Goal: Task Accomplishment & Management: Complete application form

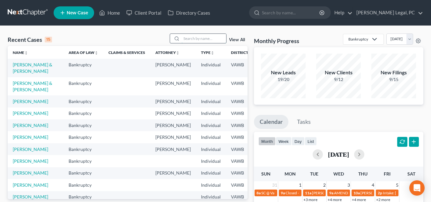
click at [218, 38] on input "search" at bounding box center [203, 38] width 45 height 9
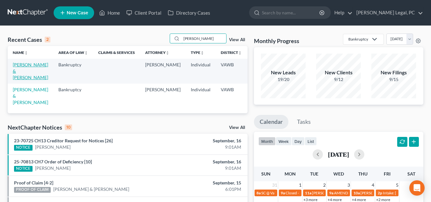
type input "pugh"
click at [16, 68] on link "[PERSON_NAME] & [PERSON_NAME]" at bounding box center [30, 71] width 35 height 18
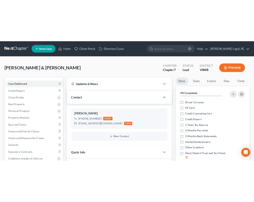
scroll to position [26, 0]
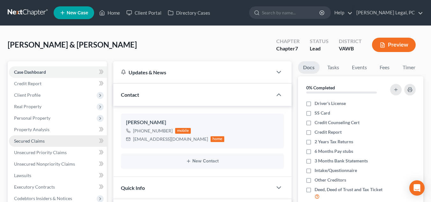
click at [40, 140] on span "Secured Claims" at bounding box center [29, 140] width 31 height 5
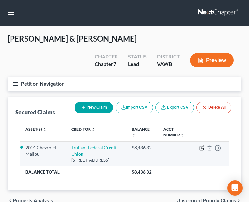
click at [201, 146] on icon "button" at bounding box center [202, 147] width 5 height 5
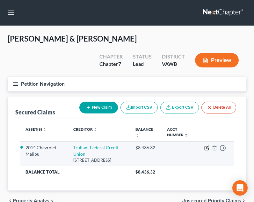
select select "28"
select select "4"
select select "1"
select select "0"
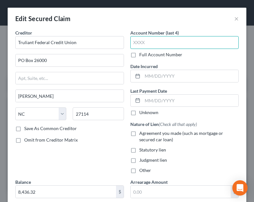
click at [181, 42] on input "text" at bounding box center [184, 42] width 109 height 13
type input "2212"
click at [172, 82] on div "Account Number (last 4) 2212 Full Account Number Date Incurred Last Payment Dat…" at bounding box center [184, 103] width 115 height 149
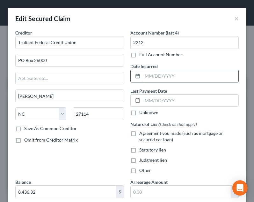
click at [169, 75] on input "text" at bounding box center [191, 76] width 96 height 12
type input "12/23/2024"
click at [165, 136] on span "Agreement you made (such as mortgage or secured car loan)" at bounding box center [181, 136] width 84 height 12
click at [146, 134] on input "Agreement you made (such as mortgage or secured car loan)" at bounding box center [144, 132] width 4 height 4
checkbox input "true"
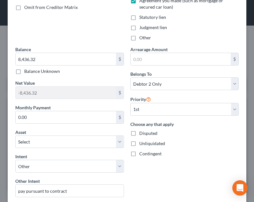
scroll to position [133, 0]
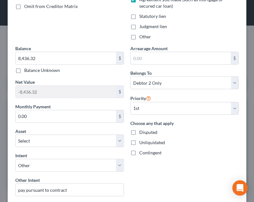
click at [192, 159] on div "Arrearage Amount $ Belongs To * Select Debtor 1 Only Debtor 2 Only Debtor 1 And…" at bounding box center [184, 140] width 115 height 191
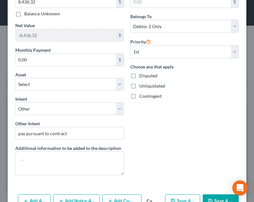
scroll to position [213, 0]
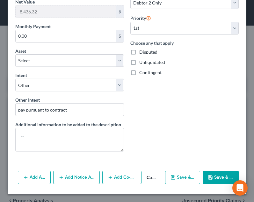
click at [172, 171] on button "Save & New" at bounding box center [182, 176] width 35 height 13
select select "2"
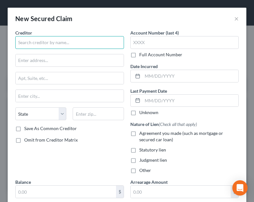
click at [74, 41] on input "text" at bounding box center [69, 42] width 109 height 13
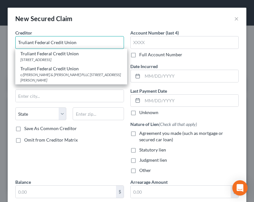
type input "Truliant Federal Credit Union"
type input "PO Box 26000"
type input "Winston Salem"
select select "28"
type input "27114"
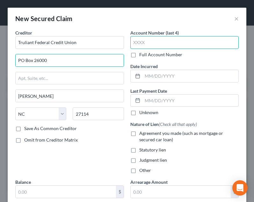
click at [156, 43] on input "text" at bounding box center [184, 42] width 109 height 13
type input "0257"
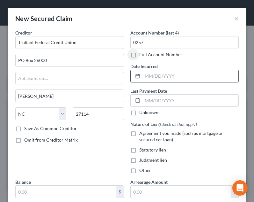
click at [161, 70] on div at bounding box center [184, 76] width 109 height 13
click at [166, 75] on input "text" at bounding box center [191, 76] width 96 height 12
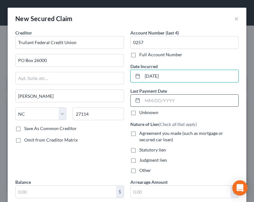
type input "07/10/2025"
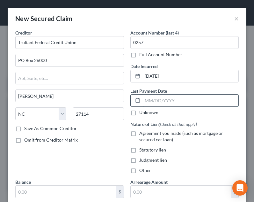
click at [161, 104] on input "text" at bounding box center [191, 100] width 96 height 12
click at [174, 111] on div "Unknown" at bounding box center [184, 112] width 109 height 6
click at [178, 133] on span "Agreement you made (such as mortgage or secured car loan)" at bounding box center [181, 136] width 84 height 12
click at [146, 133] on input "Agreement you made (such as mortgage or secured car loan)" at bounding box center [144, 132] width 4 height 4
checkbox input "true"
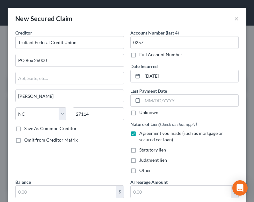
scroll to position [176, 0]
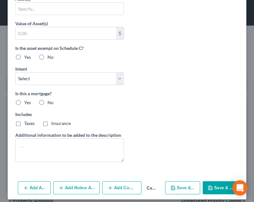
click at [213, 191] on button "Save & Close" at bounding box center [221, 187] width 36 height 13
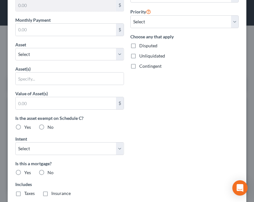
type input "0.00"
type input "0"
type input "0.00"
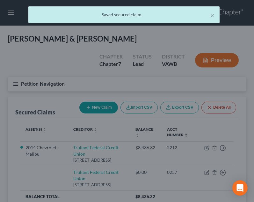
scroll to position [220, 0]
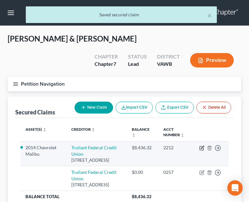
click at [203, 149] on icon "button" at bounding box center [202, 147] width 5 height 5
select select "28"
select select "4"
select select "1"
select select "0"
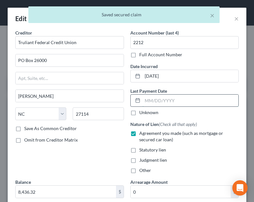
click at [198, 97] on input "text" at bounding box center [191, 100] width 96 height 12
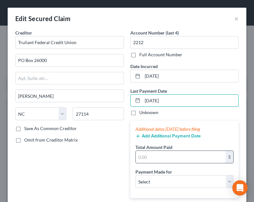
type input "09/05/2025"
click at [167, 155] on input "text" at bounding box center [181, 157] width 90 height 12
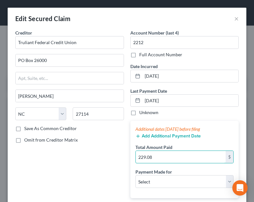
type input "229.08"
click at [180, 174] on div "Payment Made for Select Car Credit Card Loan Repayment Mortgage Other Suppliers…" at bounding box center [185, 177] width 99 height 19
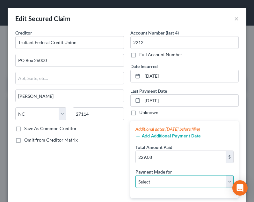
click at [180, 178] on select "Select Car Credit Card Loan Repayment Mortgage Other Suppliers Or Vendors" at bounding box center [185, 181] width 99 height 13
select select "0"
click at [136, 175] on select "Select Car Credit Card Loan Repayment Mortgage Other Suppliers Or Vendors" at bounding box center [185, 181] width 99 height 13
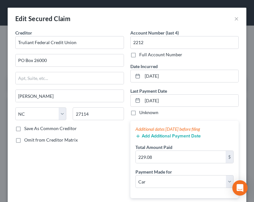
click at [106, 137] on div "Omit from Creditor Matrix" at bounding box center [69, 140] width 109 height 6
click at [161, 134] on button "Add Additional Payment Date" at bounding box center [168, 135] width 65 height 5
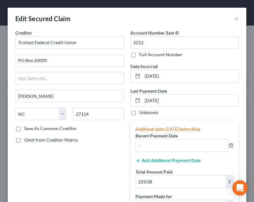
click at [159, 162] on button "Add Additional Payment Date" at bounding box center [168, 160] width 65 height 5
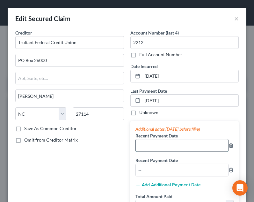
click at [153, 145] on input "text" at bounding box center [182, 145] width 93 height 12
type input "08/05/2025"
click at [160, 168] on input "text" at bounding box center [182, 170] width 93 height 12
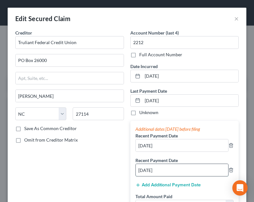
type input "07/05/2025"
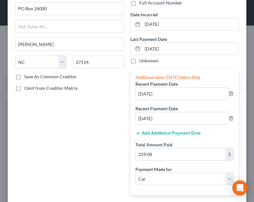
scroll to position [53, 0]
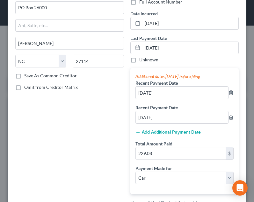
click at [156, 145] on label "Total Amount Paid" at bounding box center [154, 143] width 37 height 7
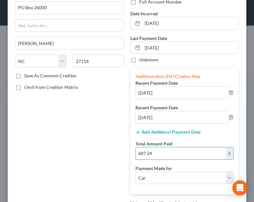
type input "687.24"
click at [121, 152] on div "Creditor * Truliant Federal Credit Union PO Box 26000 Winston Salem State AL AK…" at bounding box center [69, 117] width 115 height 280
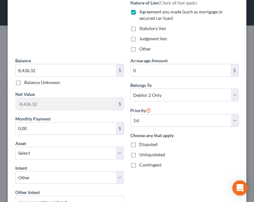
scroll to position [256, 0]
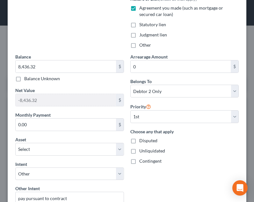
click at [10, 128] on div "Creditor * Truliant Federal Credit Union PO Box 26000 Winston Salem State AL AK…" at bounding box center [127, 14] width 239 height 483
type input "229.08"
click at [81, 114] on div "Monthly Payment 229.08 $" at bounding box center [69, 120] width 109 height 19
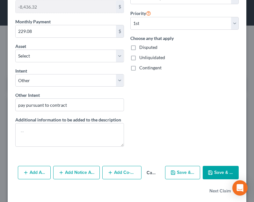
scroll to position [358, 0]
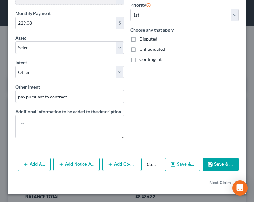
click at [211, 167] on button "Save & Close" at bounding box center [221, 163] width 36 height 13
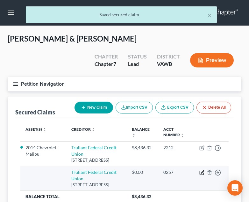
click at [203, 175] on icon "button" at bounding box center [202, 172] width 5 height 5
select select "28"
select select "2"
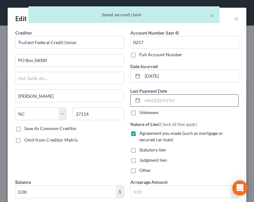
click at [171, 97] on input "text" at bounding box center [191, 100] width 96 height 12
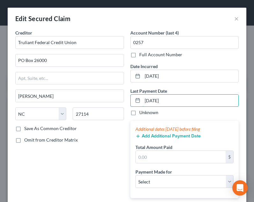
type input "09/05/2025"
click at [151, 134] on button "Add Additional Payment Date" at bounding box center [168, 135] width 65 height 5
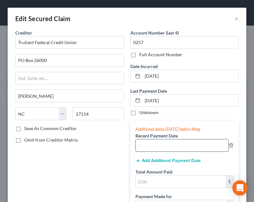
click at [153, 146] on input "text" at bounding box center [182, 145] width 93 height 12
type input "08/05/2025"
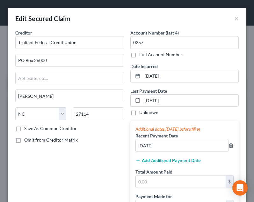
click at [159, 166] on div "Additional dates within 90 days before filing Recent Payment Date 08/05/2025 Ad…" at bounding box center [184, 171] width 109 height 101
click at [159, 161] on button "Add Additional Payment Date" at bounding box center [168, 160] width 65 height 5
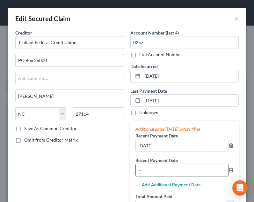
click at [158, 172] on input "text" at bounding box center [182, 170] width 93 height 12
type input "07/05/2025"
click at [192, 159] on div "Recent Payment Date 07/05/2025" at bounding box center [185, 166] width 99 height 19
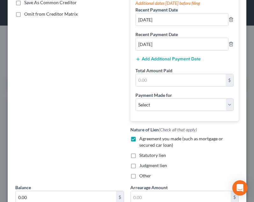
scroll to position [129, 0]
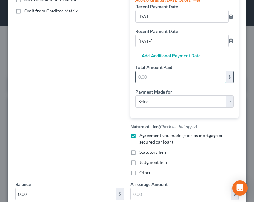
click at [168, 73] on input "text" at bounding box center [181, 77] width 90 height 12
click at [186, 82] on input "text" at bounding box center [181, 77] width 90 height 12
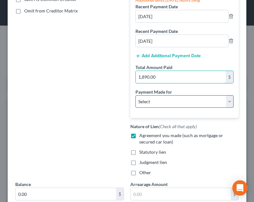
type input "1,890.00"
click at [185, 103] on select "Select Car Credit Card Loan Repayment Mortgage Other Suppliers Or Vendors" at bounding box center [185, 101] width 99 height 13
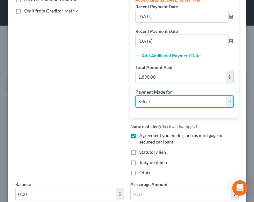
select select "0"
click at [136, 95] on select "Select Car Credit Card Loan Repayment Mortgage Other Suppliers Or Vendors" at bounding box center [185, 101] width 99 height 13
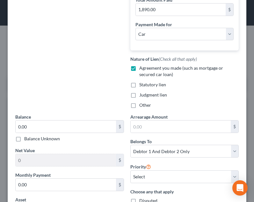
scroll to position [281, 0]
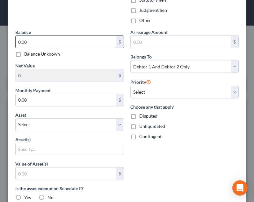
click at [62, 44] on input "0.00" at bounding box center [66, 42] width 100 height 12
type input "6"
click at [67, 42] on input "20,057.08" at bounding box center [66, 42] width 100 height 12
type input "20,057.02"
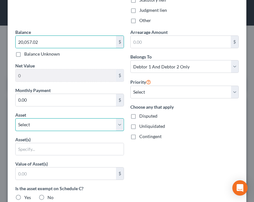
click at [59, 125] on select "Select Other Multiple Assets Lithium One Metals, Inc. - $1941.0 People Inc. 403…" at bounding box center [69, 124] width 109 height 13
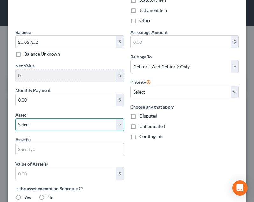
click at [59, 125] on select "Select Other Multiple Assets Lithium One Metals, Inc. - $1941.0 People Inc. 403…" at bounding box center [69, 124] width 109 height 13
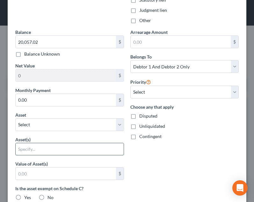
click at [55, 151] on input "text" at bounding box center [70, 149] width 108 height 12
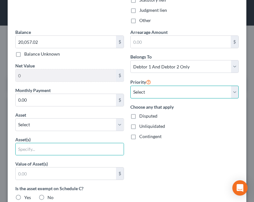
click at [172, 90] on select "Select 1st 2nd 3rd 4th 5th 6th 7th 8th 9th 10th 11th 12th 13th 14th 15th 16th 1…" at bounding box center [184, 91] width 109 height 13
select select "1"
click at [130, 85] on select "Select 1st 2nd 3rd 4th 5th 6th 7th 8th 9th 10th 11th 12th 13th 14th 15th 16th 1…" at bounding box center [184, 91] width 109 height 13
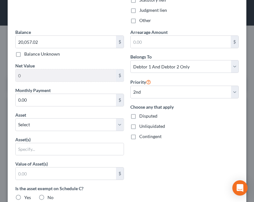
click at [198, 124] on div "Unliquidated" at bounding box center [184, 126] width 109 height 6
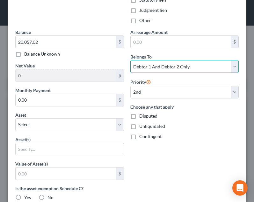
click at [218, 72] on select "Select Debtor 1 Only Debtor 2 Only Debtor 1 And Debtor 2 Only At Least One Of T…" at bounding box center [184, 66] width 109 height 13
select select "0"
click at [130, 60] on select "Select Debtor 1 Only Debtor 2 Only Debtor 1 And Debtor 2 Only At Least One Of T…" at bounding box center [184, 66] width 109 height 13
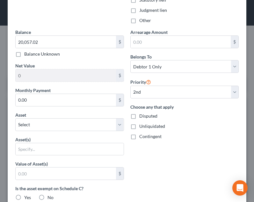
click at [201, 133] on div "Contingent" at bounding box center [184, 136] width 109 height 6
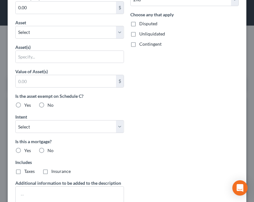
scroll to position [375, 0]
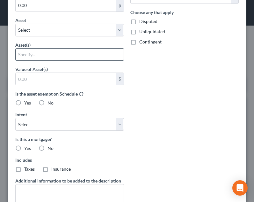
click at [44, 59] on input "text" at bounding box center [70, 54] width 108 height 12
type input "2018 Subaru Forester"
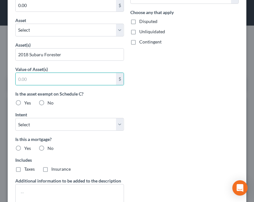
click at [48, 146] on label "No" at bounding box center [51, 148] width 6 height 6
click at [50, 146] on input "No" at bounding box center [52, 147] width 4 height 4
radio input "true"
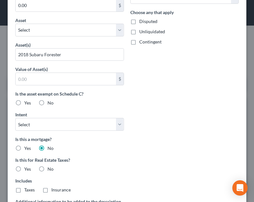
click at [48, 170] on label "No" at bounding box center [51, 169] width 6 height 6
click at [50, 170] on input "No" at bounding box center [52, 168] width 4 height 4
radio input "true"
click at [47, 122] on select "Select Surrender Redeem Reaffirm Avoid Other" at bounding box center [69, 124] width 109 height 13
select select "4"
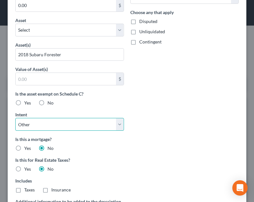
click at [15, 118] on select "Select Surrender Redeem Reaffirm Avoid Other" at bounding box center [69, 124] width 109 height 13
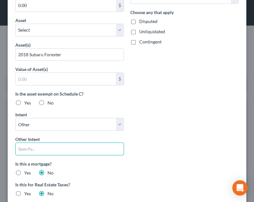
click at [42, 144] on input "text" at bounding box center [69, 148] width 109 height 13
type input "pay pursuant to contract"
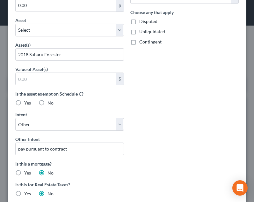
click at [159, 127] on div "Arrearage Amount $ Belongs To * Select Debtor 1 Only Debtor 2 Only Debtor 1 And…" at bounding box center [184, 95] width 115 height 323
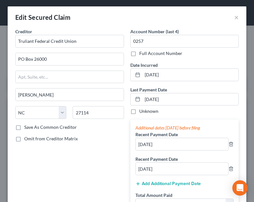
scroll to position [0, 0]
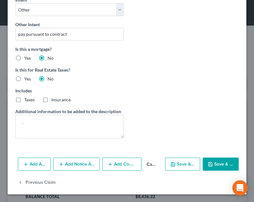
click at [214, 159] on button "Save & Close" at bounding box center [221, 163] width 36 height 13
select select
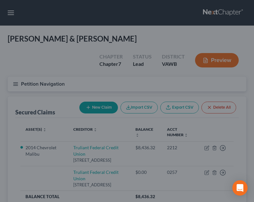
scroll to position [420, 0]
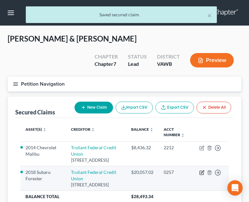
click at [201, 175] on icon "button" at bounding box center [202, 172] width 5 height 5
select select "28"
select select "4"
select select "0"
select select "1"
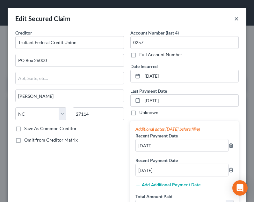
click at [234, 18] on button "×" at bounding box center [236, 19] width 4 height 8
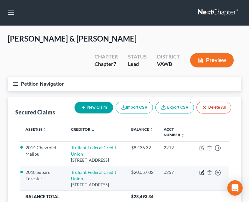
click at [203, 175] on icon "button" at bounding box center [202, 172] width 5 height 5
select select "28"
select select "0"
select select "4"
select select "0"
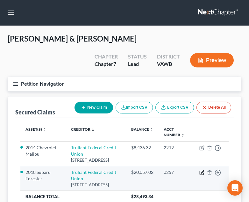
select select "1"
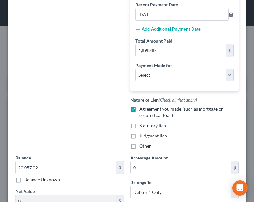
scroll to position [153, 0]
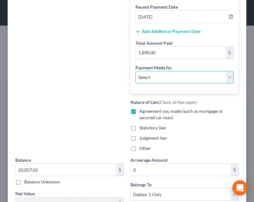
click at [196, 79] on select "Select Car Credit Card Loan Repayment Mortgage Other Suppliers Or Vendors" at bounding box center [185, 77] width 99 height 13
select select "0"
click at [136, 71] on select "Select Car Credit Card Loan Repayment Mortgage Other Suppliers Or Vendors" at bounding box center [185, 77] width 99 height 13
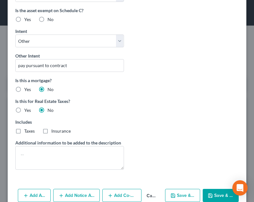
click at [215, 188] on button "Save & Close" at bounding box center [221, 194] width 36 height 13
select select
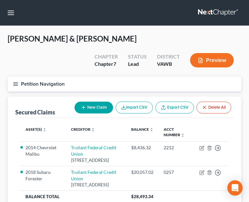
click at [18, 84] on line "button" at bounding box center [15, 84] width 4 height 0
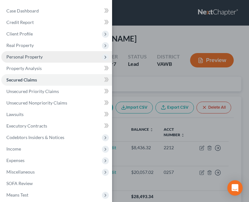
click at [58, 58] on span "Personal Property" at bounding box center [56, 56] width 111 height 11
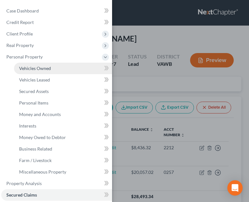
click at [59, 69] on link "Vehicles Owned" at bounding box center [63, 68] width 98 height 11
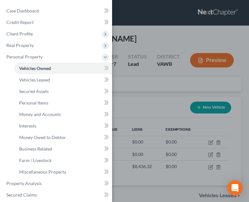
click at [196, 101] on div "Case Dashboard Payments Invoices Payments Payments Credit Report Client Profile" at bounding box center [124, 101] width 249 height 202
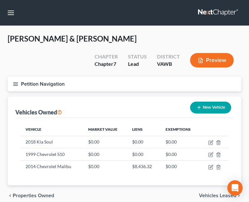
click at [216, 115] on div "New Vehicle" at bounding box center [211, 107] width 46 height 17
click at [213, 105] on button "New Vehicle" at bounding box center [210, 107] width 41 height 12
select select "0"
select select "2"
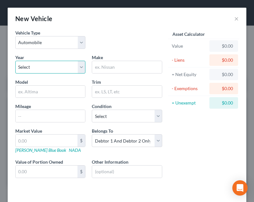
click at [53, 66] on select "Select 2026 2025 2024 2023 2022 2021 2020 2019 2018 2017 2016 2015 2014 2013 20…" at bounding box center [50, 67] width 70 height 13
select select "8"
click at [15, 61] on select "Select 2026 2025 2024 2023 2022 2021 2020 2019 2018 2017 2016 2015 2014 2013 20…" at bounding box center [50, 67] width 70 height 13
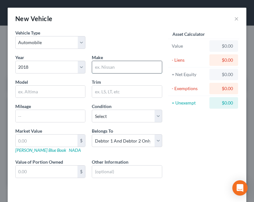
click at [121, 70] on input "text" at bounding box center [127, 67] width 70 height 12
type input "Subaru"
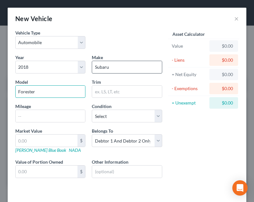
type input "Forester"
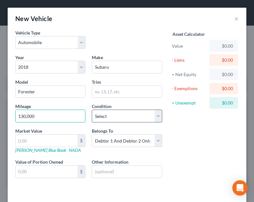
type input "130,000"
click at [143, 118] on select "Select Excellent Very Good Good Fair Poor" at bounding box center [127, 115] width 70 height 13
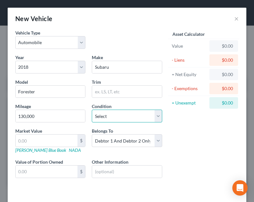
select select "2"
click at [92, 109] on select "Select Excellent Very Good Good Fair Poor" at bounding box center [127, 115] width 70 height 13
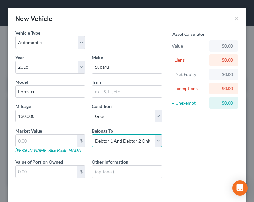
click at [126, 144] on select "Select Debtor 1 Only Debtor 2 Only Debtor 1 And Debtor 2 Only At Least One Of T…" at bounding box center [127, 140] width 70 height 13
select select "0"
click at [92, 134] on select "Select Debtor 1 Only Debtor 2 Only Debtor 1 And Debtor 2 Only At Least One Of T…" at bounding box center [127, 140] width 70 height 13
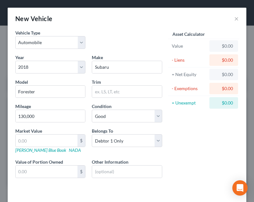
click at [176, 166] on div "Asset Calculator Value $0.00 - Liens $0.00 = Net Equity $0.00 - Exemptions $0.0…" at bounding box center [204, 108] width 77 height 159
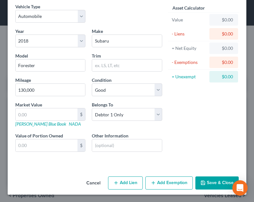
scroll to position [26, 0]
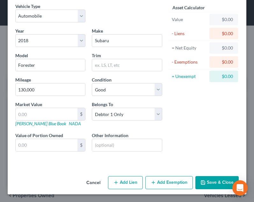
click at [215, 186] on button "Save & Close" at bounding box center [217, 182] width 43 height 13
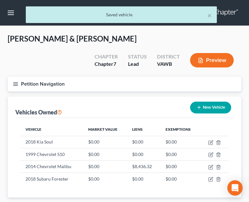
click at [209, 116] on div "Vehicles Owned New Vehicle" at bounding box center [124, 106] width 219 height 21
click at [198, 111] on button "New Vehicle" at bounding box center [210, 107] width 41 height 12
select select "0"
select select "2"
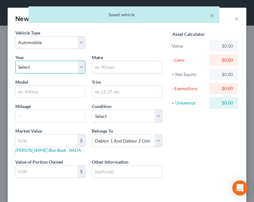
click at [71, 65] on select "Select 2026 2025 2024 2023 2022 2021 2020 2019 2018 2017 2016 2015 2014 2013 20…" at bounding box center [50, 67] width 70 height 13
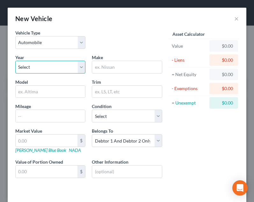
select select "14"
click at [15, 61] on select "Select 2026 2025 2024 2023 2022 2021 2020 2019 2018 2017 2016 2015 2014 2013 20…" at bounding box center [50, 67] width 70 height 13
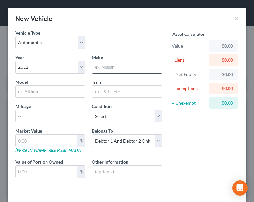
click at [108, 68] on input "text" at bounding box center [127, 67] width 70 height 12
type input "Kia"
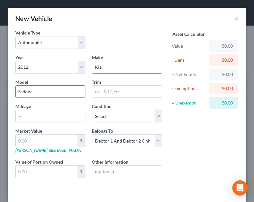
type input "Sedona"
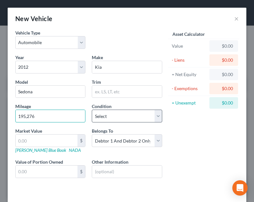
type input "195,276"
click at [100, 117] on select "Select Excellent Very Good Good Fair Poor" at bounding box center [127, 115] width 70 height 13
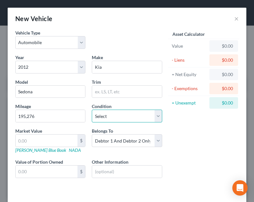
select select "2"
click at [92, 109] on select "Select Excellent Very Good Good Fair Poor" at bounding box center [127, 115] width 70 height 13
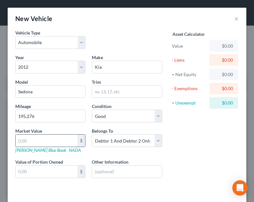
click at [58, 140] on input "text" at bounding box center [47, 140] width 62 height 12
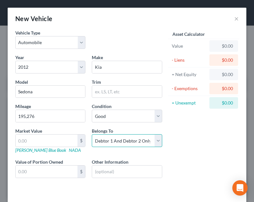
click at [118, 142] on select "Select Debtor 1 Only Debtor 2 Only Debtor 1 And Debtor 2 Only At Least One Of T…" at bounding box center [127, 140] width 70 height 13
click at [92, 134] on select "Select Debtor 1 Only Debtor 2 Only Debtor 1 And Debtor 2 Only At Least One Of T…" at bounding box center [127, 140] width 70 height 13
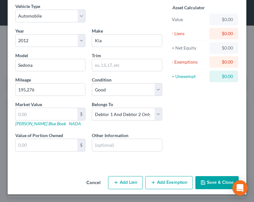
click at [127, 183] on button "Add Lien" at bounding box center [125, 182] width 35 height 13
select select "2"
select select "0"
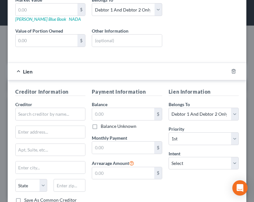
scroll to position [137, 0]
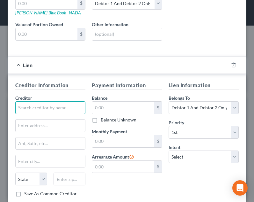
click at [71, 107] on input "text" at bounding box center [50, 107] width 70 height 13
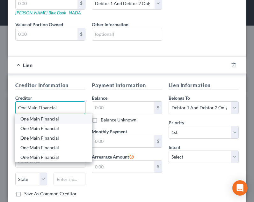
type input "One Main Financial"
click at [55, 120] on div "One Main Financial" at bounding box center [53, 118] width 66 height 6
type input "601 NW 2nd Street"
type input "Evansville"
select select "15"
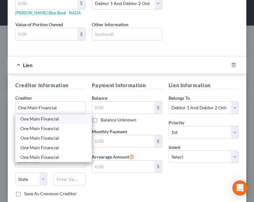
type input "47706-1010"
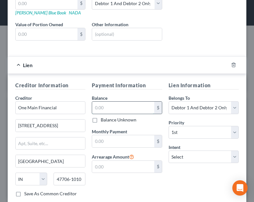
click at [116, 105] on input "text" at bounding box center [123, 107] width 62 height 12
type input "6"
type input "18,298.00"
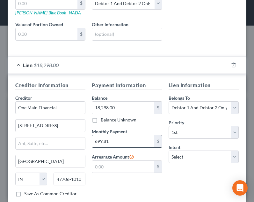
type input "699.81"
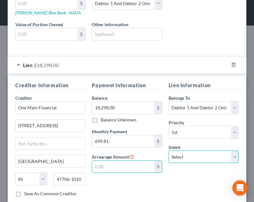
click at [196, 155] on select "Select Surrender Redeem Reaffirm Avoid Other" at bounding box center [204, 156] width 70 height 13
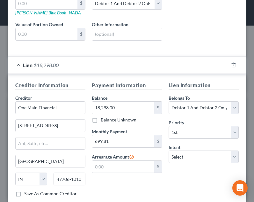
click at [189, 86] on h5 "Lien Information" at bounding box center [204, 85] width 70 height 8
click at [199, 128] on select "Select 1st 2nd 3rd 4th 5th 6th 7th 8th 9th 10th 11th 12th 13th 14th 15th 16th 1…" at bounding box center [204, 132] width 70 height 13
select select "2"
click at [169, 126] on select "Select 1st 2nd 3rd 4th 5th 6th 7th 8th 9th 10th 11th 12th 13th 14th 15th 16th 1…" at bounding box center [204, 132] width 70 height 13
click at [182, 154] on select "Select Surrender Redeem Reaffirm Avoid Other" at bounding box center [204, 156] width 70 height 13
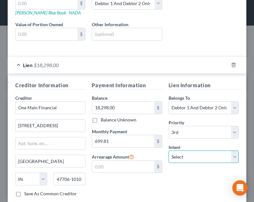
select select "4"
click at [169, 150] on select "Select Surrender Redeem Reaffirm Avoid Other" at bounding box center [204, 156] width 70 height 13
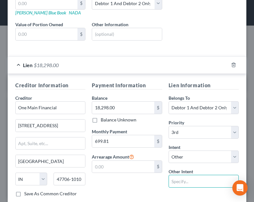
click at [187, 179] on input "text" at bounding box center [204, 180] width 70 height 13
type input "pay pursuant to contract"
click at [142, 181] on div "Payment Information Balance 18,298.00 $ Balance Unknown Balance Undetermined 18…" at bounding box center [127, 141] width 77 height 120
click at [201, 180] on input "pay pursuant to contract" at bounding box center [204, 180] width 70 height 13
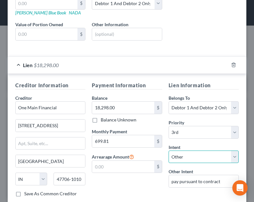
click at [169, 157] on select "Select Surrender Redeem Reaffirm Avoid Other" at bounding box center [204, 156] width 70 height 13
select select "0"
click at [169, 150] on select "Select Surrender Redeem Reaffirm Avoid Other" at bounding box center [204, 156] width 70 height 13
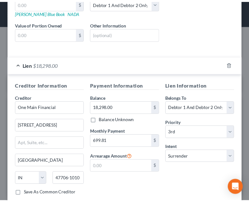
scroll to position [177, 0]
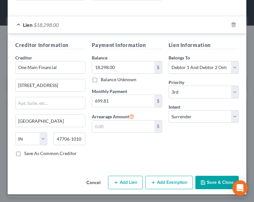
click at [212, 180] on button "Save & Close" at bounding box center [217, 181] width 43 height 13
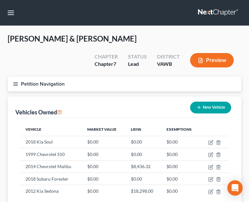
click at [15, 85] on icon "button" at bounding box center [16, 84] width 6 height 6
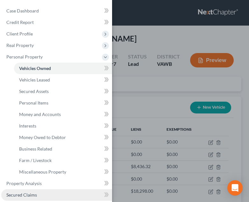
click at [28, 196] on span "Secured Claims" at bounding box center [21, 194] width 31 height 5
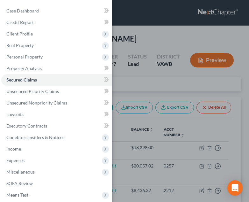
click at [153, 142] on div "Case Dashboard Payments Invoices Payments Payments Credit Report Client Profile" at bounding box center [124, 101] width 249 height 202
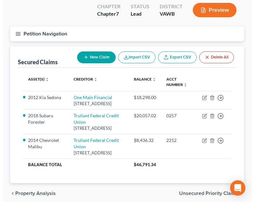
scroll to position [57, 0]
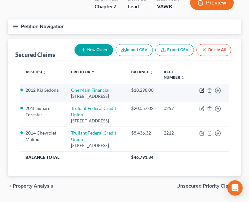
click at [202, 92] on icon "button" at bounding box center [202, 90] width 5 height 5
select select "15"
select select "0"
select select "2"
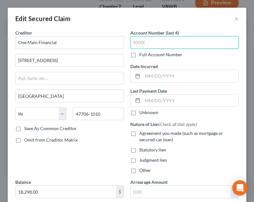
click at [189, 43] on input "text" at bounding box center [184, 42] width 109 height 13
type input "2666"
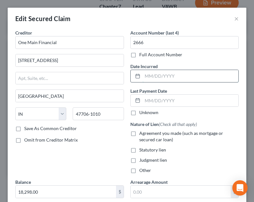
click at [199, 82] on input "text" at bounding box center [191, 76] width 96 height 12
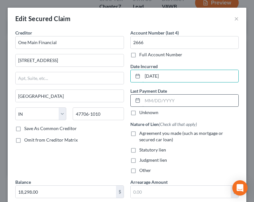
type input "01/05/2012"
click at [186, 100] on input "text" at bounding box center [191, 100] width 96 height 12
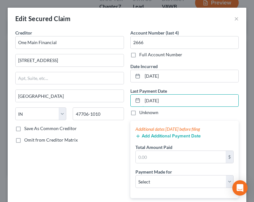
type input "09/05/2025"
click at [186, 90] on div "Last Payment Date 09/05/2025 Unknown" at bounding box center [184, 101] width 109 height 28
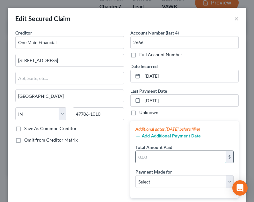
click at [175, 155] on input "text" at bounding box center [181, 157] width 90 height 12
click at [170, 157] on input "text" at bounding box center [181, 157] width 90 height 12
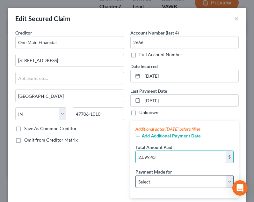
type input "2,099.43"
click at [169, 182] on select "Select Car Credit Card Loan Repayment Mortgage Other Suppliers Or Vendors" at bounding box center [185, 181] width 99 height 13
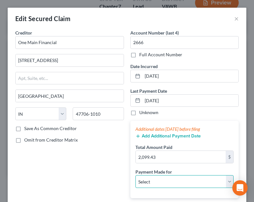
select select "0"
click at [136, 175] on select "Select Car Credit Card Loan Repayment Mortgage Other Suppliers Or Vendors" at bounding box center [185, 181] width 99 height 13
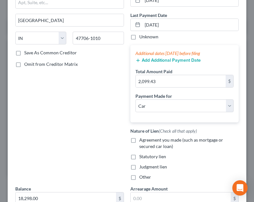
scroll to position [82, 0]
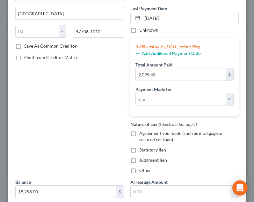
click at [183, 55] on button "Add Additional Payment Date" at bounding box center [168, 53] width 65 height 5
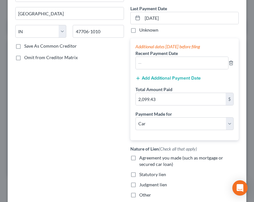
click at [155, 70] on div "Additional dates within 90 days before filing Recent Payment Date Add Additiona…" at bounding box center [184, 88] width 109 height 101
click at [150, 63] on input "text" at bounding box center [182, 63] width 93 height 12
type input "08/05/2025"
click at [156, 71] on div "Additional dates within 90 days before filing Recent Payment Date 08/05/2025 Ad…" at bounding box center [184, 88] width 109 height 101
click at [156, 75] on div "Add Additional Payment Date" at bounding box center [185, 77] width 99 height 6
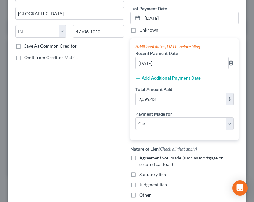
click at [156, 76] on button "Add Additional Payment Date" at bounding box center [168, 78] width 65 height 5
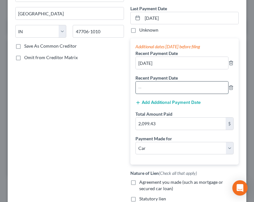
click at [153, 84] on input "text" at bounding box center [182, 87] width 93 height 12
type input "07/05/2025"
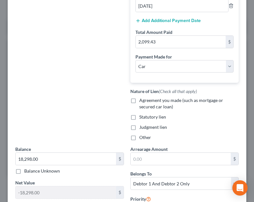
scroll to position [175, 0]
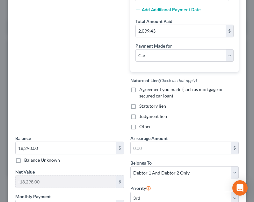
click at [173, 92] on label "Agreement you made (such as mortgage or secured car loan)" at bounding box center [189, 92] width 100 height 13
click at [146, 90] on input "Agreement you made (such as mortgage or secured car loan)" at bounding box center [144, 88] width 4 height 4
checkbox input "true"
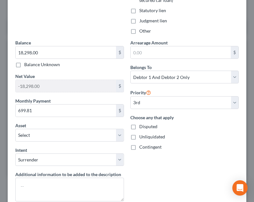
scroll to position [281, 0]
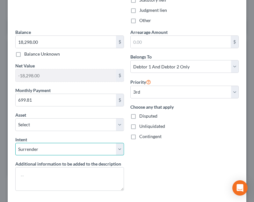
click at [96, 147] on select "Select Surrender Redeem Reaffirm Avoid Other" at bounding box center [69, 149] width 109 height 13
click at [201, 129] on div "Choose any that apply Disputed Unliquidated Contingent" at bounding box center [184, 121] width 109 height 36
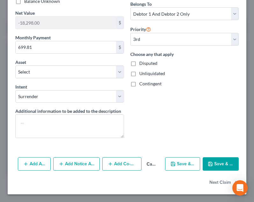
click at [218, 160] on button "Save & Close" at bounding box center [221, 163] width 36 height 13
select select "1"
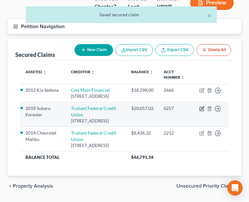
click at [201, 111] on icon "button" at bounding box center [202, 108] width 5 height 5
select select "28"
select select "4"
select select "0"
select select "1"
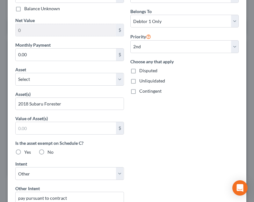
scroll to position [329, 0]
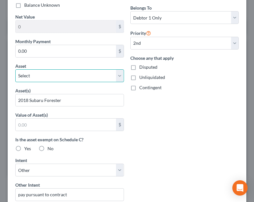
click at [77, 76] on select "Select Other Multiple Assets Lithium One Metals, Inc. - $1941.0 People Inc. 403…" at bounding box center [69, 75] width 109 height 13
select select "27"
click at [15, 69] on select "Select Other Multiple Assets Lithium One Metals, Inc. - $1941.0 People Inc. 403…" at bounding box center [69, 75] width 109 height 13
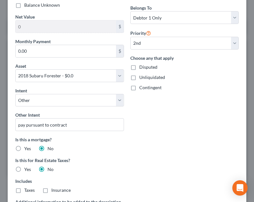
click at [66, 86] on div "Balance 20,057.02 $ Balance Unknown Balance Undetermined 20,057.02 $ Balance Un…" at bounding box center [69, 107] width 115 height 254
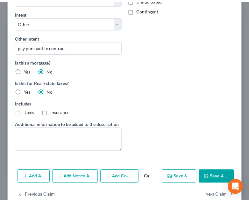
scroll to position [420, 0]
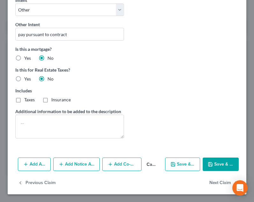
click at [216, 166] on button "Save & Close" at bounding box center [221, 163] width 36 height 13
select select
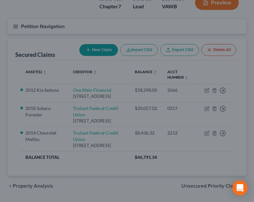
type input "-20,057.02"
select select "27"
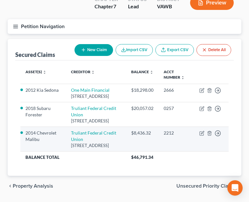
click at [174, 151] on td "2212" at bounding box center [177, 138] width 36 height 25
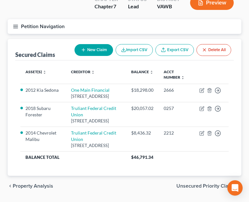
click at [76, 59] on div "Secured Claims New Claim Import CSV Export CSV Delete All" at bounding box center [124, 49] width 219 height 21
click at [88, 51] on button "New Claim" at bounding box center [94, 50] width 39 height 12
select select "2"
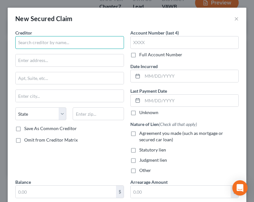
click at [42, 45] on input "text" at bounding box center [69, 42] width 109 height 13
click at [228, 21] on div "New Secured Claim ×" at bounding box center [127, 19] width 239 height 22
click at [234, 19] on button "×" at bounding box center [236, 19] width 4 height 8
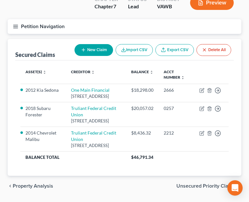
click at [14, 24] on icon "button" at bounding box center [16, 27] width 6 height 6
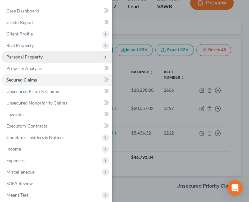
click at [43, 59] on span "Personal Property" at bounding box center [56, 56] width 111 height 11
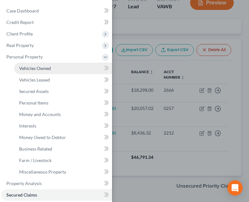
click at [41, 67] on span "Vehicles Owned" at bounding box center [35, 67] width 32 height 5
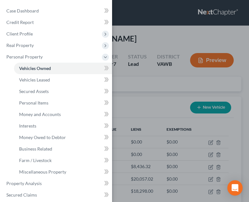
click at [188, 131] on div "Case Dashboard Payments Invoices Payments Payments Credit Report Client Profile" at bounding box center [124, 101] width 249 height 202
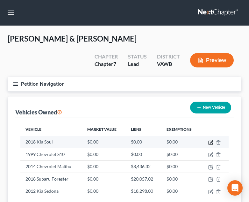
click at [210, 143] on icon "button" at bounding box center [211, 141] width 3 height 3
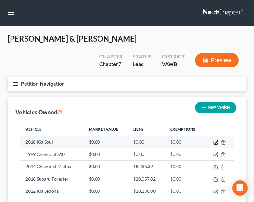
select select "0"
select select "8"
select select "2"
select select "1"
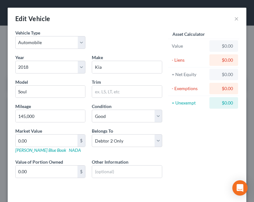
scroll to position [26, 0]
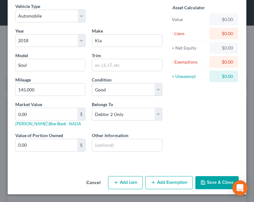
click at [122, 181] on button "Add Lien" at bounding box center [125, 182] width 35 height 13
select select "1"
select select "0"
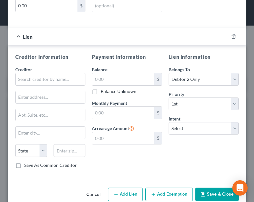
scroll to position [166, 0]
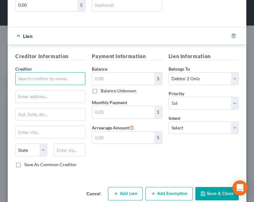
click at [67, 72] on input "text" at bounding box center [50, 78] width 70 height 13
type input "Regional Acceptance Corporation"
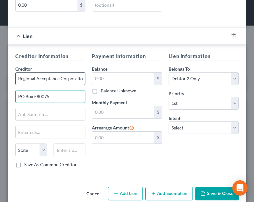
type input "PO Box 580075"
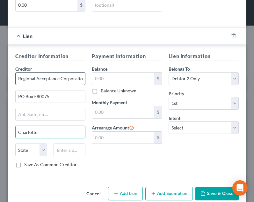
type input "Charlotte"
select select "28"
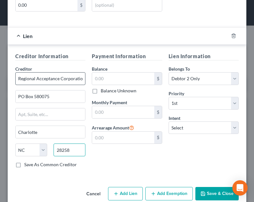
type input "28258"
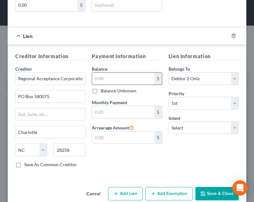
click at [119, 80] on input "text" at bounding box center [123, 78] width 62 height 12
type input "15,550.00"
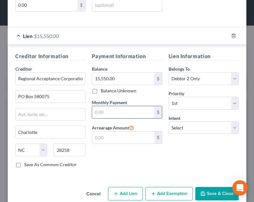
click at [123, 111] on input "text" at bounding box center [123, 112] width 62 height 12
type input "639.32"
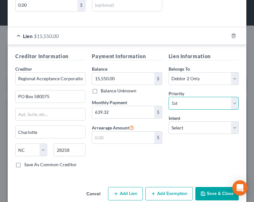
click at [191, 97] on select "Select 1st 2nd 3rd 4th 5th 6th 7th 8th 9th 10th 11th 12th 13th 14th 15th 16th 1…" at bounding box center [204, 103] width 70 height 13
select select "3"
click at [169, 97] on select "Select 1st 2nd 3rd 4th 5th 6th 7th 8th 9th 10th 11th 12th 13th 14th 15th 16th 1…" at bounding box center [204, 103] width 70 height 13
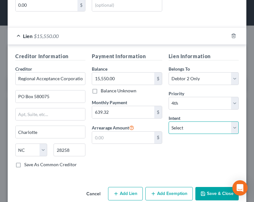
click at [186, 122] on select "Select Surrender Redeem Reaffirm Avoid Other" at bounding box center [204, 127] width 70 height 13
select select "4"
click at [169, 121] on select "Select Surrender Redeem Reaffirm Avoid Other" at bounding box center [204, 127] width 70 height 13
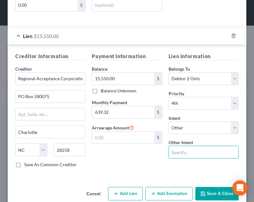
click at [182, 152] on input "text" at bounding box center [204, 151] width 70 height 13
type input "pay pursuant to contract"
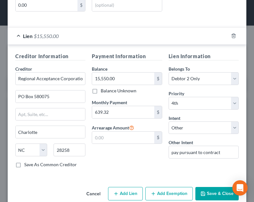
click at [175, 170] on div "Lien Information Belongs To * Select Debtor 1 Only Debtor 2 Only Debtor 1 And D…" at bounding box center [204, 112] width 77 height 120
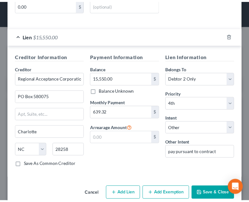
scroll to position [177, 0]
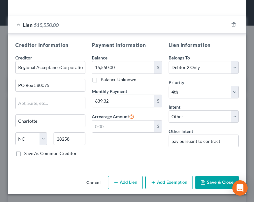
click at [213, 184] on button "Save & Close" at bounding box center [217, 181] width 43 height 13
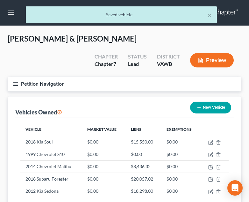
click at [16, 85] on line "button" at bounding box center [15, 85] width 4 height 0
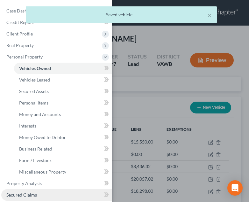
click at [30, 192] on span "Secured Claims" at bounding box center [21, 194] width 31 height 5
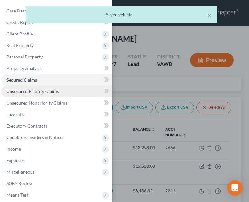
click at [46, 86] on link "Unsecured Priority Claims" at bounding box center [56, 90] width 111 height 11
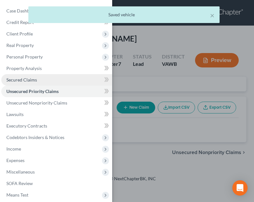
click at [46, 80] on link "Secured Claims" at bounding box center [56, 79] width 111 height 11
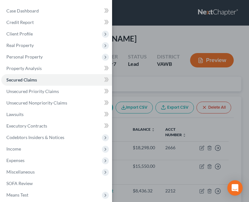
click at [161, 127] on div "Case Dashboard Payments Invoices Payments Payments Credit Report Client Profile" at bounding box center [124, 101] width 249 height 202
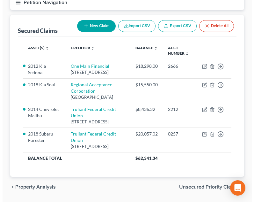
scroll to position [82, 0]
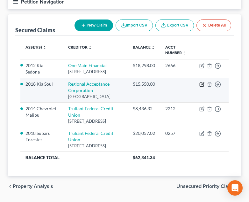
click at [202, 85] on icon "button" at bounding box center [202, 83] width 3 height 3
select select "28"
select select "4"
select select "1"
select select "3"
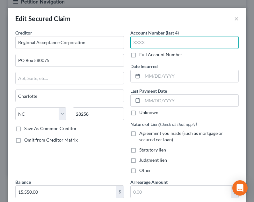
click at [155, 48] on input "text" at bounding box center [184, 42] width 109 height 13
type input "3404"
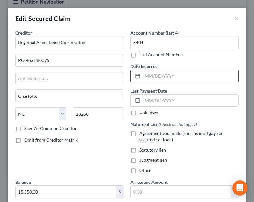
click at [178, 80] on input "text" at bounding box center [191, 76] width 96 height 12
type input "06/07/2018"
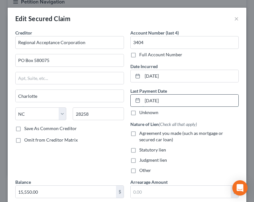
type input "09/05/2025"
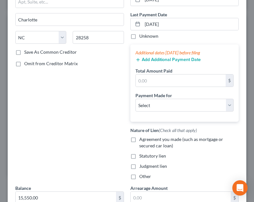
scroll to position [80, 0]
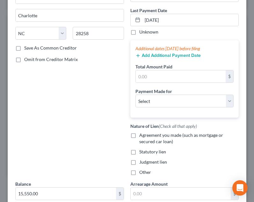
click at [156, 140] on span "Agreement you made (such as mortgage or secured car loan)" at bounding box center [181, 138] width 84 height 12
click at [146, 136] on input "Agreement you made (such as mortgage or secured car loan)" at bounding box center [144, 134] width 4 height 4
checkbox input "true"
click at [161, 79] on input "text" at bounding box center [181, 76] width 90 height 12
click at [173, 75] on input "text" at bounding box center [181, 76] width 90 height 12
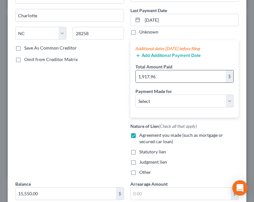
type input "1,917.96"
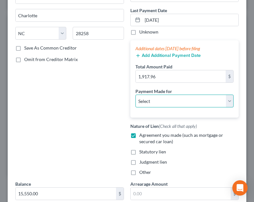
click at [165, 103] on select "Select Car Credit Card Loan Repayment Mortgage Other Suppliers Or Vendors" at bounding box center [185, 100] width 99 height 13
select select "0"
click at [136, 94] on select "Select Car Credit Card Loan Repayment Mortgage Other Suppliers Or Vendors" at bounding box center [185, 100] width 99 height 13
click at [101, 104] on div "Creditor * Regional Acceptance Corporation PO Box 580075 Charlotte State AL AK …" at bounding box center [69, 64] width 115 height 231
click at [199, 53] on div "Add Additional Payment Date" at bounding box center [185, 55] width 99 height 6
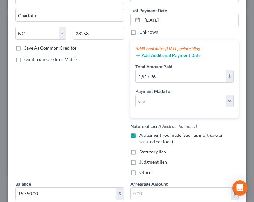
click at [189, 55] on button "Add Additional Payment Date" at bounding box center [168, 55] width 65 height 5
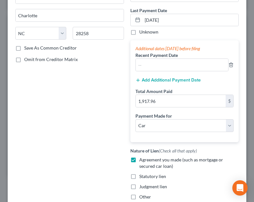
click at [187, 55] on div "Recent Payment Date" at bounding box center [185, 61] width 99 height 19
click at [181, 78] on button "Add Additional Payment Date" at bounding box center [168, 80] width 65 height 5
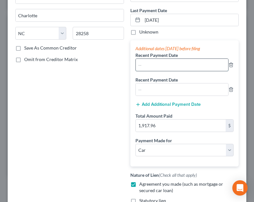
click at [179, 66] on input "text" at bounding box center [182, 65] width 93 height 12
type input "08/05/2025"
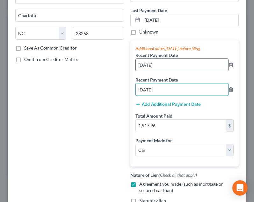
type input "07/05/2025"
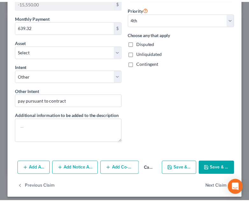
scroll to position [358, 0]
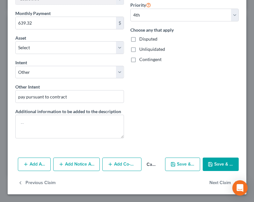
click at [208, 163] on icon "button" at bounding box center [210, 163] width 5 height 5
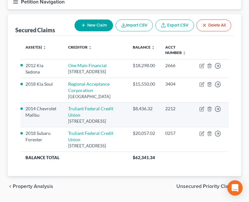
click at [187, 127] on td "2212" at bounding box center [177, 114] width 34 height 25
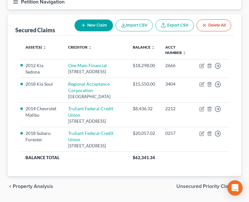
click at [19, 5] on button "Petition Navigation" at bounding box center [125, 2] width 234 height 15
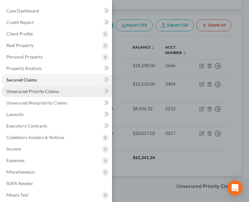
click at [36, 95] on link "Unsecured Priority Claims" at bounding box center [56, 90] width 111 height 11
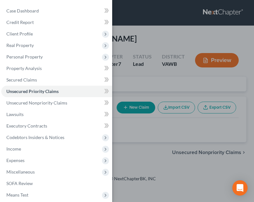
click at [168, 101] on div "Case Dashboard Payments Invoices Payments Payments Credit Report Client Profile" at bounding box center [127, 101] width 254 height 202
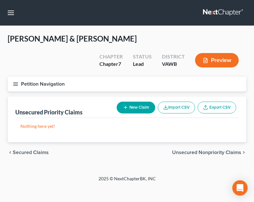
click at [134, 108] on button "New Claim" at bounding box center [136, 107] width 39 height 12
select select "2"
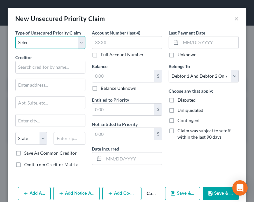
click at [55, 42] on select "Select Taxes & Other Government Units Domestic Support Obligations Extensions o…" at bounding box center [50, 42] width 70 height 13
select select "0"
click at [15, 36] on select "Select Taxes & Other Government Units Domestic Support Obligations Extensions o…" at bounding box center [50, 42] width 70 height 13
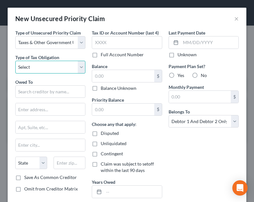
click at [49, 68] on select "Select Federal City State Franchise Tax Board Other" at bounding box center [50, 67] width 70 height 13
select select "0"
click at [15, 61] on select "Select Federal City State Franchise Tax Board Other" at bounding box center [50, 67] width 70 height 13
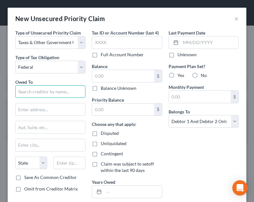
click at [44, 91] on input "text" at bounding box center [50, 91] width 70 height 13
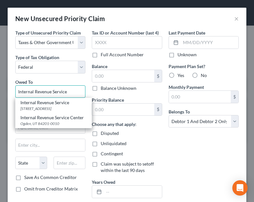
type input "Internal Revenue Service"
type input "PO Box 7346"
type input "Philadelphia"
select select "39"
type input "19101"
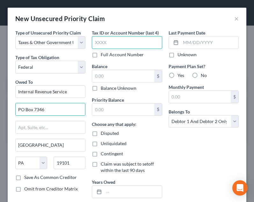
click at [113, 45] on input "text" at bounding box center [127, 42] width 70 height 13
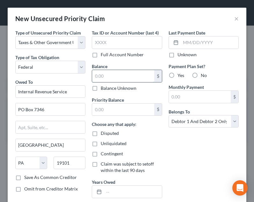
click at [124, 72] on input "text" at bounding box center [123, 76] width 62 height 12
type input "2,249.00"
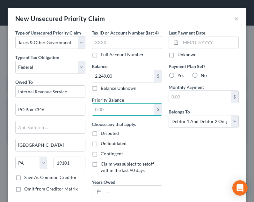
click at [181, 74] on span "Yes" at bounding box center [181, 74] width 7 height 5
click at [181, 74] on input "Yes" at bounding box center [182, 74] width 4 height 4
radio input "true"
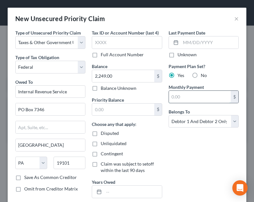
click at [181, 94] on input "text" at bounding box center [200, 97] width 62 height 12
type input "100.07"
click at [118, 116] on div "Priority Balance $ Choose any that apply: Disputed Unliquidated Contingent Clai…" at bounding box center [127, 147] width 70 height 102
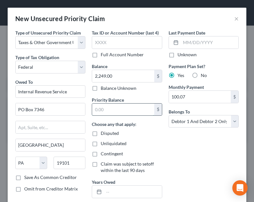
click at [118, 111] on input "text" at bounding box center [123, 109] width 62 height 12
click at [203, 159] on div "Last Payment Date Unknown Payment Plan Set? Yes No Monthly Payment 100.07 $ Bel…" at bounding box center [204, 116] width 77 height 174
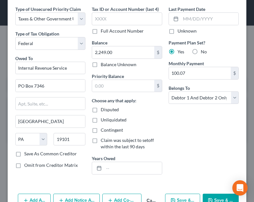
scroll to position [33, 0]
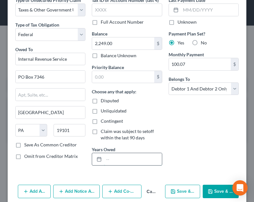
click at [124, 162] on input "text" at bounding box center [133, 159] width 58 height 12
type input "2022"
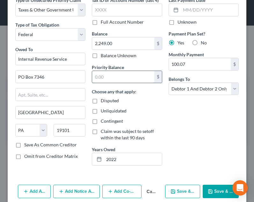
drag, startPoint x: 128, startPoint y: 84, endPoint x: 121, endPoint y: 80, distance: 7.7
click at [121, 80] on input "text" at bounding box center [123, 77] width 62 height 12
type input "2,249.00"
click at [189, 185] on button "Save & New" at bounding box center [182, 190] width 35 height 13
select select "2"
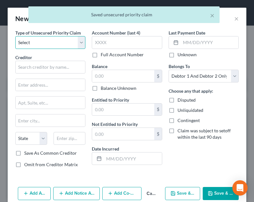
click at [53, 38] on select "Select Taxes & Other Government Units Domestic Support Obligations Extensions o…" at bounding box center [50, 42] width 70 height 13
select select "0"
click at [15, 36] on select "Select Taxes & Other Government Units Domestic Support Obligations Extensions o…" at bounding box center [50, 42] width 70 height 13
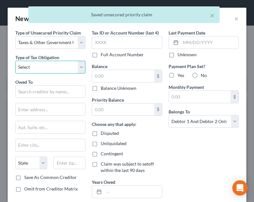
click at [39, 66] on select "Select Federal City State Franchise Tax Board Other" at bounding box center [50, 67] width 70 height 13
select select "0"
click at [15, 61] on select "Select Federal City State Franchise Tax Board Other" at bounding box center [50, 67] width 70 height 13
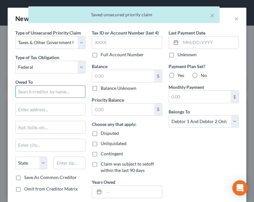
click at [34, 93] on input "text" at bounding box center [50, 91] width 70 height 13
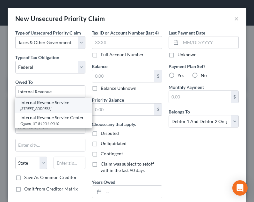
click at [36, 102] on div "Internal Revenue Service" at bounding box center [53, 102] width 66 height 6
type input "Internal Revenue Service"
type input "PO Box 7346"
type input "Philadelphia"
select select "39"
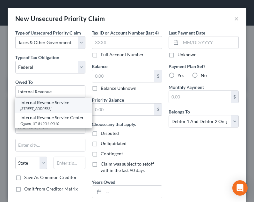
type input "19101"
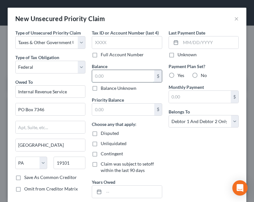
click at [112, 71] on input "text" at bounding box center [123, 76] width 62 height 12
type input "3,727.00"
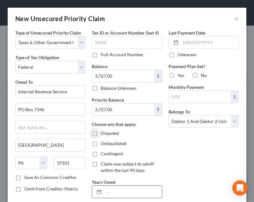
click at [117, 188] on input "text" at bounding box center [133, 191] width 58 height 12
type input "2023"
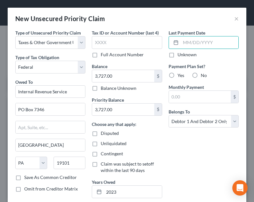
click at [166, 167] on div "Last Payment Date Unknown Payment Plan Set? Yes No Monthly Payment $ Belongs To…" at bounding box center [204, 116] width 77 height 174
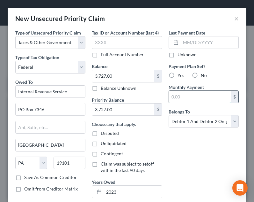
click at [211, 95] on input "text" at bounding box center [200, 97] width 62 height 12
click at [178, 75] on span "Yes" at bounding box center [181, 74] width 7 height 5
click at [180, 75] on input "Yes" at bounding box center [182, 74] width 4 height 4
radio input "true"
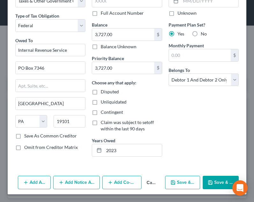
click at [201, 33] on label "No" at bounding box center [204, 34] width 6 height 6
click at [203, 33] on input "No" at bounding box center [205, 33] width 4 height 4
radio input "true"
click at [188, 183] on button "Save & New" at bounding box center [182, 181] width 35 height 13
select select "2"
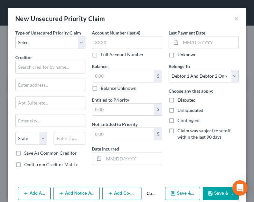
type input "0.00"
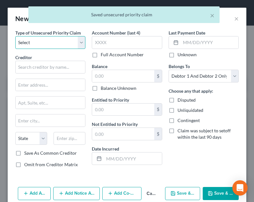
click at [26, 44] on select "Select Taxes & Other Government Units Domestic Support Obligations Extensions o…" at bounding box center [50, 42] width 70 height 13
select select "0"
click at [15, 36] on select "Select Taxes & Other Government Units Domestic Support Obligations Extensions o…" at bounding box center [50, 42] width 70 height 13
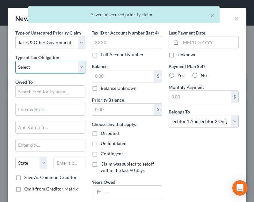
click at [31, 66] on select "Select Federal City State Franchise Tax Board Other" at bounding box center [50, 67] width 70 height 13
select select "0"
click at [15, 61] on select "Select Federal City State Franchise Tax Board Other" at bounding box center [50, 67] width 70 height 13
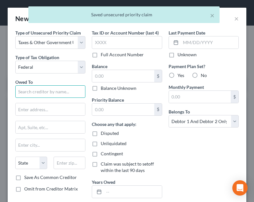
click at [31, 90] on input "text" at bounding box center [50, 91] width 70 height 13
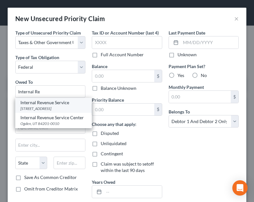
click at [40, 105] on div "Internal Revenue Service" at bounding box center [53, 102] width 66 height 6
type input "Internal Revenue Service"
type input "PO Box 7346"
type input "Philadelphia"
select select "39"
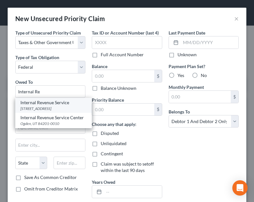
type input "19101"
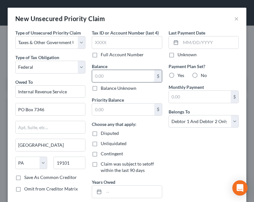
click at [114, 77] on input "text" at bounding box center [123, 76] width 62 height 12
type input "1,644.00"
click at [201, 76] on label "No" at bounding box center [204, 75] width 6 height 6
click at [203, 76] on input "No" at bounding box center [205, 74] width 4 height 4
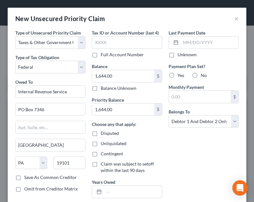
radio input "true"
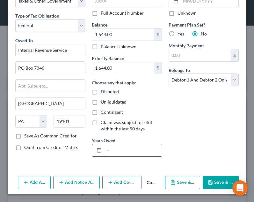
click at [131, 150] on input "text" at bounding box center [133, 150] width 58 height 12
type input "2024"
click at [217, 178] on button "Save & Close" at bounding box center [221, 181] width 36 height 13
type input "0.00"
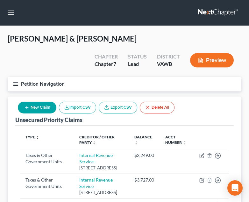
click at [84, 75] on div "Pugh, Franklin & Stephanie Upgraded Chapter Chapter 7 Status Lead District VAWB…" at bounding box center [125, 54] width 234 height 43
click at [47, 106] on button "New Claim" at bounding box center [37, 107] width 39 height 12
select select "2"
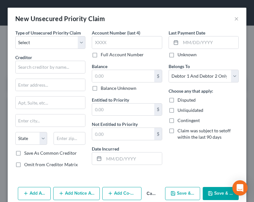
click at [49, 49] on div "Type of Unsecured Priority Claim * Select Taxes & Other Government Units Domest…" at bounding box center [50, 100] width 77 height 143
click at [48, 40] on select "Select Taxes & Other Government Units Domestic Support Obligations Extensions o…" at bounding box center [50, 42] width 70 height 13
select select "0"
click at [15, 36] on select "Select Taxes & Other Government Units Domestic Support Obligations Extensions o…" at bounding box center [50, 42] width 70 height 13
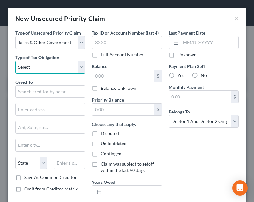
click at [52, 66] on select "Select Federal City State Franchise Tax Board Other" at bounding box center [50, 67] width 70 height 13
click at [234, 18] on button "×" at bounding box center [236, 19] width 4 height 8
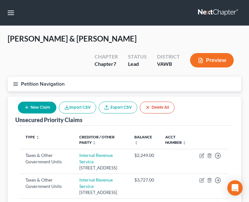
click at [19, 83] on button "Petition Navigation" at bounding box center [125, 84] width 234 height 15
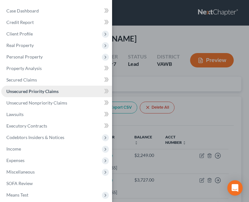
click at [43, 96] on link "Unsecured Priority Claims" at bounding box center [56, 90] width 111 height 11
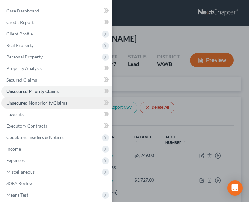
click at [43, 100] on span "Unsecured Nonpriority Claims" at bounding box center [36, 102] width 61 height 5
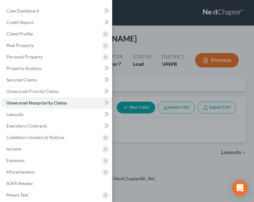
click at [169, 125] on div "Case Dashboard Payments Invoices Payments Payments Credit Report Client Profile" at bounding box center [127, 101] width 254 height 202
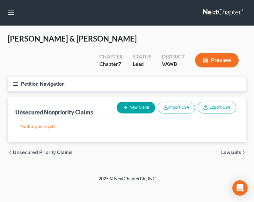
click at [140, 109] on button "New Claim" at bounding box center [136, 107] width 39 height 12
select select "2"
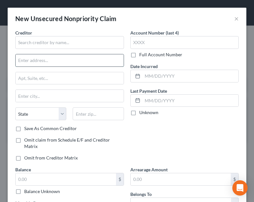
click at [59, 61] on input "text" at bounding box center [70, 60] width 108 height 12
click at [58, 52] on div "Creditor * State AL AK AR AZ CA CO CT DE DC FL GA GU HI ID IL IN IA KS KY LA ME…" at bounding box center [69, 77] width 109 height 96
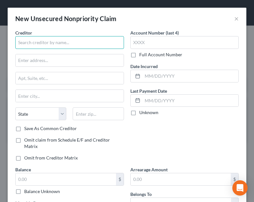
click at [54, 45] on input "text" at bounding box center [69, 42] width 109 height 13
type input "f"
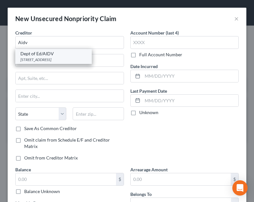
click at [58, 56] on div "Dept of Ed/AIDV" at bounding box center [53, 53] width 66 height 6
type input "Dept of Ed/AIDV"
type input "1891 Metro Center Drive"
type input "Reston"
select select "48"
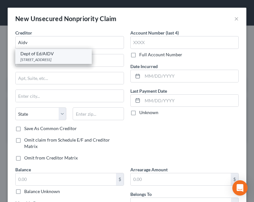
type input "20190"
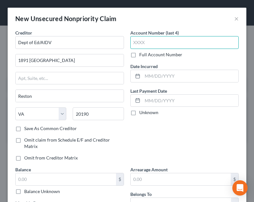
click at [171, 42] on input "text" at bounding box center [184, 42] width 109 height 13
type input "Mult"
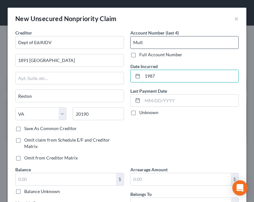
type input "1987"
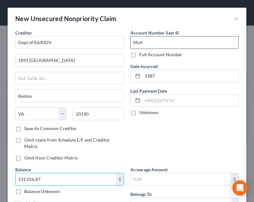
type input "131,016.87"
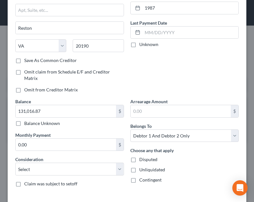
scroll to position [82, 0]
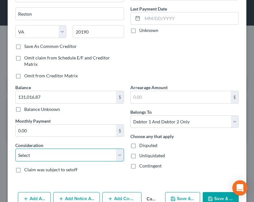
click at [92, 155] on select "Select Cable / Satellite Services Collection Agency Credit Card Debt Debt Couns…" at bounding box center [69, 154] width 109 height 13
select select "17"
click at [15, 148] on select "Select Cable / Satellite Services Collection Agency Credit Card Debt Debt Couns…" at bounding box center [69, 154] width 109 height 13
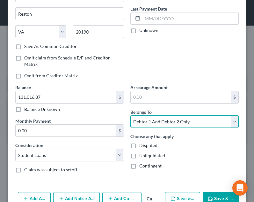
click at [190, 122] on select "Select Debtor 1 Only Debtor 2 Only Debtor 1 And Debtor 2 Only At Least One Of T…" at bounding box center [184, 121] width 109 height 13
select select "1"
click at [130, 115] on select "Select Debtor 1 Only Debtor 2 Only Debtor 1 And Debtor 2 Only At Least One Of T…" at bounding box center [184, 121] width 109 height 13
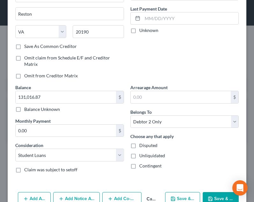
click at [181, 78] on div "Account Number (last 4) Mult Full Account Number Date Incurred 1987 Last Paymen…" at bounding box center [184, 15] width 115 height 137
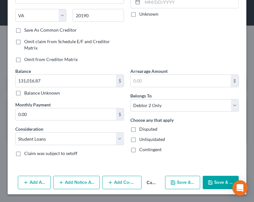
click at [211, 182] on button "Save & Close" at bounding box center [221, 181] width 36 height 13
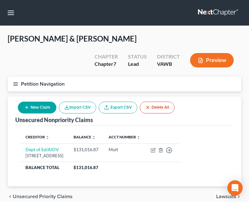
click at [36, 106] on button "New Claim" at bounding box center [37, 107] width 39 height 12
select select "2"
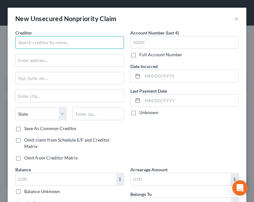
click at [46, 48] on input "text" at bounding box center [69, 42] width 109 height 13
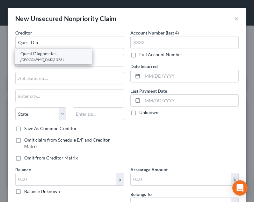
click at [46, 54] on div "Quest Diagnostics" at bounding box center [53, 53] width 66 height 6
type input "Quest Diagnostics"
type input "PO Box 740781"
type input "Cincinnati"
select select "36"
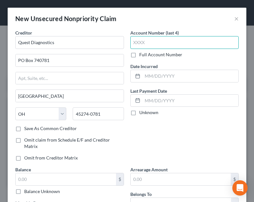
click at [150, 46] on input "text" at bounding box center [184, 42] width 109 height 13
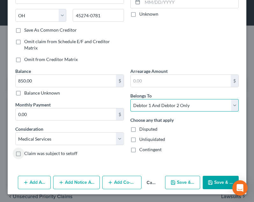
click at [184, 105] on select "Select Debtor 1 Only Debtor 2 Only Debtor 1 And Debtor 2 Only At Least One Of T…" at bounding box center [184, 105] width 109 height 13
click at [173, 107] on select "Select Debtor 1 Only Debtor 2 Only Debtor 1 And Debtor 2 Only At Least One Of T…" at bounding box center [184, 105] width 109 height 13
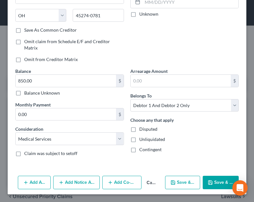
click at [187, 183] on button "Save & New" at bounding box center [182, 181] width 35 height 13
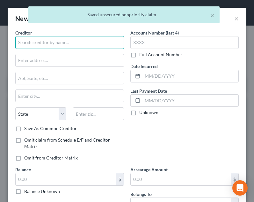
click at [64, 37] on input "text" at bounding box center [69, 42] width 109 height 13
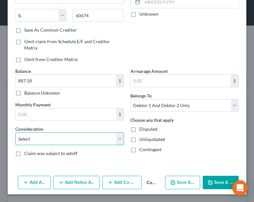
click at [48, 138] on select "Select Cable / Satellite Services Collection Agency Credit Card Debt Debt Couns…" at bounding box center [69, 138] width 109 height 13
click at [15, 132] on select "Select Cable / Satellite Services Collection Agency Credit Card Debt Debt Couns…" at bounding box center [69, 138] width 109 height 13
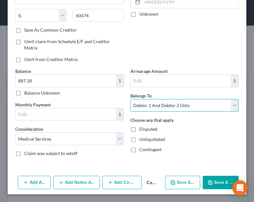
click at [161, 108] on select "Select Debtor 1 Only Debtor 2 Only Debtor 1 And Debtor 2 Only At Least One Of T…" at bounding box center [184, 105] width 109 height 13
click at [161, 107] on select "Select Debtor 1 Only Debtor 2 Only Debtor 1 And Debtor 2 Only At Least One Of T…" at bounding box center [184, 105] width 109 height 13
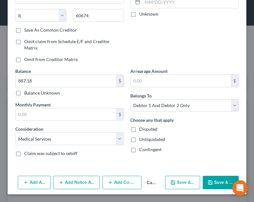
click at [180, 183] on button "Save & New" at bounding box center [182, 181] width 35 height 13
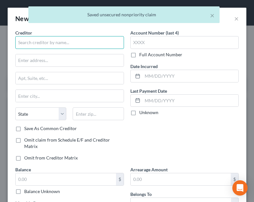
click at [76, 47] on input "text" at bounding box center [69, 42] width 109 height 13
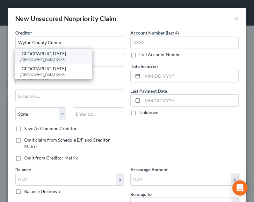
click at [71, 55] on div "Wythe County Community Hospital" at bounding box center [53, 53] width 66 height 6
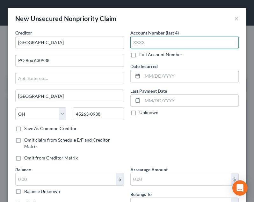
click at [159, 40] on input "text" at bounding box center [184, 42] width 109 height 13
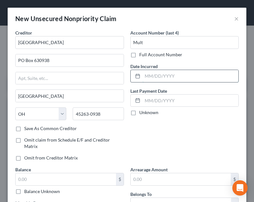
click at [159, 75] on input "text" at bounding box center [191, 76] width 96 height 12
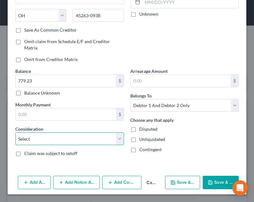
click at [73, 141] on select "Select Cable / Satellite Services Collection Agency Credit Card Debt Debt Couns…" at bounding box center [69, 138] width 109 height 13
click at [15, 132] on select "Select Cable / Satellite Services Collection Agency Credit Card Debt Debt Couns…" at bounding box center [69, 138] width 109 height 13
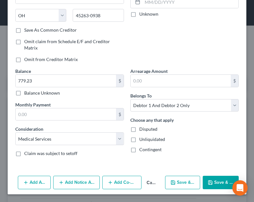
click at [71, 178] on button "Add Notice Address" at bounding box center [76, 181] width 47 height 13
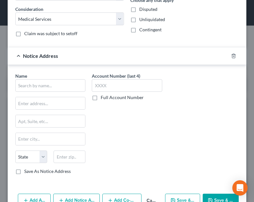
scroll to position [219, 0]
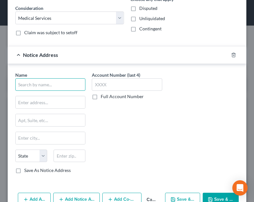
click at [68, 83] on input "text" at bounding box center [50, 84] width 70 height 13
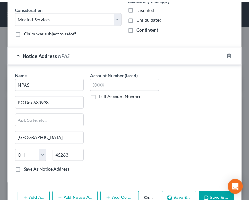
scroll to position [227, 0]
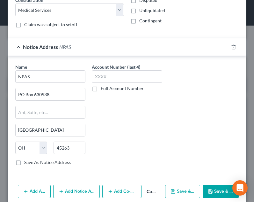
click at [207, 194] on button "Save & Close" at bounding box center [221, 190] width 36 height 13
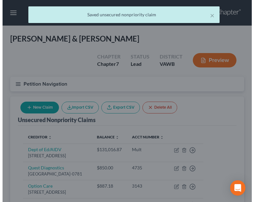
scroll to position [0, 0]
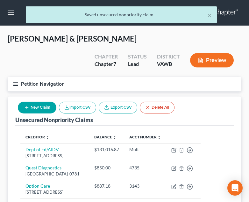
click at [23, 112] on button "New Claim" at bounding box center [37, 107] width 39 height 12
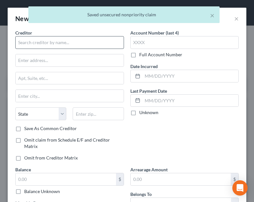
click at [64, 37] on div "Creditor *" at bounding box center [69, 38] width 109 height 19
click at [64, 39] on input "text" at bounding box center [69, 42] width 109 height 13
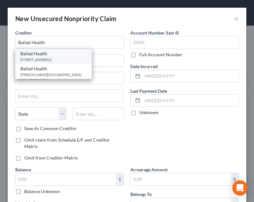
click at [61, 53] on div "Ballad Health" at bounding box center [53, 53] width 66 height 6
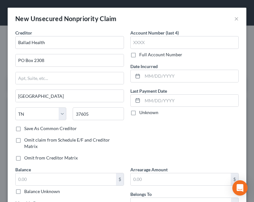
click at [167, 49] on div "Account Number (last 4) Full Account Number" at bounding box center [184, 43] width 109 height 28
click at [165, 45] on input "text" at bounding box center [184, 42] width 109 height 13
click at [163, 46] on input "2944" at bounding box center [184, 42] width 109 height 13
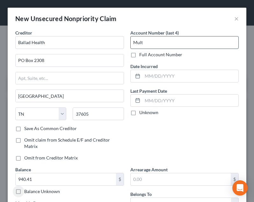
scroll to position [98, 0]
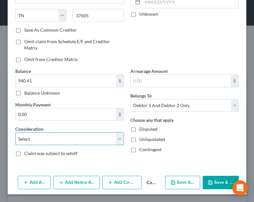
click at [88, 140] on select "Select Cable / Satellite Services Collection Agency Credit Card Debt Debt Couns…" at bounding box center [69, 138] width 109 height 13
click at [15, 132] on select "Select Cable / Satellite Services Collection Agency Credit Card Debt Debt Couns…" at bounding box center [69, 138] width 109 height 13
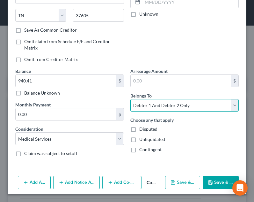
click at [163, 107] on select "Select Debtor 1 Only Debtor 2 Only Debtor 1 And Debtor 2 Only At Least One Of T…" at bounding box center [184, 105] width 109 height 13
click at [130, 99] on select "Select Debtor 1 Only Debtor 2 Only Debtor 1 And Debtor 2 Only At Least One Of T…" at bounding box center [184, 105] width 109 height 13
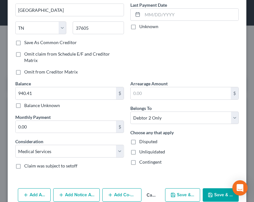
scroll to position [97, 0]
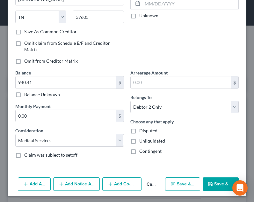
click at [182, 184] on button "Save & New" at bounding box center [182, 183] width 35 height 13
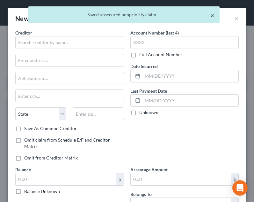
click at [211, 15] on button "×" at bounding box center [212, 15] width 4 height 8
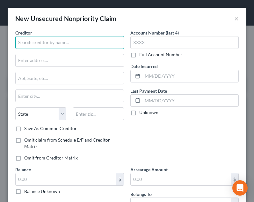
click at [45, 44] on input "text" at bounding box center [69, 42] width 109 height 13
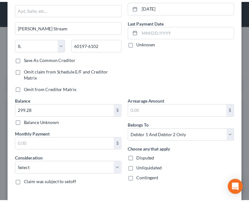
scroll to position [87, 0]
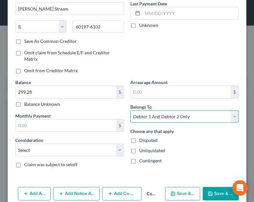
click at [159, 121] on select "Select Debtor 1 Only Debtor 2 Only Debtor 1 And Debtor 2 Only At Least One Of T…" at bounding box center [184, 116] width 109 height 13
click at [155, 120] on select "Select Debtor 1 Only Debtor 2 Only Debtor 1 And Debtor 2 Only At Least One Of T…" at bounding box center [184, 116] width 109 height 13
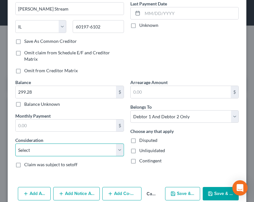
click at [81, 155] on select "Select Cable / Satellite Services Collection Agency Credit Card Debt Debt Couns…" at bounding box center [69, 149] width 109 height 13
click at [15, 143] on select "Select Cable / Satellite Services Collection Agency Credit Card Debt Debt Couns…" at bounding box center [69, 149] width 109 height 13
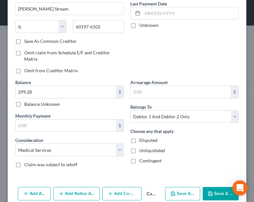
click at [214, 194] on button "Save & Close" at bounding box center [221, 193] width 36 height 13
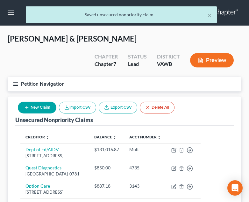
scroll to position [61, 0]
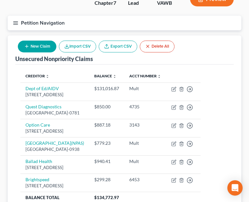
click at [32, 49] on button "New Claim" at bounding box center [37, 47] width 39 height 12
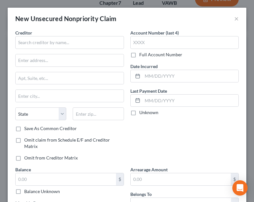
click at [235, 19] on div "New Unsecured Nonpriority Claim ×" at bounding box center [127, 19] width 239 height 22
click at [234, 19] on button "×" at bounding box center [236, 19] width 4 height 8
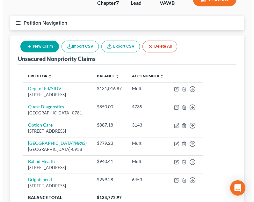
scroll to position [120, 0]
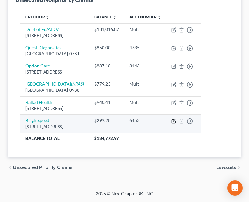
click at [177, 122] on icon "button" at bounding box center [174, 120] width 5 height 5
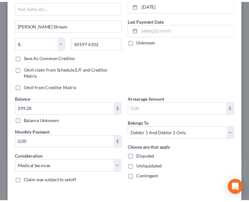
scroll to position [99, 0]
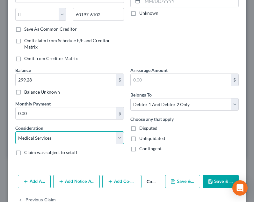
click at [82, 137] on select "Select Cable / Satellite Services Collection Agency Credit Card Debt Debt Couns…" at bounding box center [69, 137] width 109 height 13
click at [15, 131] on select "Select Cable / Satellite Services Collection Agency Credit Card Debt Debt Couns…" at bounding box center [69, 137] width 109 height 13
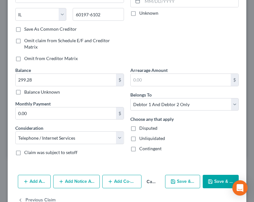
click at [211, 180] on button "Save & Close" at bounding box center [221, 180] width 36 height 13
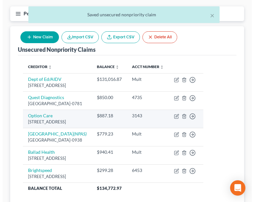
scroll to position [56, 0]
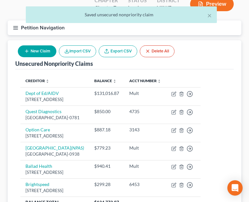
click at [35, 53] on button "New Claim" at bounding box center [37, 51] width 39 height 12
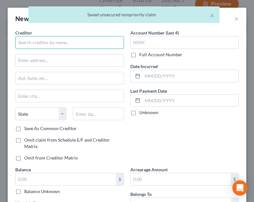
click at [53, 43] on input "text" at bounding box center [69, 42] width 109 height 13
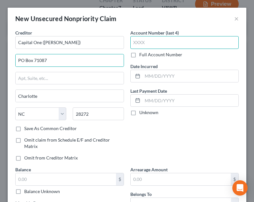
click at [152, 44] on input "text" at bounding box center [184, 42] width 109 height 13
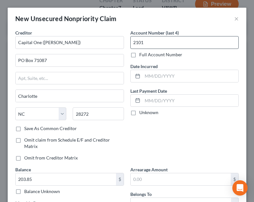
scroll to position [98, 0]
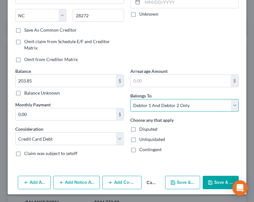
click at [150, 110] on select "Select Debtor 1 Only Debtor 2 Only Debtor 1 And Debtor 2 Only At Least One Of T…" at bounding box center [184, 105] width 109 height 13
click at [130, 99] on select "Select Debtor 1 Only Debtor 2 Only Debtor 1 And Debtor 2 Only At Least One Of T…" at bounding box center [184, 105] width 109 height 13
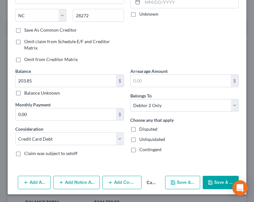
click at [206, 179] on button "Save & Close" at bounding box center [221, 181] width 36 height 13
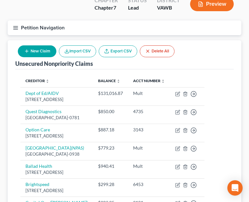
click at [41, 51] on button "New Claim" at bounding box center [37, 51] width 39 height 12
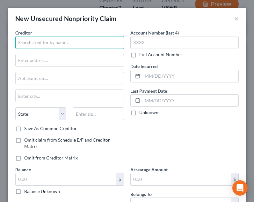
click at [73, 41] on input "text" at bounding box center [69, 42] width 109 height 13
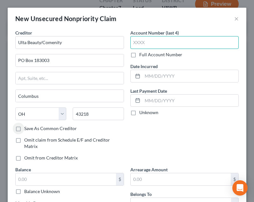
click at [197, 44] on input "text" at bounding box center [184, 42] width 109 height 13
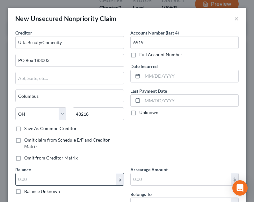
click at [85, 176] on input "text" at bounding box center [66, 179] width 100 height 12
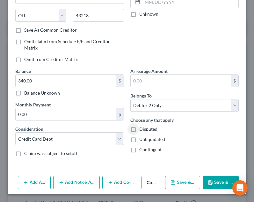
click at [176, 182] on button "Save & New" at bounding box center [182, 181] width 35 height 13
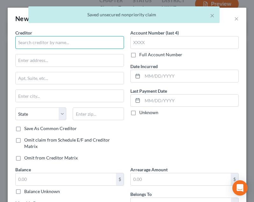
click at [61, 44] on input "text" at bounding box center [69, 42] width 109 height 13
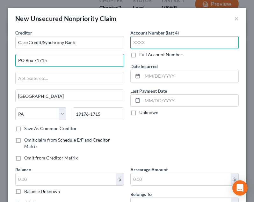
click at [208, 42] on input "text" at bounding box center [184, 42] width 109 height 13
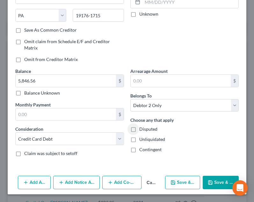
click at [184, 180] on button "Save & New" at bounding box center [182, 181] width 35 height 13
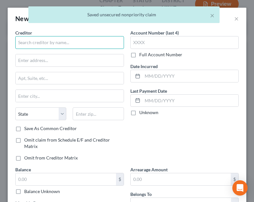
click at [77, 36] on input "text" at bounding box center [69, 42] width 109 height 13
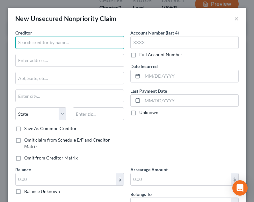
click at [53, 44] on input "text" at bounding box center [69, 42] width 109 height 13
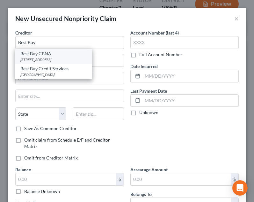
click at [53, 53] on div "Best Buy CBNA" at bounding box center [53, 53] width 66 height 6
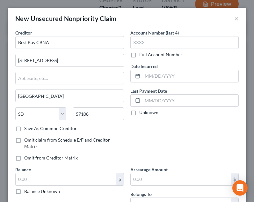
click at [160, 36] on label "Account Number (last 4)" at bounding box center [154, 32] width 48 height 7
click at [160, 43] on input "text" at bounding box center [184, 42] width 109 height 13
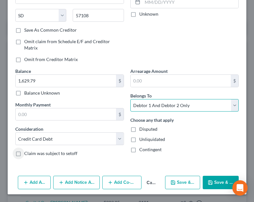
click at [190, 107] on select "Select Debtor 1 Only Debtor 2 Only Debtor 1 And Debtor 2 Only At Least One Of T…" at bounding box center [184, 105] width 109 height 13
click at [130, 99] on select "Select Debtor 1 Only Debtor 2 Only Debtor 1 And Debtor 2 Only At Least One Of T…" at bounding box center [184, 105] width 109 height 13
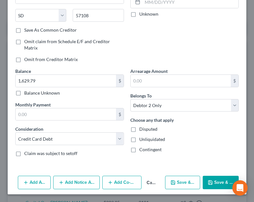
click at [186, 174] on div "Add Action Add Notice Address Add Co-Debtor Cancel Save & New Save & Close" at bounding box center [127, 183] width 239 height 21
click at [185, 178] on button "Save & New" at bounding box center [182, 181] width 35 height 13
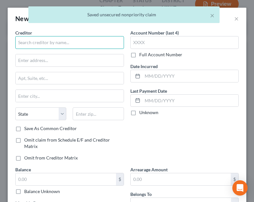
click at [78, 45] on input "text" at bounding box center [69, 42] width 109 height 13
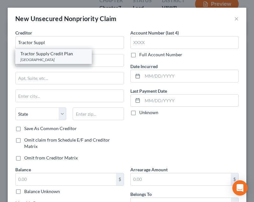
click at [62, 57] on div "PO Box 70602, Philadelphia, PA 19176" at bounding box center [53, 59] width 66 height 5
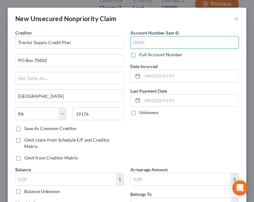
click at [173, 43] on input "text" at bounding box center [184, 42] width 109 height 13
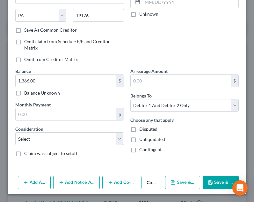
click at [169, 118] on label "Choose any that apply" at bounding box center [151, 119] width 43 height 7
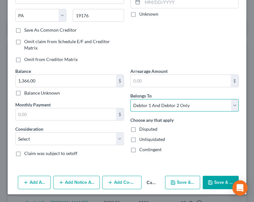
click at [170, 108] on select "Select Debtor 1 Only Debtor 2 Only Debtor 1 And Debtor 2 Only At Least One Of T…" at bounding box center [184, 105] width 109 height 13
click at [130, 99] on select "Select Debtor 1 Only Debtor 2 Only Debtor 1 And Debtor 2 Only At Least One Of T…" at bounding box center [184, 105] width 109 height 13
click at [181, 106] on select "Select Debtor 1 Only Debtor 2 Only Debtor 1 And Debtor 2 Only At Least One Of T…" at bounding box center [184, 105] width 109 height 13
click at [130, 99] on select "Select Debtor 1 Only Debtor 2 Only Debtor 1 And Debtor 2 Only At Least One Of T…" at bounding box center [184, 105] width 109 height 13
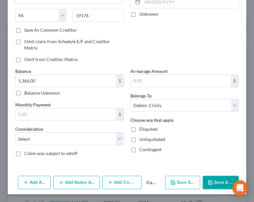
click at [230, 142] on div "Unliquidated" at bounding box center [184, 139] width 109 height 6
click at [48, 141] on select "Select Cable / Satellite Services Collection Agency Credit Card Debt Debt Couns…" at bounding box center [69, 138] width 109 height 13
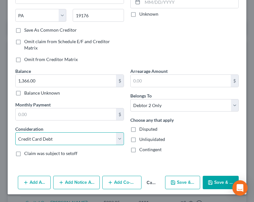
click at [15, 132] on select "Select Cable / Satellite Services Collection Agency Credit Card Debt Debt Couns…" at bounding box center [69, 138] width 109 height 13
click at [188, 179] on button "Save & New" at bounding box center [182, 181] width 35 height 13
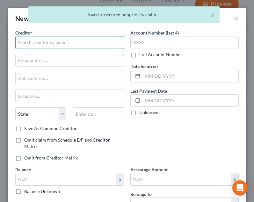
click at [73, 48] on input "text" at bounding box center [69, 42] width 109 height 13
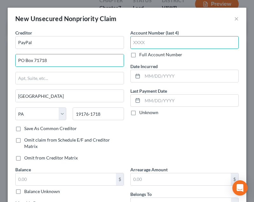
click at [197, 43] on input "text" at bounding box center [184, 42] width 109 height 13
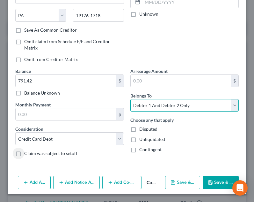
click at [189, 108] on select "Select Debtor 1 Only Debtor 2 Only Debtor 1 And Debtor 2 Only At Least One Of T…" at bounding box center [184, 105] width 109 height 13
click at [130, 99] on select "Select Debtor 1 Only Debtor 2 Only Debtor 1 And Debtor 2 Only At Least One Of T…" at bounding box center [184, 105] width 109 height 13
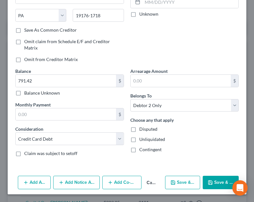
click at [185, 182] on button "Save & New" at bounding box center [182, 181] width 35 height 13
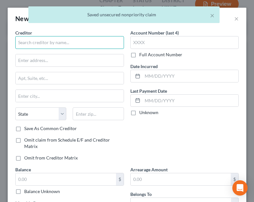
click at [73, 40] on input "text" at bounding box center [69, 42] width 109 height 13
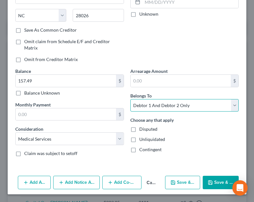
click at [190, 106] on select "Select Debtor 1 Only Debtor 2 Only Debtor 1 And Debtor 2 Only At Least One Of T…" at bounding box center [184, 105] width 109 height 13
click at [130, 99] on select "Select Debtor 1 Only Debtor 2 Only Debtor 1 And Debtor 2 Only At Least One Of T…" at bounding box center [184, 105] width 109 height 13
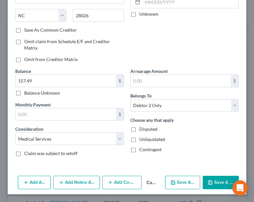
click at [193, 177] on button "Save & New" at bounding box center [182, 181] width 35 height 13
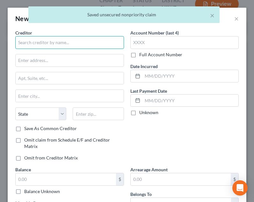
click at [73, 38] on input "text" at bounding box center [69, 42] width 109 height 13
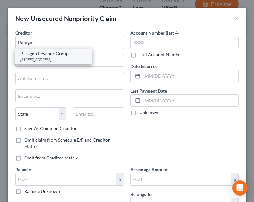
click at [62, 56] on div "Paragon Revenue Group" at bounding box center [53, 53] width 66 height 6
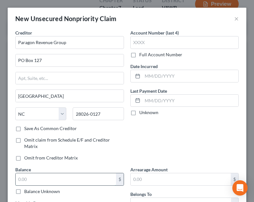
click at [41, 174] on input "text" at bounding box center [66, 179] width 100 height 12
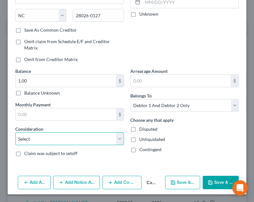
click at [104, 138] on select "Select Cable / Satellite Services Collection Agency Credit Card Debt Debt Couns…" at bounding box center [69, 138] width 109 height 13
click at [15, 132] on select "Select Cable / Satellite Services Collection Agency Credit Card Debt Debt Couns…" at bounding box center [69, 138] width 109 height 13
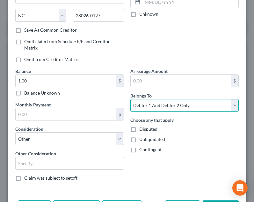
click at [164, 107] on select "Select Debtor 1 Only Debtor 2 Only Debtor 1 And Debtor 2 Only At Least One Of T…" at bounding box center [184, 105] width 109 height 13
click at [130, 99] on select "Select Debtor 1 Only Debtor 2 Only Debtor 1 And Debtor 2 Only At Least One Of T…" at bounding box center [184, 105] width 109 height 13
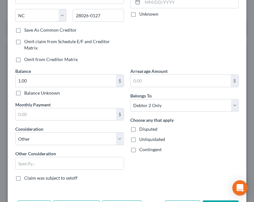
scroll to position [123, 0]
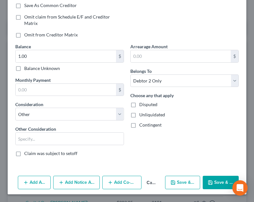
click at [208, 182] on icon "button" at bounding box center [210, 182] width 5 height 5
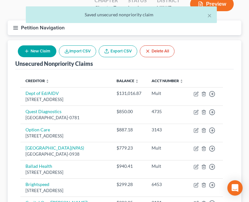
click at [41, 48] on button "New Claim" at bounding box center [37, 51] width 39 height 12
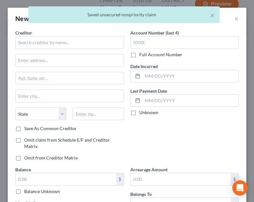
click at [68, 49] on div "Creditor * State AL AK AR AZ CA CO CT DE DC FL GA GU HI ID IL IN IA KS KY LA ME…" at bounding box center [69, 77] width 109 height 96
click at [67, 48] on input "text" at bounding box center [69, 42] width 109 height 13
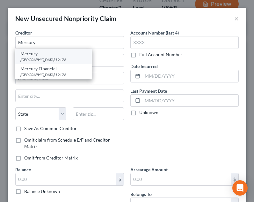
click at [65, 56] on div "Mercury" at bounding box center [53, 53] width 66 height 6
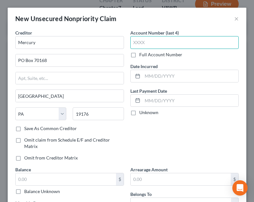
click at [163, 37] on input "text" at bounding box center [184, 42] width 109 height 13
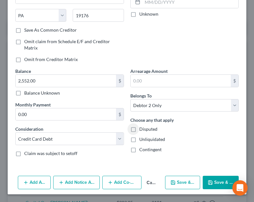
click at [186, 188] on button "Save & New" at bounding box center [182, 181] width 35 height 13
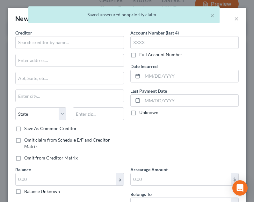
click at [74, 49] on div "Creditor * State AL AK AR AZ CA CO CT DE DC FL GA GU HI ID IL IN IA KS KY LA ME…" at bounding box center [69, 77] width 109 height 96
click at [72, 46] on input "text" at bounding box center [69, 42] width 109 height 13
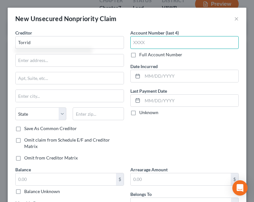
click at [147, 41] on input "text" at bounding box center [184, 42] width 109 height 13
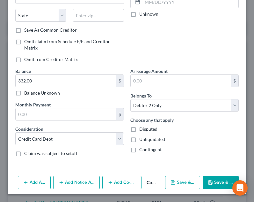
click at [188, 139] on div "Unliquidated" at bounding box center [184, 139] width 109 height 6
click at [180, 183] on button "Save & New" at bounding box center [182, 181] width 35 height 13
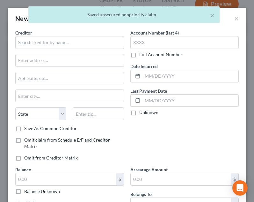
click at [230, 20] on div "× Saved unsecured nonpriority claim" at bounding box center [124, 16] width 254 height 20
click at [212, 16] on button "×" at bounding box center [212, 15] width 4 height 8
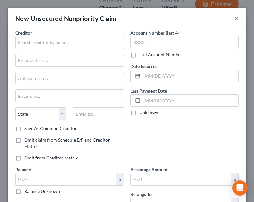
click at [234, 20] on button "×" at bounding box center [236, 19] width 4 height 8
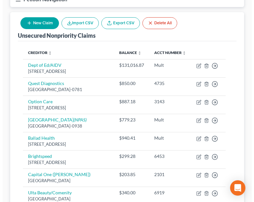
scroll to position [93, 0]
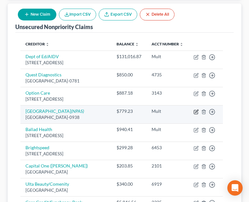
click at [199, 114] on icon "button" at bounding box center [196, 111] width 5 height 5
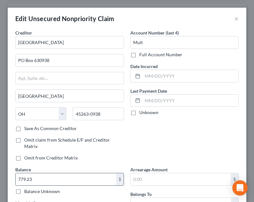
click at [70, 179] on input "779.23" at bounding box center [66, 179] width 100 height 12
click at [68, 180] on input "1,073.49" at bounding box center [66, 179] width 100 height 12
click at [171, 145] on div "Account Number (last 4) Mult Full Account Number Date Incurred Last Payment Dat…" at bounding box center [184, 97] width 115 height 137
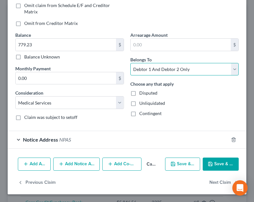
click at [182, 68] on select "Select Debtor 1 Only Debtor 2 Only Debtor 1 And Debtor 2 Only At Least One Of T…" at bounding box center [184, 69] width 109 height 13
click at [130, 63] on select "Select Debtor 1 Only Debtor 2 Only Debtor 1 And Debtor 2 Only At Least One Of T…" at bounding box center [184, 69] width 109 height 13
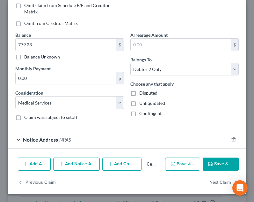
click at [212, 169] on button "Save & Close" at bounding box center [221, 163] width 36 height 13
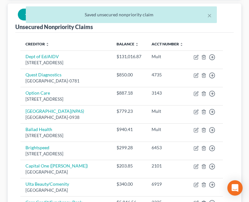
click at [20, 15] on div "× Saved unsecured nonpriority claim" at bounding box center [121, 16] width 249 height 20
click at [211, 16] on button "×" at bounding box center [210, 15] width 4 height 8
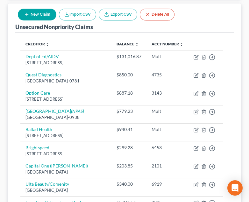
click at [49, 13] on button "New Claim" at bounding box center [37, 15] width 39 height 12
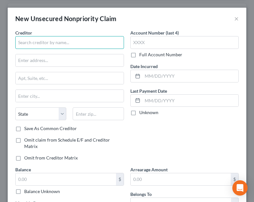
click at [74, 48] on input "text" at bounding box center [69, 42] width 109 height 13
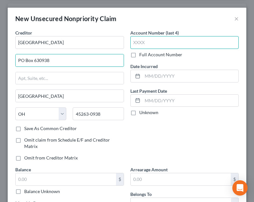
click at [188, 45] on input "text" at bounding box center [184, 42] width 109 height 13
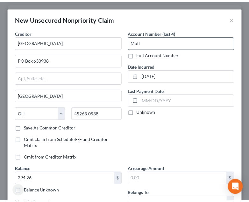
scroll to position [98, 0]
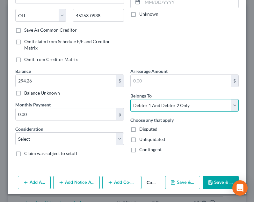
click at [178, 103] on select "Select Debtor 1 Only Debtor 2 Only Debtor 1 And Debtor 2 Only At Least One Of T…" at bounding box center [184, 105] width 109 height 13
click at [130, 99] on select "Select Debtor 1 Only Debtor 2 Only Debtor 1 And Debtor 2 Only At Least One Of T…" at bounding box center [184, 105] width 109 height 13
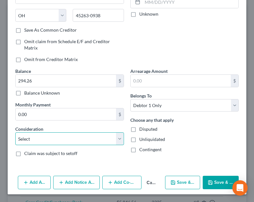
click at [70, 142] on select "Select Cable / Satellite Services Collection Agency Credit Card Debt Debt Couns…" at bounding box center [69, 138] width 109 height 13
click at [15, 132] on select "Select Cable / Satellite Services Collection Agency Credit Card Debt Debt Couns…" at bounding box center [69, 138] width 109 height 13
click at [55, 138] on select "Select Cable / Satellite Services Collection Agency Credit Card Debt Debt Couns…" at bounding box center [69, 138] width 109 height 13
click at [15, 132] on select "Select Cable / Satellite Services Collection Agency Credit Card Debt Debt Couns…" at bounding box center [69, 138] width 109 height 13
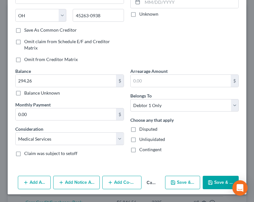
click at [219, 178] on button "Save & Close" at bounding box center [221, 181] width 36 height 13
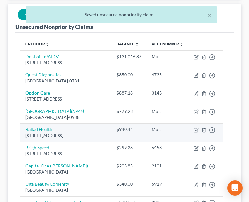
click at [180, 141] on td "Mult" at bounding box center [168, 132] width 42 height 18
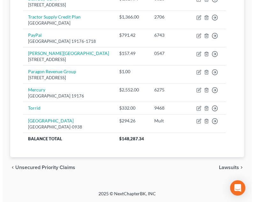
scroll to position [322, 0]
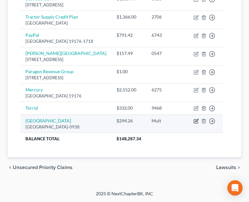
click at [199, 123] on icon "button" at bounding box center [196, 120] width 5 height 5
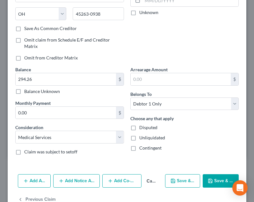
scroll to position [113, 0]
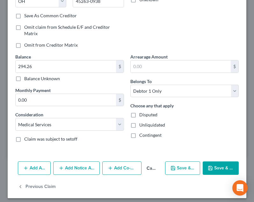
click at [77, 168] on button "Add Notice Address" at bounding box center [76, 167] width 47 height 13
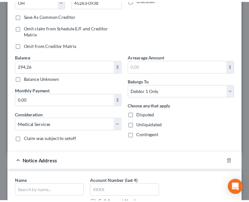
scroll to position [221, 0]
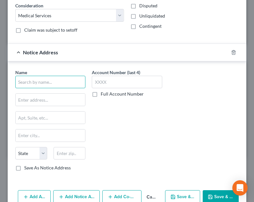
click at [34, 86] on input "text" at bounding box center [50, 82] width 70 height 13
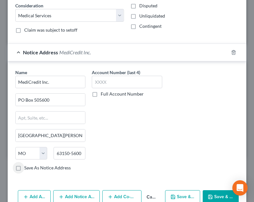
click at [217, 193] on button "Save & Close" at bounding box center [221, 196] width 36 height 13
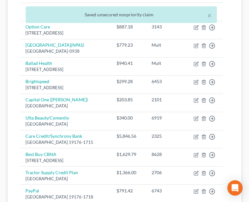
scroll to position [176, 0]
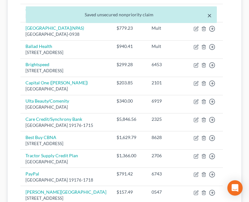
click at [210, 15] on button "×" at bounding box center [210, 15] width 4 height 8
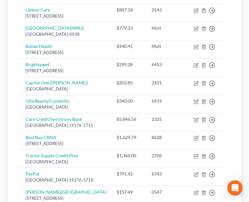
scroll to position [0, 0]
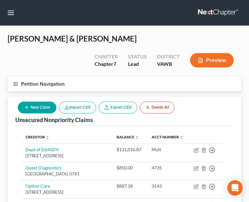
click at [90, 139] on th "Creditor expand_more expand_less unfold_more" at bounding box center [65, 136] width 91 height 13
click at [16, 85] on icon "button" at bounding box center [16, 84] width 6 height 6
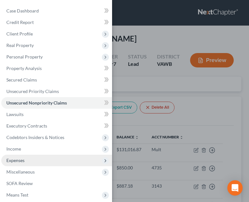
click at [41, 156] on span "Expenses" at bounding box center [56, 159] width 111 height 11
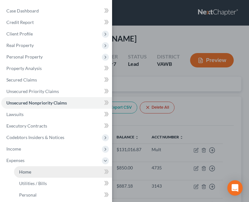
click at [44, 170] on link "Home" at bounding box center [63, 171] width 98 height 11
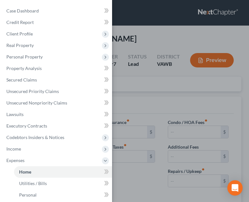
click at [150, 142] on div "Case Dashboard Payments Invoices Payments Payments Credit Report Client Profile" at bounding box center [124, 101] width 249 height 202
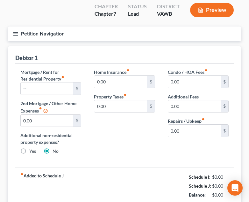
scroll to position [55, 0]
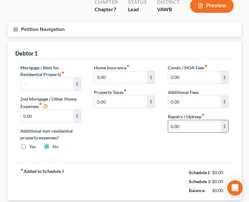
click at [195, 127] on input "0.00" at bounding box center [194, 126] width 53 height 12
click at [163, 142] on div "Condo / HOA Fees fiber_manual_record 0.00 $ Additional Fees 0.00 $ Repairs / Up…" at bounding box center [199, 109] width 74 height 91
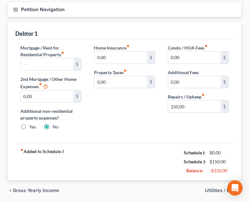
scroll to position [78, 0]
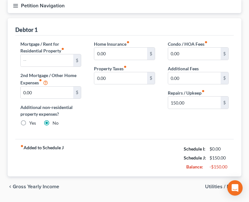
click at [212, 187] on span "Utilities / Bills" at bounding box center [220, 186] width 31 height 5
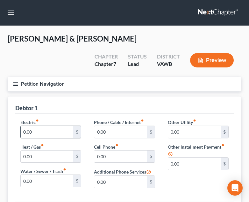
click at [54, 129] on input "0.00" at bounding box center [47, 132] width 53 height 12
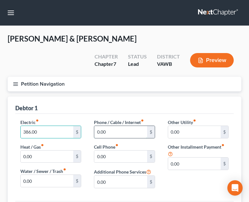
click at [135, 134] on input "0.00" at bounding box center [120, 132] width 53 height 12
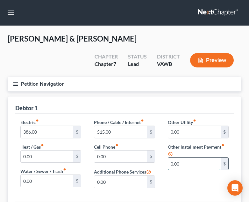
click at [187, 161] on input "0.00" at bounding box center [194, 163] width 53 height 12
click at [181, 131] on input "0.00" at bounding box center [194, 132] width 53 height 12
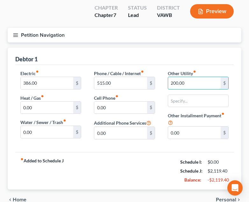
scroll to position [63, 0]
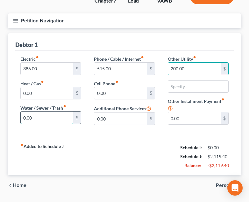
click at [57, 118] on input "0.00" at bounding box center [47, 117] width 53 height 12
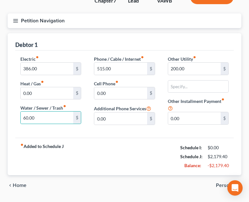
click at [221, 184] on span "Personal" at bounding box center [226, 184] width 20 height 5
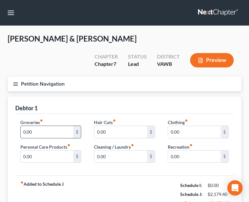
click at [61, 132] on input "0.00" at bounding box center [47, 132] width 53 height 12
click at [198, 131] on input "0.00" at bounding box center [194, 132] width 53 height 12
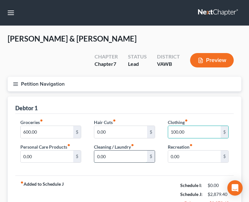
click at [112, 159] on input "0.00" at bounding box center [120, 156] width 53 height 12
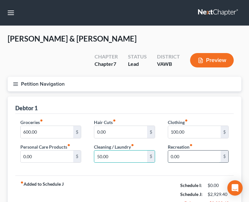
click at [196, 159] on input "0.00" at bounding box center [194, 156] width 53 height 12
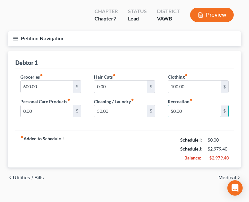
scroll to position [46, 0]
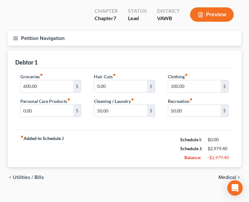
click at [222, 177] on span "Medical" at bounding box center [228, 176] width 18 height 5
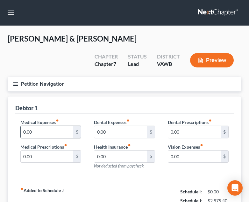
click at [56, 133] on input "0.00" at bounding box center [47, 132] width 53 height 12
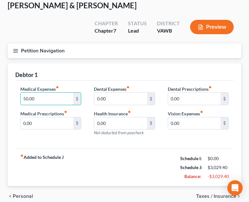
scroll to position [34, 0]
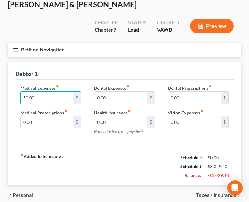
click at [213, 194] on span "Taxes / Insurance" at bounding box center [216, 194] width 40 height 5
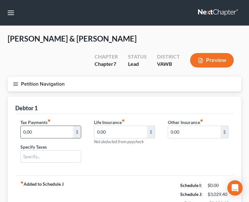
click at [48, 129] on input "0.00" at bounding box center [47, 132] width 53 height 12
click at [139, 134] on input "0.00" at bounding box center [120, 132] width 53 height 12
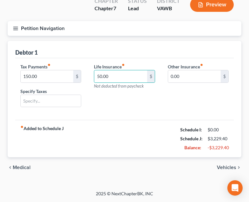
click at [227, 168] on span "Vehicles" at bounding box center [226, 167] width 19 height 5
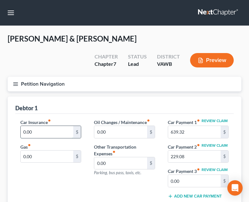
click at [40, 133] on input "0.00" at bounding box center [47, 132] width 53 height 12
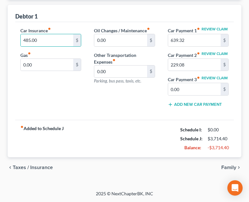
click at [229, 170] on span "Family" at bounding box center [229, 167] width 15 height 5
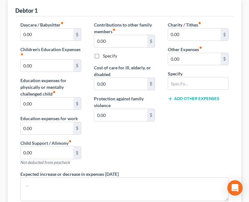
scroll to position [103, 0]
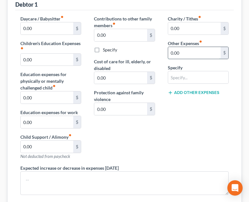
click at [194, 51] on input "0.00" at bounding box center [194, 53] width 53 height 12
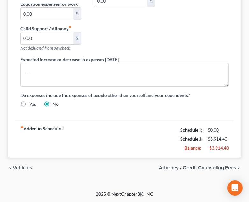
scroll to position [212, 0]
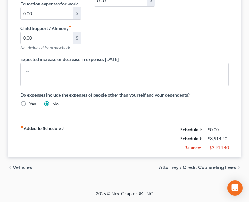
click at [211, 166] on span "Attorney / Credit Counseling Fees" at bounding box center [198, 167] width 78 height 5
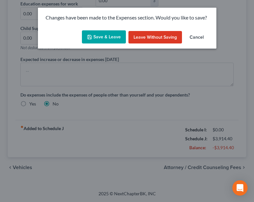
click at [103, 38] on button "Save & Leave" at bounding box center [104, 36] width 44 height 13
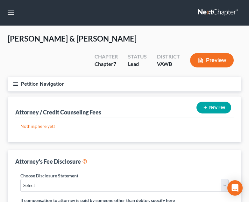
click at [204, 107] on icon "button" at bounding box center [205, 107] width 5 height 5
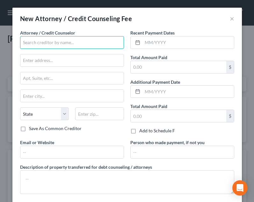
click at [75, 41] on input "text" at bounding box center [72, 42] width 104 height 13
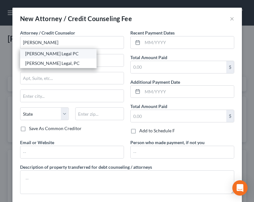
click at [51, 54] on div "Farthing Legal PC" at bounding box center [58, 53] width 66 height 6
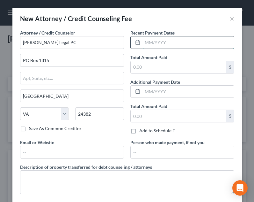
click at [164, 46] on input "text" at bounding box center [189, 42] width 92 height 12
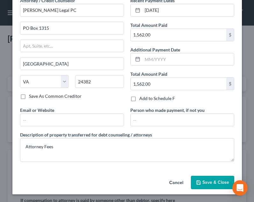
click at [205, 185] on button "Save & Close" at bounding box center [212, 181] width 43 height 13
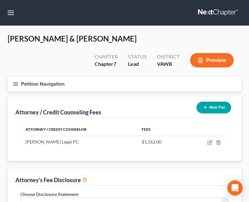
click at [200, 105] on button "New Fee" at bounding box center [214, 107] width 35 height 12
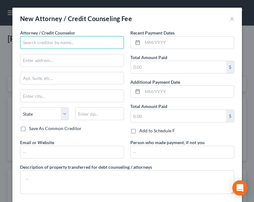
click at [84, 38] on input "text" at bounding box center [72, 42] width 104 height 13
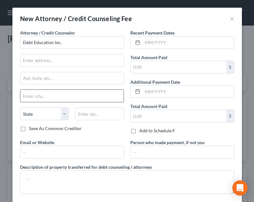
click at [82, 99] on input "text" at bounding box center [71, 96] width 103 height 12
paste input "Benbrook, TX 76126"
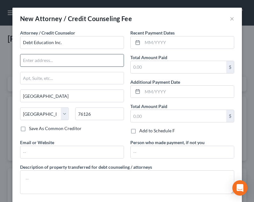
click at [63, 59] on input "text" at bounding box center [71, 60] width 103 height 12
click at [45, 56] on input "text" at bounding box center [71, 60] width 103 height 12
paste input "112 Goliad St"
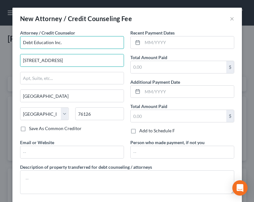
click at [69, 41] on input "Debt Education Inc." at bounding box center [72, 42] width 104 height 13
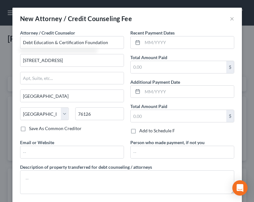
click at [67, 129] on label "Save As Common Creditor" at bounding box center [55, 128] width 53 height 6
click at [36, 129] on input "Save As Common Creditor" at bounding box center [34, 127] width 4 height 4
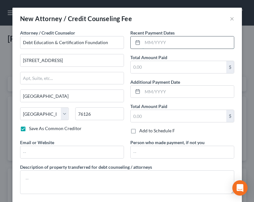
click at [180, 46] on input "text" at bounding box center [189, 42] width 92 height 12
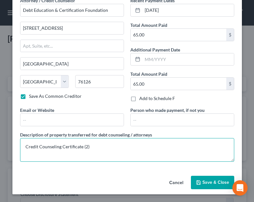
click at [79, 147] on textarea "Credit Counseling Certificate (2)" at bounding box center [127, 150] width 214 height 24
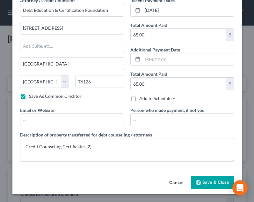
click at [217, 181] on span "Save & Close" at bounding box center [216, 181] width 27 height 5
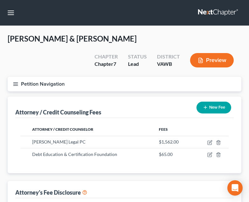
click at [11, 87] on button "Petition Navigation" at bounding box center [125, 84] width 234 height 15
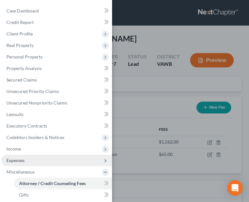
click at [34, 164] on span "Expenses" at bounding box center [56, 159] width 111 height 11
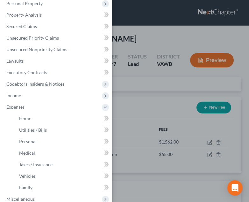
scroll to position [80, 0]
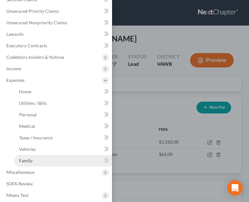
click at [41, 161] on link "Family" at bounding box center [63, 160] width 98 height 11
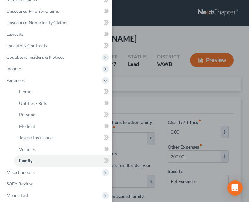
click at [139, 156] on div "Case Dashboard Payments Invoices Payments Payments Credit Report Client Profile" at bounding box center [124, 101] width 249 height 202
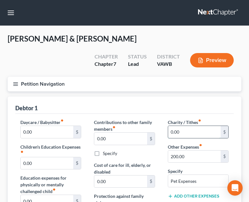
click at [188, 137] on input "0.00" at bounding box center [194, 132] width 53 height 12
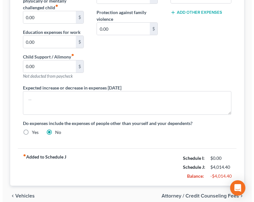
scroll to position [212, 0]
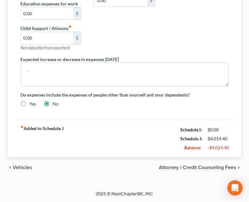
click at [208, 170] on span "Attorney / Credit Counseling Fees" at bounding box center [198, 167] width 78 height 5
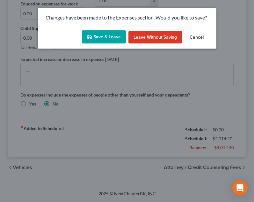
click at [106, 33] on button "Save & Leave" at bounding box center [104, 36] width 44 height 13
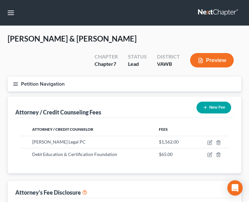
click at [9, 77] on button "Petition Navigation" at bounding box center [125, 84] width 234 height 15
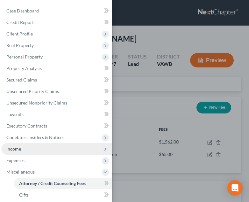
click at [29, 153] on span "Income" at bounding box center [56, 148] width 111 height 11
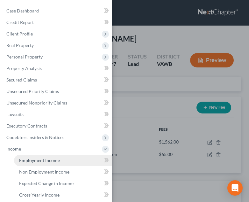
click at [44, 162] on span "Employment Income" at bounding box center [39, 159] width 41 height 5
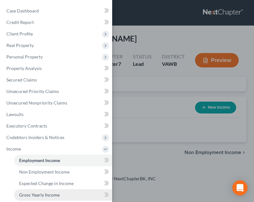
click at [50, 195] on span "Gross Yearly Income" at bounding box center [39, 194] width 41 height 5
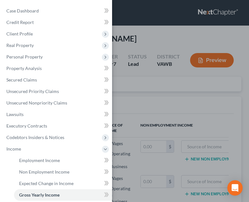
click at [145, 156] on div "Case Dashboard Payments Invoices Payments Payments Credit Report Client Profile" at bounding box center [124, 101] width 249 height 202
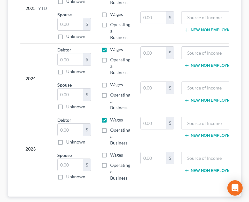
scroll to position [170, 0]
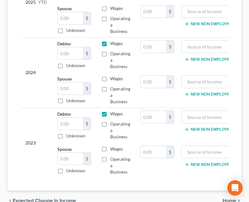
click at [110, 152] on label "Wages" at bounding box center [116, 148] width 13 height 6
click at [113, 150] on input "Wages" at bounding box center [115, 147] width 4 height 4
click at [110, 78] on label "Wages" at bounding box center [116, 78] width 13 height 6
click at [113, 78] on input "Wages" at bounding box center [115, 77] width 4 height 4
click at [110, 10] on label "Wages" at bounding box center [116, 8] width 13 height 6
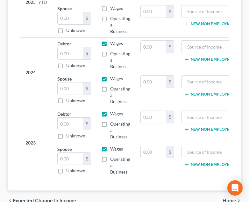
click at [113, 9] on input "Wages" at bounding box center [115, 7] width 4 height 4
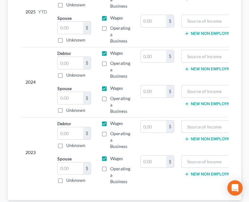
click at [51, 100] on td "2024" at bounding box center [36, 82] width 32 height 70
click at [73, 68] on input "text" at bounding box center [71, 63] width 26 height 12
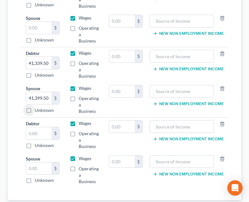
scroll to position [0, 0]
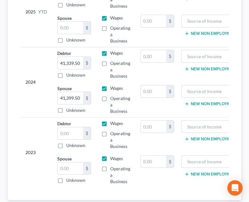
click at [243, 78] on div "Employment Income Non Employment Income Expected Change in Income Gross Yearly …" at bounding box center [124, 78] width 240 height 284
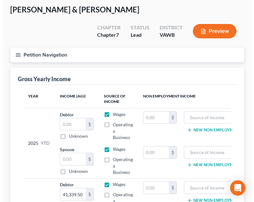
scroll to position [27, 0]
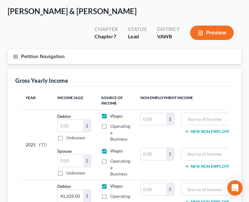
click at [15, 62] on button "Petition Navigation" at bounding box center [125, 56] width 234 height 15
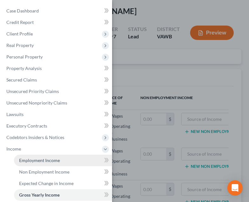
click at [33, 160] on span "Employment Income" at bounding box center [39, 159] width 41 height 5
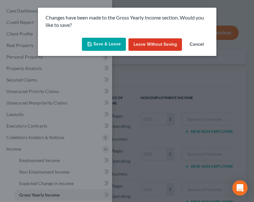
click at [107, 44] on button "Save & Leave" at bounding box center [104, 44] width 44 height 13
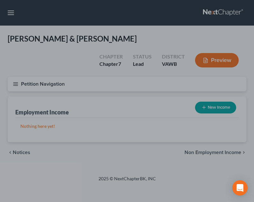
click at [179, 98] on div at bounding box center [127, 101] width 254 height 202
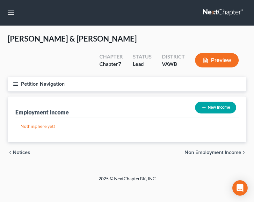
click at [19, 85] on button "Petition Navigation" at bounding box center [127, 84] width 239 height 15
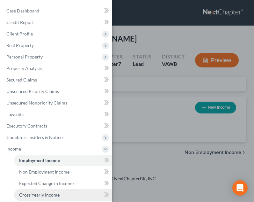
click at [48, 189] on link "Gross Yearly Income" at bounding box center [63, 194] width 98 height 11
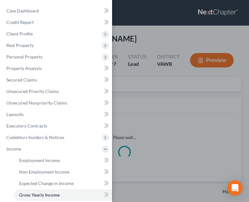
click at [138, 144] on div "Case Dashboard Payments Invoices Payments Payments Credit Report Client Profile" at bounding box center [124, 101] width 249 height 202
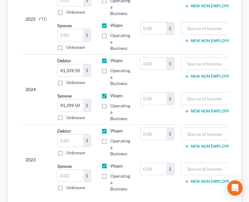
scroll to position [153, 0]
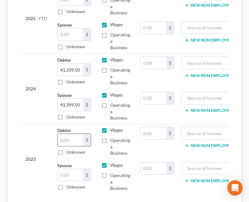
click at [74, 139] on input "text" at bounding box center [71, 140] width 26 height 12
type input "55,502.18"
click at [66, 180] on input "text" at bounding box center [71, 175] width 26 height 12
type input "41,564.06"
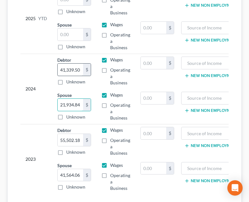
type input "21,934.84"
type input "60,863.94"
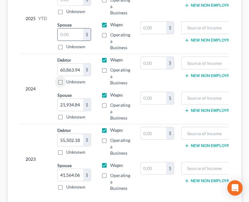
click at [73, 37] on input "text" at bounding box center [71, 34] width 26 height 12
type input "11,643.25"
click at [70, 2] on input "text" at bounding box center [71, 0] width 26 height 12
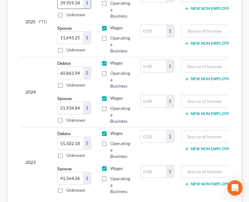
type input "39,959.34"
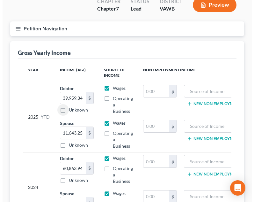
scroll to position [37, 0]
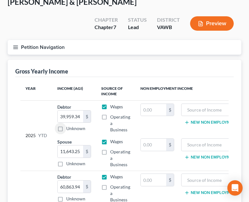
click at [15, 47] on icon "button" at bounding box center [16, 47] width 6 height 6
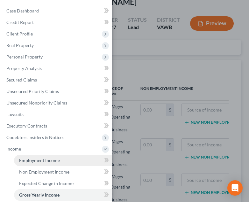
click at [32, 164] on link "Employment Income" at bounding box center [63, 159] width 98 height 11
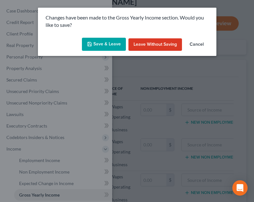
click at [105, 45] on button "Save & Leave" at bounding box center [104, 44] width 44 height 13
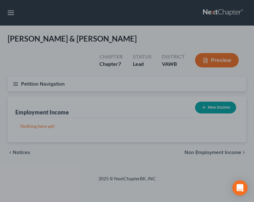
click at [137, 95] on div at bounding box center [127, 101] width 254 height 202
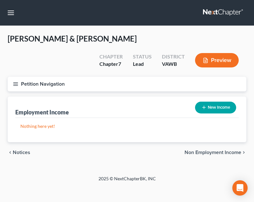
click at [198, 104] on button "New Income" at bounding box center [215, 107] width 41 height 12
select select "0"
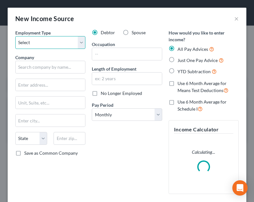
click at [55, 41] on select "Select Full or Part Time Employment Self Employment" at bounding box center [50, 42] width 70 height 13
select select "0"
click at [15, 36] on select "Select Full or Part Time Employment Self Employment" at bounding box center [50, 42] width 70 height 13
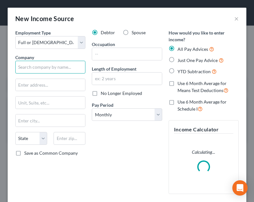
click at [43, 68] on input "text" at bounding box center [50, 67] width 70 height 13
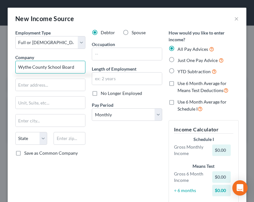
type input "Wythe County School Board"
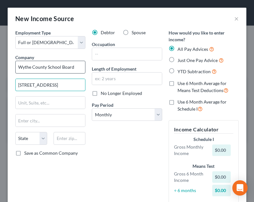
type input "1570 West Reservoir Street"
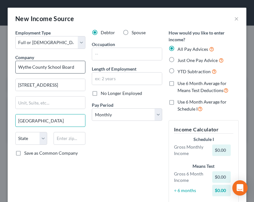
type input "Wytheville"
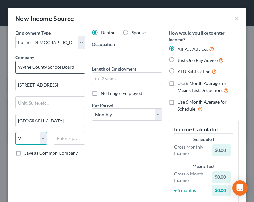
select select "48"
type input "24382"
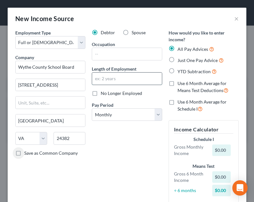
click at [122, 76] on input "text" at bounding box center [127, 78] width 70 height 12
type input "9 months"
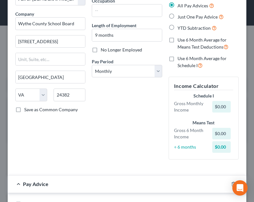
scroll to position [42, 0]
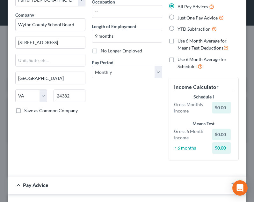
click at [117, 54] on div "Debtor Spouse Occupation Length of Employment 9 months No Longer Employed Pay P…" at bounding box center [127, 76] width 77 height 178
click at [127, 52] on span "No Longer Employed" at bounding box center [121, 50] width 41 height 5
click at [107, 52] on input "No Longer Employed" at bounding box center [105, 50] width 4 height 4
checkbox input "true"
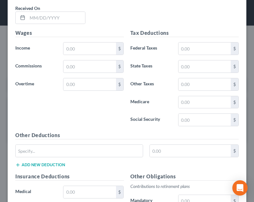
scroll to position [252, 0]
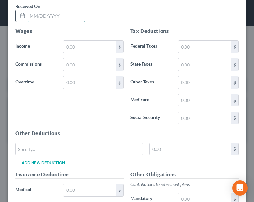
click at [56, 18] on input "text" at bounding box center [56, 16] width 58 height 12
type input "02/28/2025"
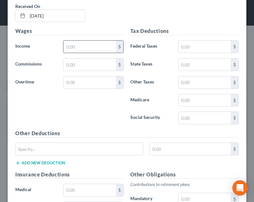
click at [102, 45] on input "text" at bounding box center [89, 47] width 52 height 12
type input "6,659.89"
click at [196, 45] on input "text" at bounding box center [205, 47] width 52 height 12
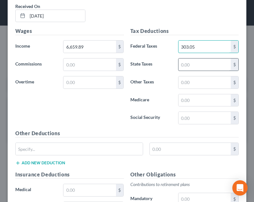
type input "303.05"
click at [202, 60] on input "text" at bounding box center [205, 64] width 52 height 12
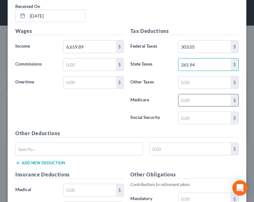
type input "265.94"
click at [197, 101] on input "text" at bounding box center [205, 100] width 52 height 12
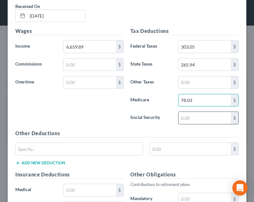
type input "78.03"
click at [202, 115] on input "text" at bounding box center [205, 118] width 52 height 12
type input "333.64"
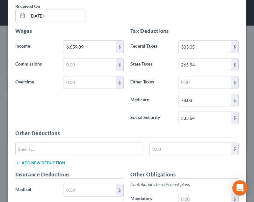
click at [122, 135] on h5 "Other Deductions" at bounding box center [127, 133] width 224 height 8
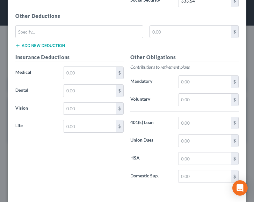
scroll to position [374, 0]
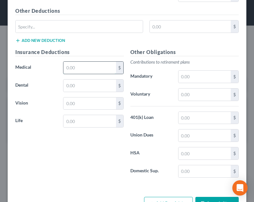
click at [73, 70] on input "text" at bounding box center [89, 68] width 52 height 12
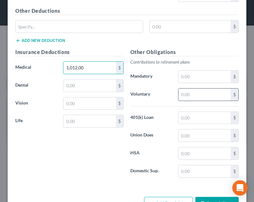
type input "1,012.00"
click at [204, 98] on input "text" at bounding box center [205, 94] width 52 height 12
click at [194, 98] on input "text" at bounding box center [205, 94] width 52 height 12
type input "164.96"
click at [193, 83] on div "Other Obligations Contributions to retirement plans Mandatory $ Voluntary 164.9…" at bounding box center [184, 115] width 115 height 134
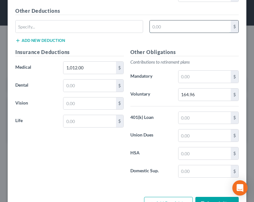
click at [151, 21] on input "text" at bounding box center [190, 26] width 81 height 12
type input "448.44"
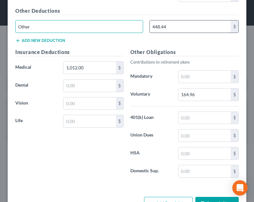
type input "Other"
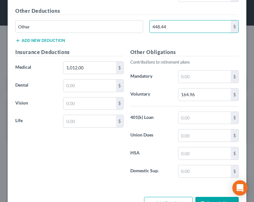
click at [109, 113] on div "Insurance Deductions Medical 1,012.00 $ Dental $ Vision $ Life $" at bounding box center [69, 115] width 115 height 134
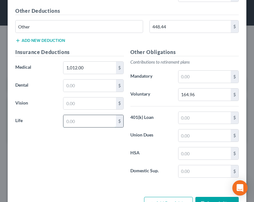
click at [93, 117] on input "text" at bounding box center [89, 121] width 52 height 12
type input "4.70"
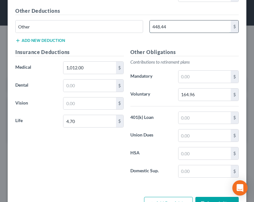
click at [175, 28] on input "448.44" at bounding box center [190, 26] width 81 height 12
type input "443.74"
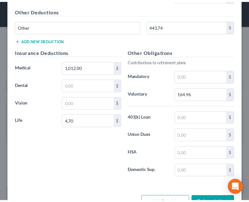
scroll to position [395, 0]
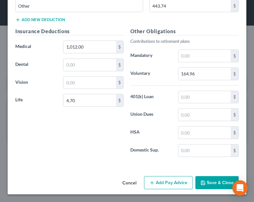
click at [213, 178] on button "Save & Close" at bounding box center [217, 182] width 43 height 13
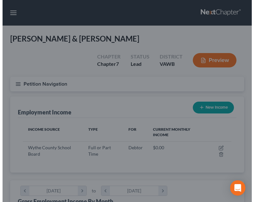
scroll to position [318832, 318715]
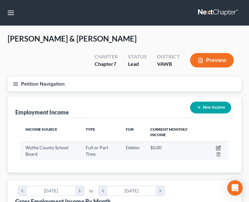
click at [218, 146] on icon "button" at bounding box center [219, 148] width 4 height 4
select select "0"
select select "48"
select select "0"
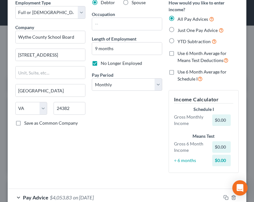
scroll to position [69, 0]
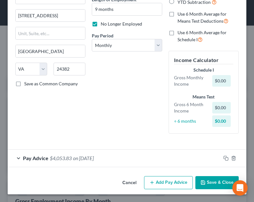
click at [175, 182] on button "Add Pay Advice" at bounding box center [168, 182] width 49 height 13
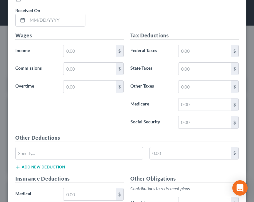
scroll to position [266, 0]
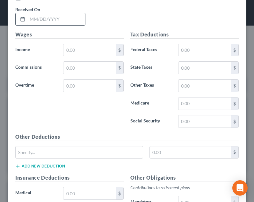
click at [47, 19] on input "text" at bounding box center [56, 19] width 58 height 12
type input "03/31/2025"
click at [93, 48] on input "text" at bounding box center [89, 50] width 52 height 12
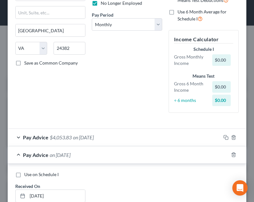
click at [178, 140] on div "Pay Advice $4,053.83 on 02/28/2025" at bounding box center [114, 137] width 213 height 17
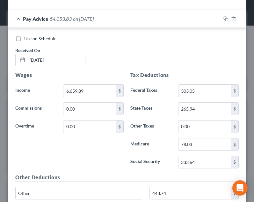
scroll to position [213, 0]
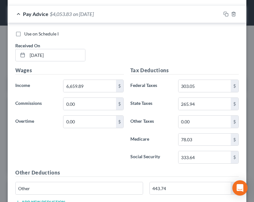
click at [144, 63] on div "Use on Schedule I Received On * 02/28/2025" at bounding box center [127, 49] width 230 height 36
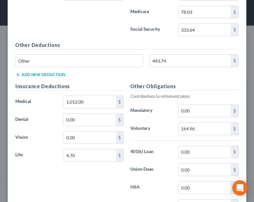
scroll to position [353, 0]
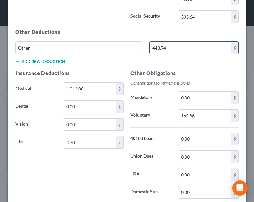
click at [175, 50] on input "443.74" at bounding box center [190, 47] width 81 height 12
type input "709.85"
click at [138, 32] on h5 "Other Deductions" at bounding box center [127, 32] width 224 height 8
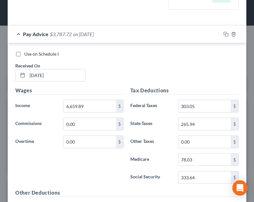
scroll to position [188, 0]
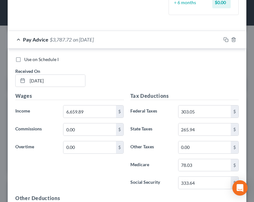
click at [162, 77] on div "Use on Schedule I Received On * 02/28/2025" at bounding box center [127, 74] width 230 height 36
click at [171, 44] on div "Pay Advice $3,787.72 on 02/28/2025" at bounding box center [114, 39] width 213 height 17
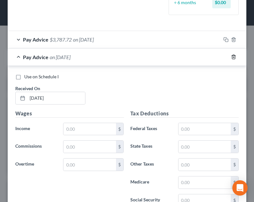
click at [231, 58] on icon "button" at bounding box center [233, 56] width 5 height 5
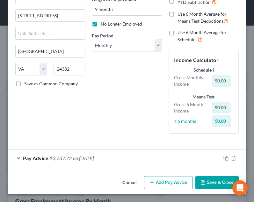
click at [127, 104] on div "Debtor Spouse Occupation Length of Employment 9 months No Longer Employed Pay P…" at bounding box center [127, 49] width 77 height 178
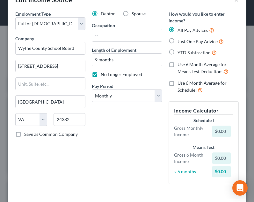
scroll to position [0, 0]
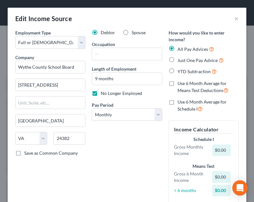
click at [184, 60] on span "Just One Pay Advice" at bounding box center [198, 59] width 40 height 5
click at [184, 60] on input "Just One Pay Advice" at bounding box center [182, 58] width 4 height 4
radio input "true"
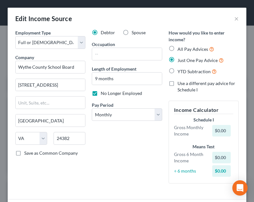
scroll to position [49, 0]
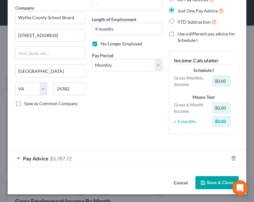
click at [209, 181] on button "Save & Close" at bounding box center [217, 182] width 43 height 13
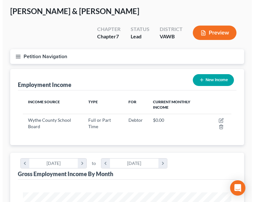
scroll to position [0, 0]
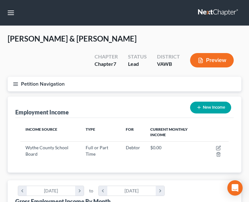
click at [132, 113] on div "Employment Income New Income" at bounding box center [124, 106] width 219 height 21
click at [202, 107] on button "New Income" at bounding box center [210, 107] width 41 height 12
select select "0"
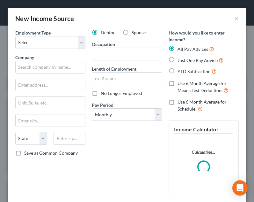
scroll to position [107, 226]
click at [132, 33] on label "Spouse" at bounding box center [139, 32] width 14 height 6
click at [134, 33] on input "Spouse" at bounding box center [136, 31] width 4 height 4
radio input "true"
click at [57, 59] on div "Company *" at bounding box center [50, 63] width 70 height 19
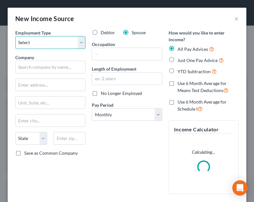
click at [52, 42] on select "Select Full or Part Time Employment Self Employment" at bounding box center [50, 42] width 70 height 13
select select "0"
click at [15, 36] on select "Select Full or Part Time Employment Self Employment" at bounding box center [50, 42] width 70 height 13
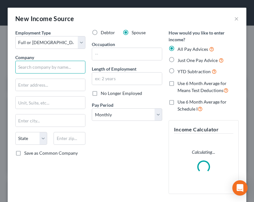
click at [54, 65] on input "text" at bounding box center [50, 67] width 70 height 13
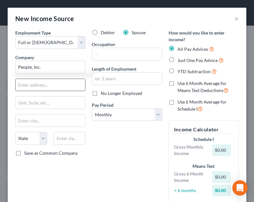
click at [33, 89] on input "text" at bounding box center [51, 85] width 70 height 12
type input "People, Inc."
type input "1173 W. Main Street"
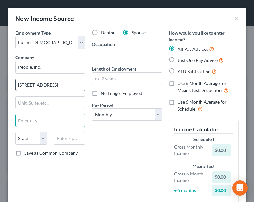
type input "S"
type input "Abingdon"
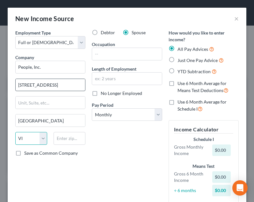
select select "48"
type input "24210"
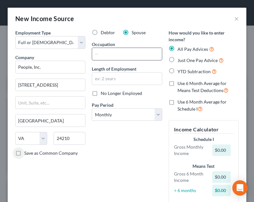
click at [137, 54] on input "text" at bounding box center [127, 54] width 70 height 12
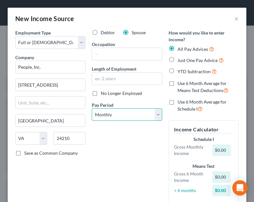
click at [107, 114] on select "Select Monthly Twice Monthly Every Other Week Weekly" at bounding box center [127, 114] width 70 height 13
click at [112, 150] on div "Debtor Spouse Occupation Length of Employment No Longer Employed Pay Period * S…" at bounding box center [127, 118] width 77 height 178
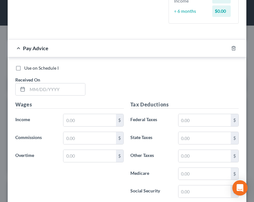
scroll to position [191, 0]
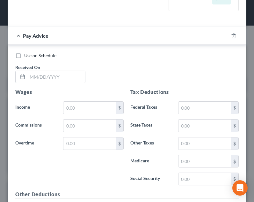
click at [53, 85] on div "Use on Schedule I Received On *" at bounding box center [127, 70] width 230 height 36
click at [48, 77] on input "text" at bounding box center [56, 77] width 58 height 12
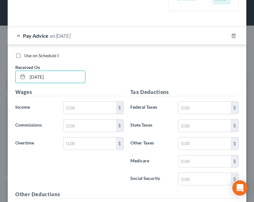
type input "02/14/2025"
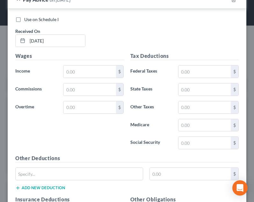
scroll to position [234, 0]
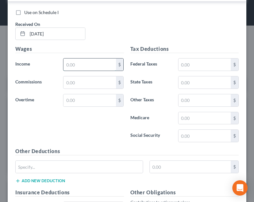
click at [92, 63] on input "text" at bounding box center [89, 64] width 52 height 12
type input "1,356.80"
click at [195, 64] on input "text" at bounding box center [205, 64] width 52 height 12
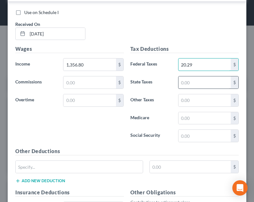
type input "20.29"
click at [193, 84] on input "text" at bounding box center [205, 82] width 52 height 12
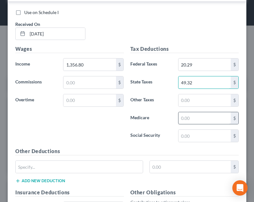
type input "49.32"
click at [197, 117] on input "text" at bounding box center [205, 118] width 52 height 12
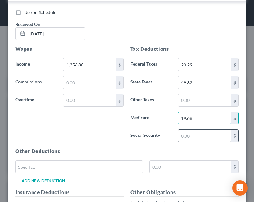
type input "19.68"
click at [198, 140] on input "text" at bounding box center [205, 135] width 52 height 12
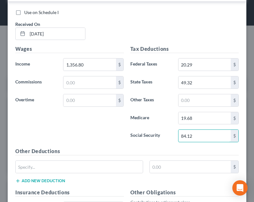
type input "84.12"
click at [191, 153] on h5 "Other Deductions" at bounding box center [127, 151] width 224 height 8
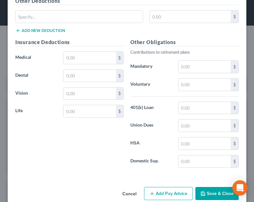
scroll to position [395, 0]
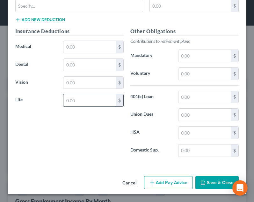
click at [85, 104] on input "text" at bounding box center [89, 100] width 52 height 12
type input "23.85"
click at [107, 121] on div "Insurance Deductions Medical $ Dental $ Vision $ Life 23.85 $" at bounding box center [69, 94] width 115 height 134
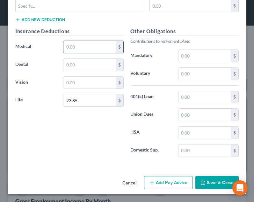
click at [75, 51] on input "text" at bounding box center [89, 47] width 52 height 12
type input "39.58"
click at [94, 35] on h5 "Insurance Deductions" at bounding box center [69, 31] width 109 height 8
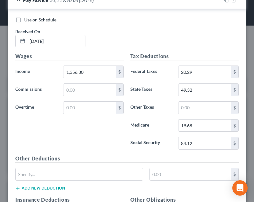
scroll to position [210, 0]
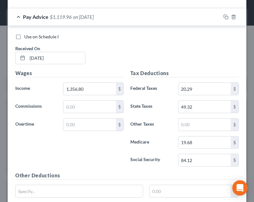
click at [168, 14] on div "Pay Advice $1,119.96 on 02/14/2025" at bounding box center [114, 16] width 213 height 17
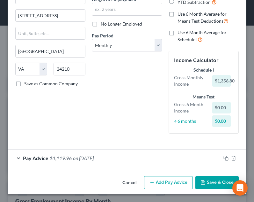
scroll to position [69, 0]
click at [168, 179] on button "Add Pay Advice" at bounding box center [168, 182] width 49 height 13
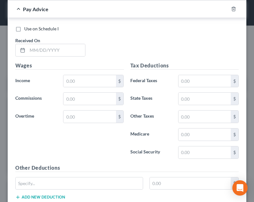
scroll to position [237, 0]
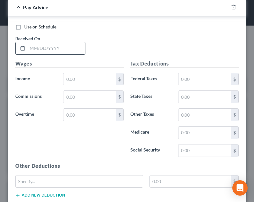
click at [70, 51] on input "text" at bounding box center [56, 48] width 58 height 12
click at [75, 47] on input "text" at bounding box center [56, 48] width 58 height 12
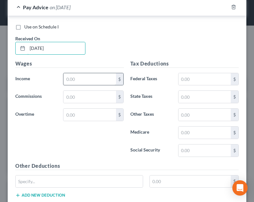
type input "02/28/2025"
click at [92, 77] on input "text" at bounding box center [89, 79] width 52 height 12
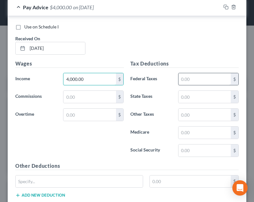
type input "4,000.00"
click at [197, 75] on input "text" at bounding box center [205, 79] width 52 height 12
type input "8"
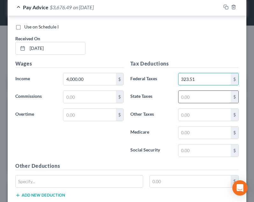
type input "323.51"
click at [196, 96] on input "text" at bounding box center [205, 97] width 52 height 12
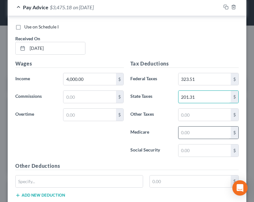
type input "201.31"
click at [196, 133] on input "text" at bounding box center [205, 132] width 52 height 12
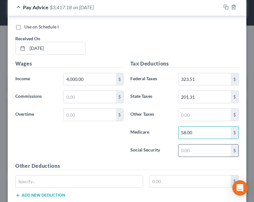
type input "58.00"
click at [198, 148] on input "text" at bounding box center [205, 150] width 52 height 12
type input "248.00"
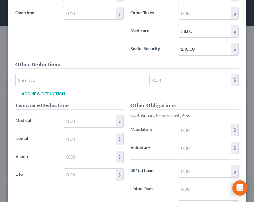
scroll to position [354, 0]
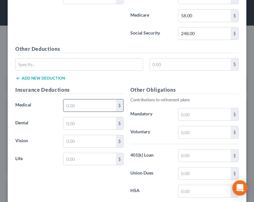
click at [80, 105] on input "text" at bounding box center [89, 105] width 52 height 12
click at [107, 73] on div "$" at bounding box center [127, 67] width 230 height 18
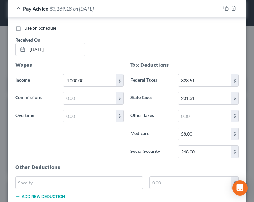
scroll to position [214, 0]
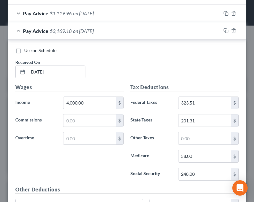
click at [140, 23] on div "Pay Advice $3,169.18 on 02/28/2025" at bounding box center [114, 30] width 213 height 17
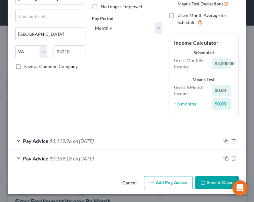
scroll to position [86, 0]
click at [168, 186] on button "Add Pay Advice" at bounding box center [168, 182] width 49 height 13
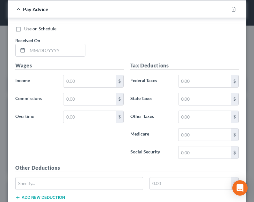
scroll to position [259, 0]
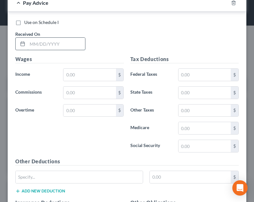
click at [48, 40] on input "text" at bounding box center [56, 44] width 58 height 12
type input "02/28/2025"
click at [85, 65] on div "Wages Income * $ Commissions $ Overtime $" at bounding box center [69, 106] width 115 height 102
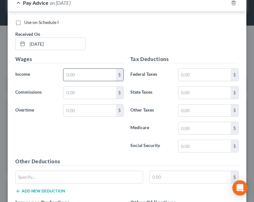
click at [85, 71] on input "text" at bounding box center [89, 75] width 52 height 12
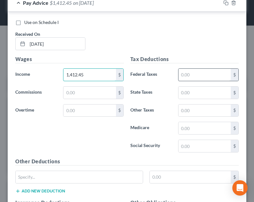
type input "1,412.45"
click at [188, 77] on input "text" at bounding box center [205, 75] width 52 height 12
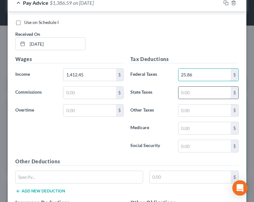
type input "25.86"
click at [194, 92] on input "text" at bounding box center [205, 92] width 52 height 12
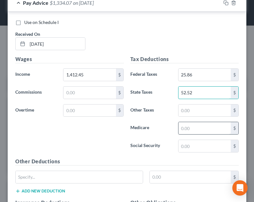
type input "52.52"
click at [199, 123] on input "text" at bounding box center [205, 128] width 52 height 12
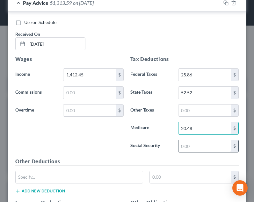
type input "20.48"
click at [196, 146] on input "text" at bounding box center [205, 146] width 52 height 12
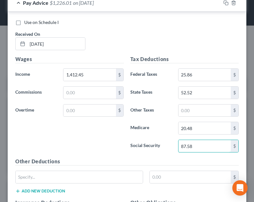
type input "87.58"
click at [198, 155] on div "Tax Deductions Federal Taxes 25.86 $ State Taxes 52.52 $ Other Taxes $ Medicare…" at bounding box center [184, 106] width 115 height 102
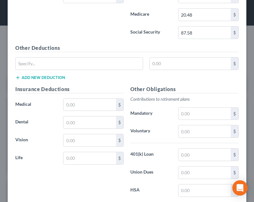
scroll to position [373, 0]
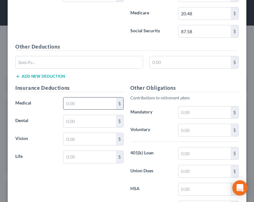
click at [75, 103] on input "text" at bounding box center [89, 103] width 52 height 12
type input "34.41"
click at [92, 92] on div "Insurance Deductions Medical 34.41 $ Dental $ Vision $ Life $" at bounding box center [69, 151] width 115 height 134
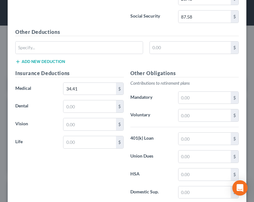
scroll to position [395, 0]
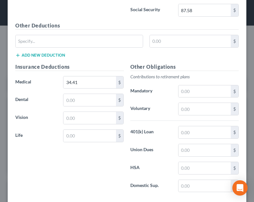
click at [98, 109] on div "Insurance Deductions Medical 34.41 $ Dental $ Vision $ Life $" at bounding box center [69, 130] width 115 height 134
click at [76, 140] on input "text" at bounding box center [89, 135] width 52 height 12
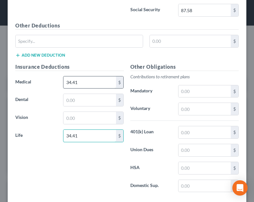
type input "34.41"
type input "29.02"
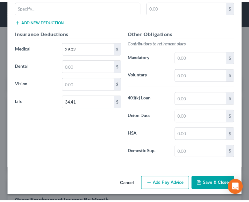
scroll to position [430, 0]
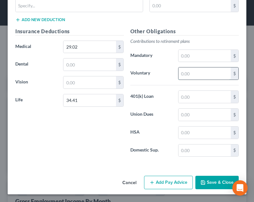
click at [193, 77] on input "text" at bounding box center [205, 73] width 52 height 12
type input "13.38"
click at [179, 86] on div "Other Obligations Contributions to retirement plans Mandatory $ Voluntary 13.38…" at bounding box center [184, 94] width 115 height 134
click at [133, 140] on div "Other Obligations Contributions to retirement plans Mandatory $ Voluntary 13.38…" at bounding box center [184, 94] width 115 height 134
click at [211, 72] on input "13.38" at bounding box center [205, 73] width 52 height 12
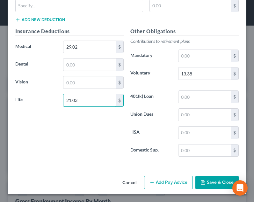
type input "21.03"
click at [74, 131] on div "Insurance Deductions Medical 29.02 $ Dental $ Vision $ Life 21.03 $" at bounding box center [69, 94] width 115 height 134
click at [210, 180] on button "Save & Close" at bounding box center [217, 181] width 43 height 13
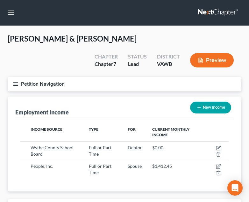
scroll to position [318832, 318715]
click at [205, 108] on button "New Income" at bounding box center [210, 107] width 41 height 12
select select "0"
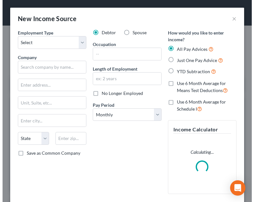
scroll to position [107, 226]
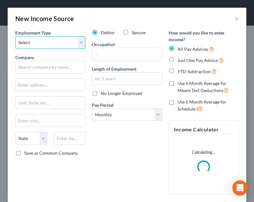
click at [28, 41] on select "Select Full or Part Time Employment Self Employment" at bounding box center [50, 42] width 70 height 13
select select "0"
click at [15, 36] on select "Select Full or Part Time Employment Self Employment" at bounding box center [50, 42] width 70 height 13
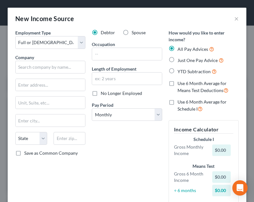
click at [48, 74] on div "Employment Type * Select Full or Part Time Employment Self Employment Company *…" at bounding box center [50, 118] width 77 height 178
click at [52, 66] on input "text" at bounding box center [50, 67] width 70 height 13
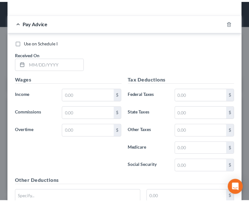
scroll to position [0, 0]
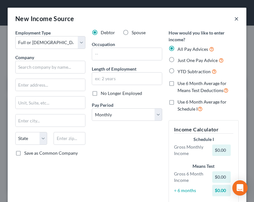
click at [234, 19] on button "×" at bounding box center [236, 19] width 4 height 8
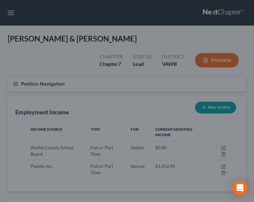
scroll to position [318832, 318715]
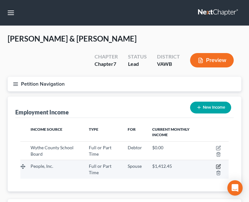
click at [217, 166] on icon "button" at bounding box center [219, 167] width 4 height 4
select select "0"
select select "48"
select select "0"
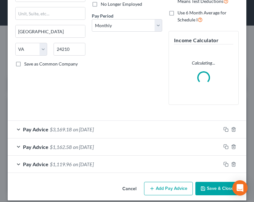
scroll to position [95, 0]
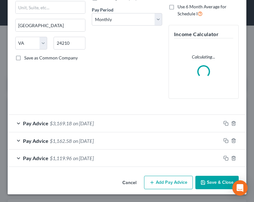
click at [167, 182] on button "Add Pay Advice" at bounding box center [168, 181] width 49 height 13
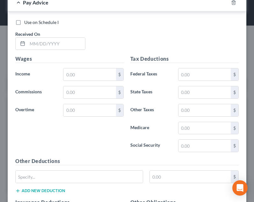
scroll to position [281, 0]
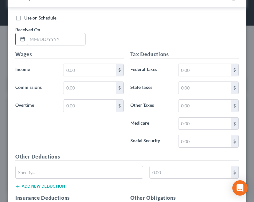
click at [39, 37] on input "text" at bounding box center [56, 39] width 58 height 12
type input "03/14/2025"
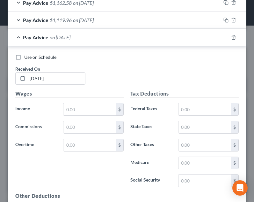
scroll to position [248, 0]
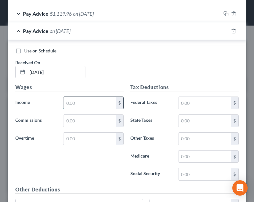
click at [74, 103] on input "text" at bounding box center [89, 103] width 52 height 12
type input "1,523.75"
click at [96, 117] on input "text" at bounding box center [89, 120] width 52 height 12
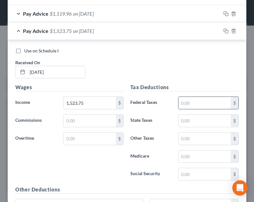
click at [212, 98] on input "text" at bounding box center [205, 103] width 52 height 12
type input "36.99"
click at [210, 92] on div "Tax Deductions Federal Taxes 36.99 $ State Taxes $ Other Taxes $ Medicare $ Soc…" at bounding box center [184, 134] width 115 height 102
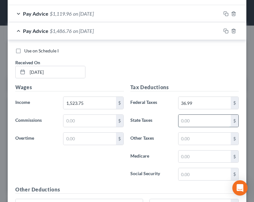
click at [205, 122] on input "text" at bounding box center [205, 120] width 52 height 12
type input "58.92"
type input "22.09"
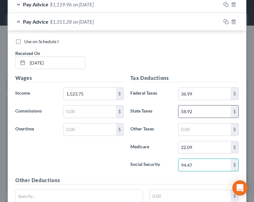
type input "94.47"
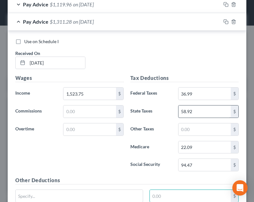
scroll to position [366, 0]
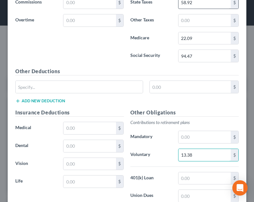
type input "13.38"
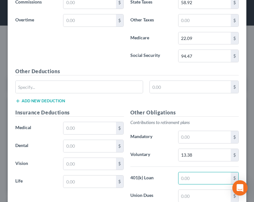
click at [64, 135] on div "Insurance Deductions Medical $ Dental $ Vision $ Life $" at bounding box center [69, 175] width 115 height 134
click at [71, 129] on input "text" at bounding box center [89, 128] width 52 height 12
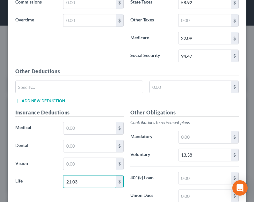
type input "21.03"
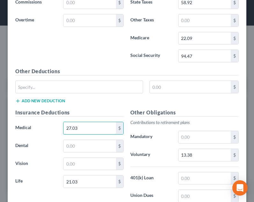
type input "27.03"
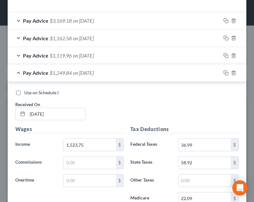
scroll to position [203, 0]
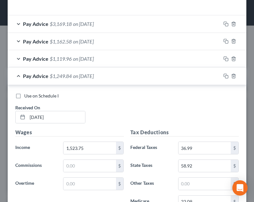
click at [141, 73] on div "Pay Advice $1,249.84 on 03/14/2025" at bounding box center [114, 75] width 213 height 17
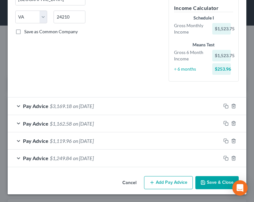
scroll to position [121, 0]
click at [170, 185] on button "Add Pay Advice" at bounding box center [168, 182] width 49 height 13
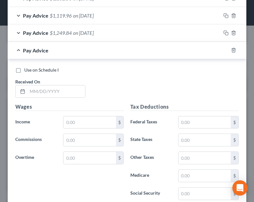
scroll to position [251, 0]
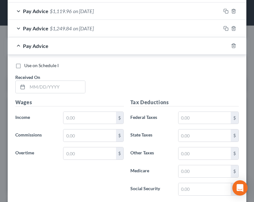
click at [41, 96] on div "Use on Schedule I Received On *" at bounding box center [127, 80] width 230 height 36
click at [50, 83] on input "text" at bounding box center [56, 87] width 58 height 12
type input "03/28/2025"
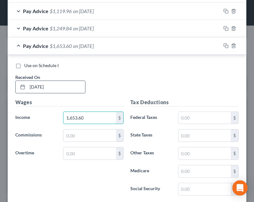
type input "1,653.60"
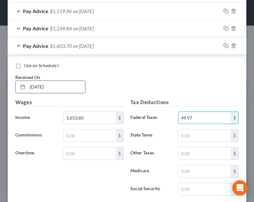
type input "49.97"
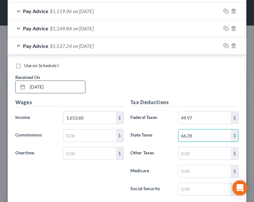
type input "66.39"
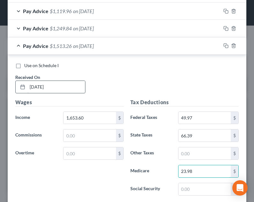
type input "23.98"
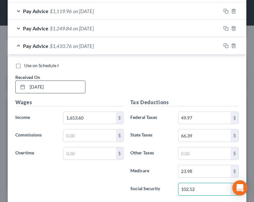
type input "102.52"
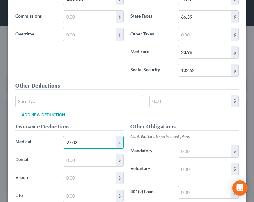
type input "27.03"
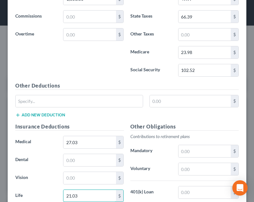
type input "21.03"
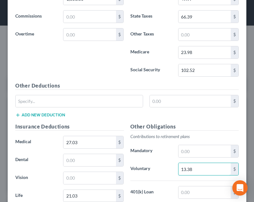
type input "13.38"
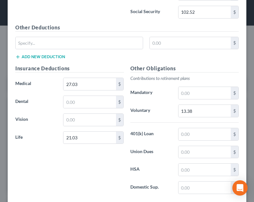
scroll to position [465, 0]
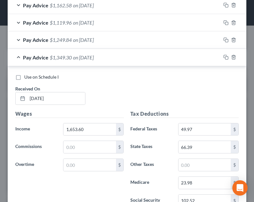
click at [123, 59] on div "Pay Advice $1,349.30 on 03/28/2025" at bounding box center [114, 57] width 213 height 17
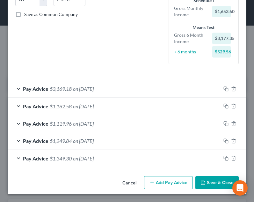
scroll to position [138, 0]
click at [156, 183] on button "Add Pay Advice" at bounding box center [168, 182] width 49 height 13
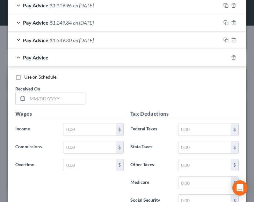
scroll to position [269, 0]
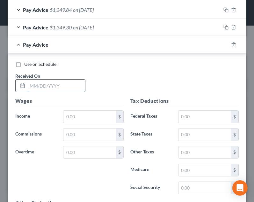
click at [51, 81] on input "text" at bounding box center [56, 85] width 58 height 12
type input "04/11/2025"
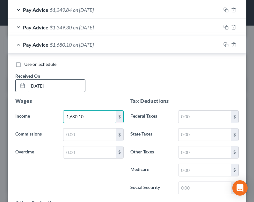
type input "1,680.10"
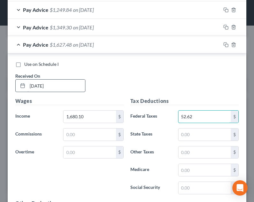
type input "52.62"
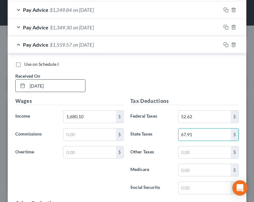
type input "67.91"
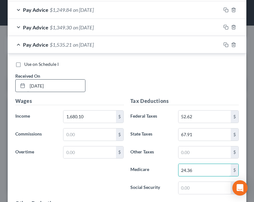
type input "24.36"
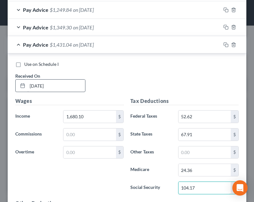
type input "104.17"
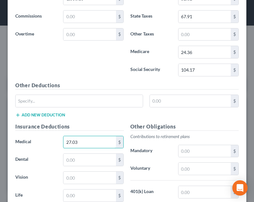
type input "27.03"
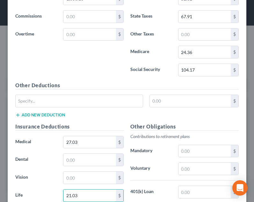
type input "21.03"
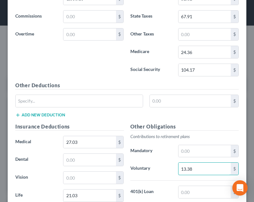
type input "13.38"
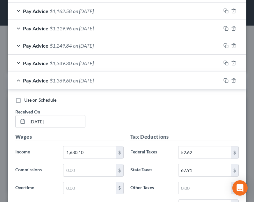
scroll to position [234, 0]
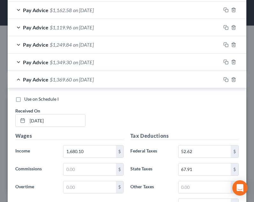
click at [115, 78] on div "Pay Advice $1,369.60 on 04/11/2025" at bounding box center [114, 79] width 213 height 17
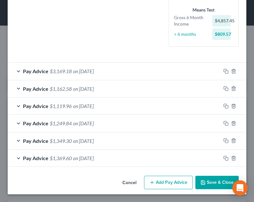
scroll to position [156, 0]
click at [168, 187] on button "Add Pay Advice" at bounding box center [168, 181] width 49 height 13
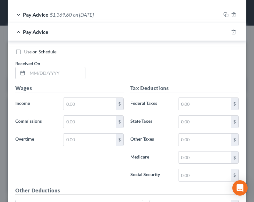
scroll to position [305, 0]
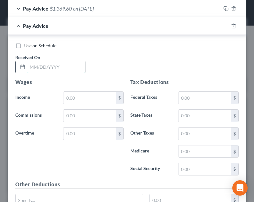
click at [60, 61] on input "text" at bounding box center [56, 67] width 58 height 12
type input "04/25/2025"
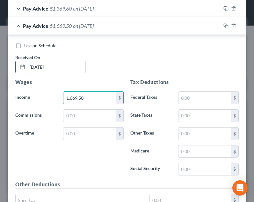
type input "1,669.50"
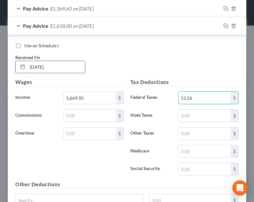
type input "51.56"
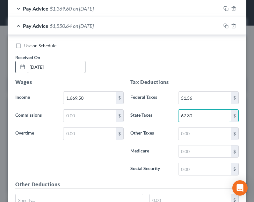
type input "67.30"
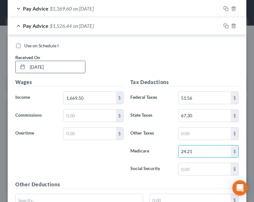
type input "24.21"
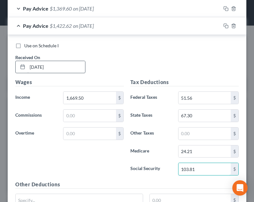
type input "103.81"
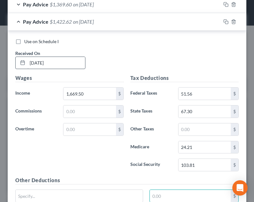
scroll to position [418, 0]
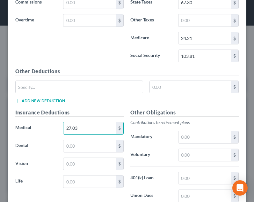
type input "27.03"
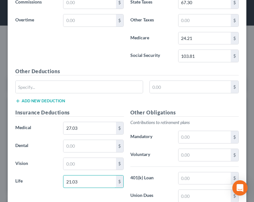
type input "21.03"
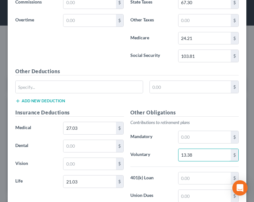
type input "13.38"
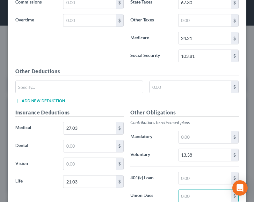
scroll to position [499, 0]
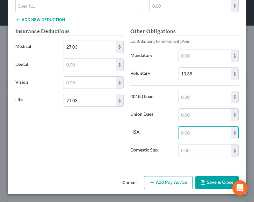
click at [165, 181] on button "Add Pay Advice" at bounding box center [168, 182] width 49 height 13
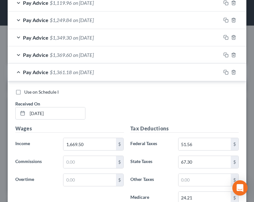
scroll to position [268, 0]
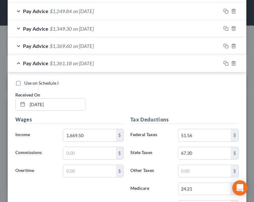
click at [139, 70] on div "Pay Advice $1,361.18 on 04/25/2025" at bounding box center [114, 63] width 213 height 17
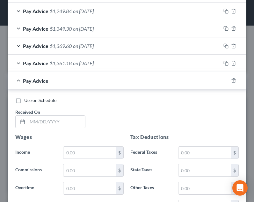
click at [47, 113] on div "Received On *" at bounding box center [50, 117] width 77 height 19
click at [46, 119] on input "text" at bounding box center [56, 121] width 58 height 12
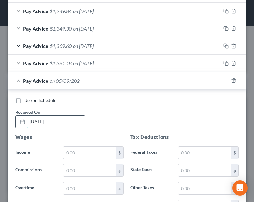
type input "05/09/2025"
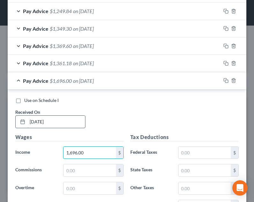
type input "1,696.00"
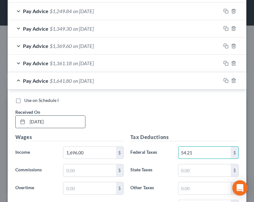
type input "54.21"
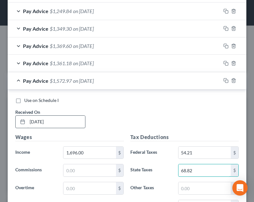
type input "68.82"
type input "2"
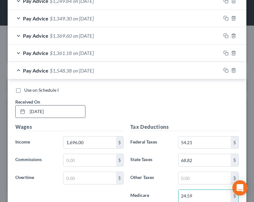
type input "24.59"
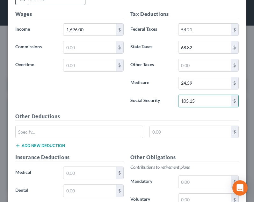
type input "105.15"
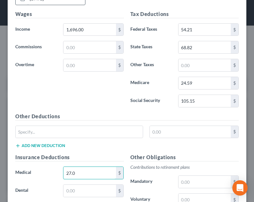
type input "3"
type input "27.03"
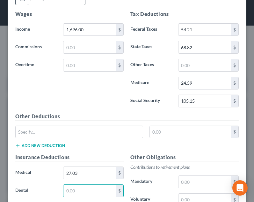
scroll to position [498, 0]
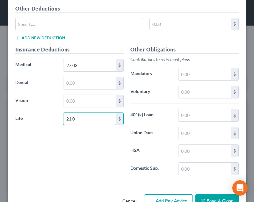
type input "21.0"
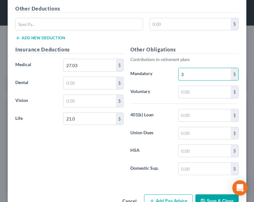
type input "3"
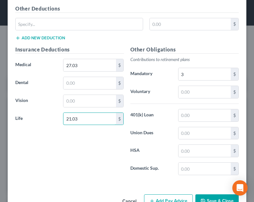
type input "21.03"
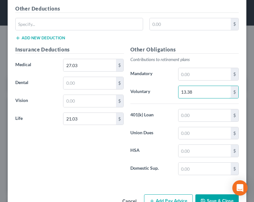
type input "13.38"
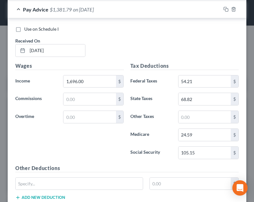
scroll to position [337, 0]
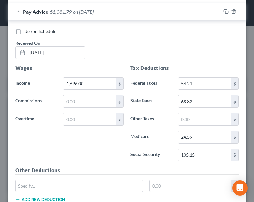
click at [161, 5] on div "Pay Advice $1,381.79 on 05/09/2025" at bounding box center [114, 11] width 213 height 17
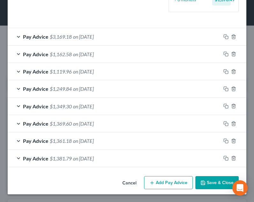
scroll to position [190, 0]
click at [166, 182] on button "Add Pay Advice" at bounding box center [168, 182] width 49 height 13
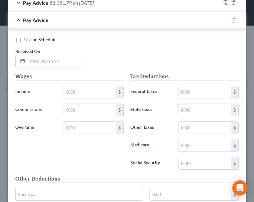
scroll to position [366, 0]
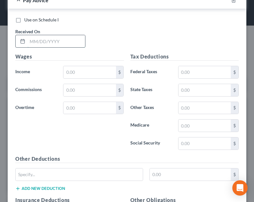
click at [70, 47] on input "text" at bounding box center [56, 41] width 58 height 12
type input "05/23/2025"
type input "500.00"
type input "4.03"
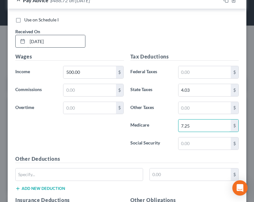
type input "7.25"
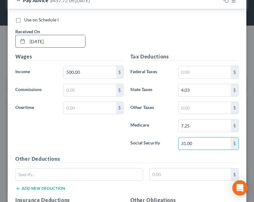
type input "31.00"
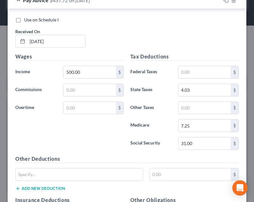
click at [127, 4] on div "Pay Advice $457.72 on 05/23/2025" at bounding box center [114, 0] width 213 height 17
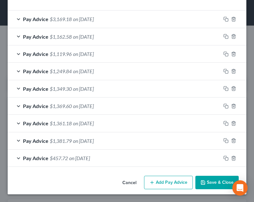
scroll to position [208, 0]
click at [175, 179] on button "Add Pay Advice" at bounding box center [168, 181] width 49 height 13
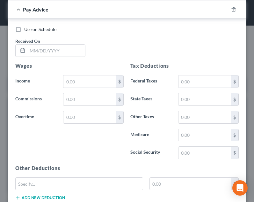
scroll to position [375, 0]
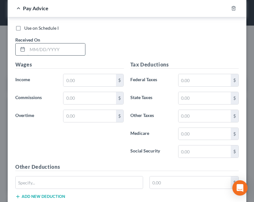
click at [61, 48] on input "text" at bounding box center [56, 49] width 58 height 12
type input "05/23/2025"
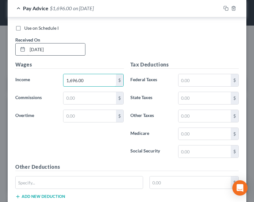
type input "1,696.00"
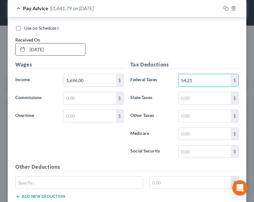
type input "54.21"
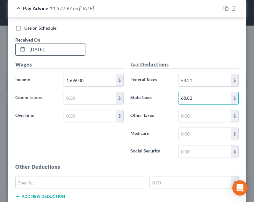
type input "68.82"
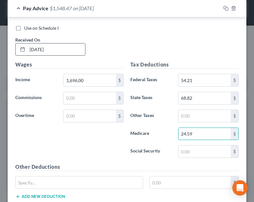
type input "24.59"
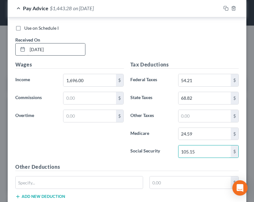
type input "105.15"
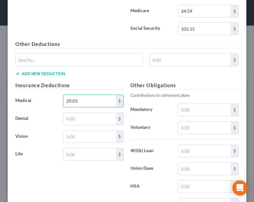
type input "29.03"
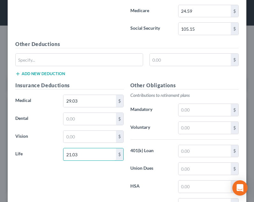
type input "21.03"
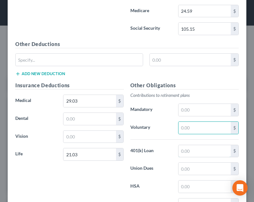
type input "1"
type input "13.38"
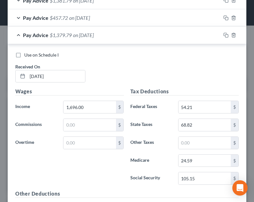
scroll to position [331, 0]
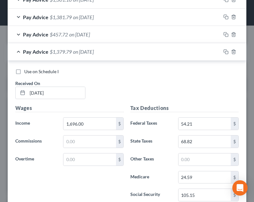
click at [168, 56] on div "Pay Advice $1,379.79 on 05/23/2025" at bounding box center [114, 51] width 213 height 17
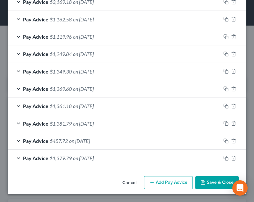
scroll to position [225, 0]
click at [159, 182] on button "Add Pay Advice" at bounding box center [168, 182] width 49 height 13
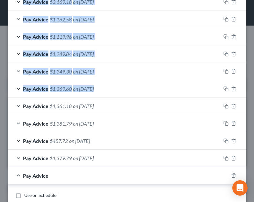
drag, startPoint x: 249, startPoint y: 85, endPoint x: 258, endPoint y: 125, distance: 41.5
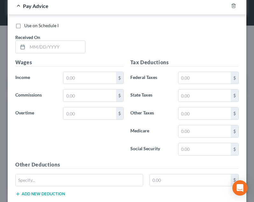
scroll to position [397, 0]
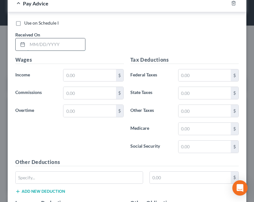
click at [51, 44] on input "text" at bounding box center [56, 44] width 58 height 12
type input "06/06/2025"
type input "2"
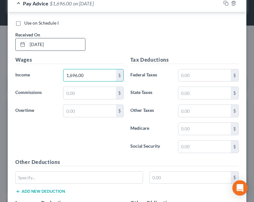
type input "1,696.00"
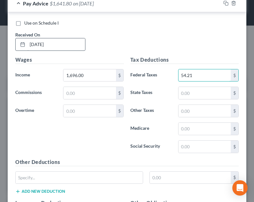
type input "54.21"
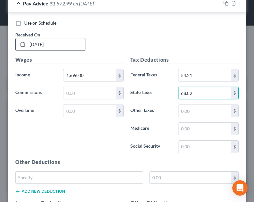
type input "68.82"
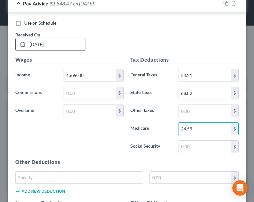
type input "24.59"
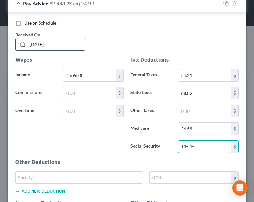
type input "105.15"
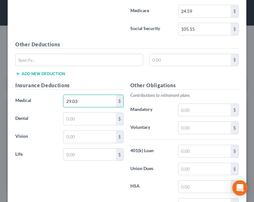
type input "29.03"
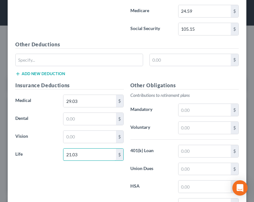
type input "21.03"
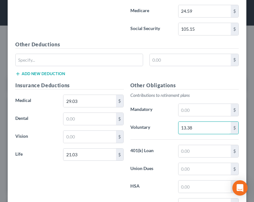
type input "13.38"
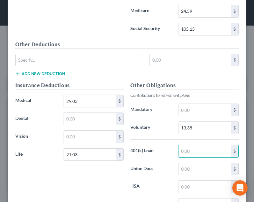
click at [105, 74] on div "Other Deductions $ Add new deduction" at bounding box center [127, 61] width 230 height 41
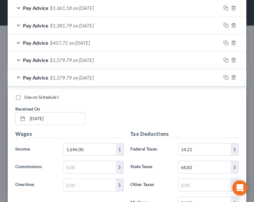
click at [105, 74] on div "Pay Advice $1,379.79 on 06/06/2025" at bounding box center [114, 77] width 213 height 17
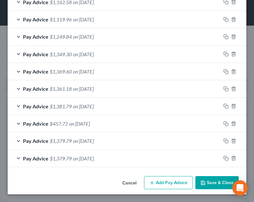
scroll to position [242, 0]
click at [171, 180] on button "Add Pay Advice" at bounding box center [168, 182] width 49 height 13
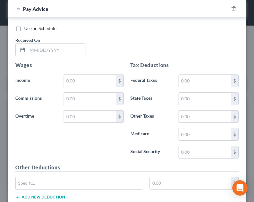
scroll to position [401, 0]
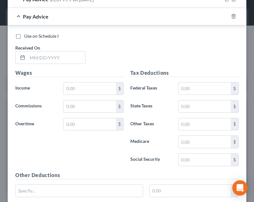
click at [76, 64] on div "Use on Schedule I Received On *" at bounding box center [127, 51] width 230 height 36
click at [70, 55] on input "text" at bounding box center [56, 57] width 58 height 12
click at [48, 54] on input "text" at bounding box center [56, 57] width 58 height 12
type input "06/20/2025"
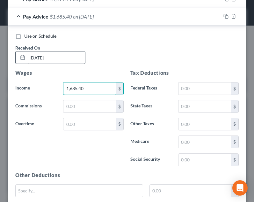
type input "1,685.40"
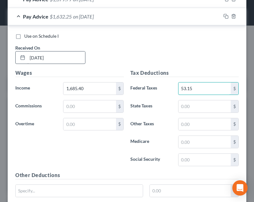
type input "53.15"
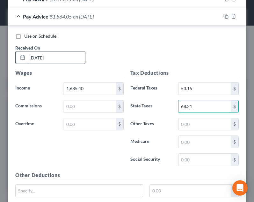
type input "68.21"
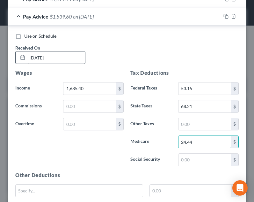
type input "24.44"
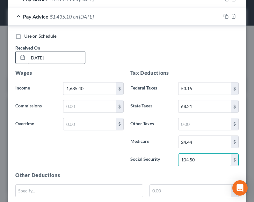
type input "104.50"
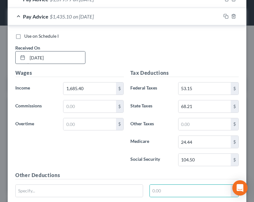
scroll to position [505, 0]
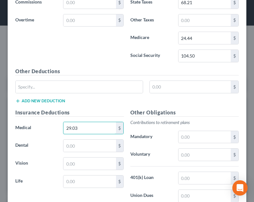
type input "29.03"
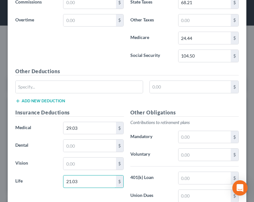
type input "21.03"
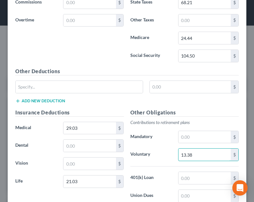
type input "13.38"
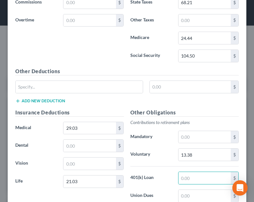
click at [48, 54] on div "Wages Income * 1,685.40 $ Commissions $ Overtime $" at bounding box center [69, 16] width 115 height 102
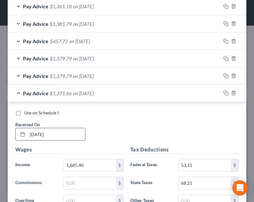
scroll to position [314, 0]
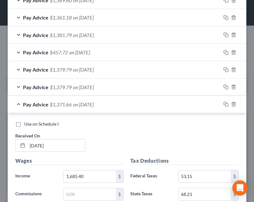
click at [88, 106] on span "on 06/20/2025" at bounding box center [83, 104] width 21 height 6
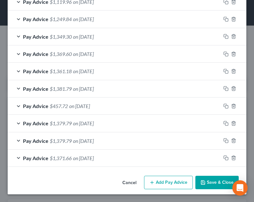
scroll to position [260, 0]
click at [172, 179] on button "Add Pay Advice" at bounding box center [168, 181] width 49 height 13
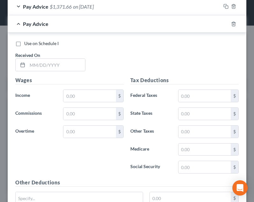
scroll to position [404, 0]
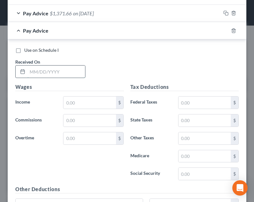
click at [51, 73] on input "text" at bounding box center [56, 71] width 58 height 12
type input "07/03/2025"
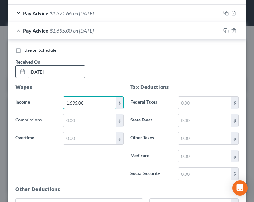
type input "1,695.00"
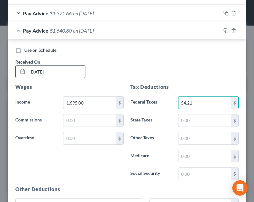
type input "54.21"
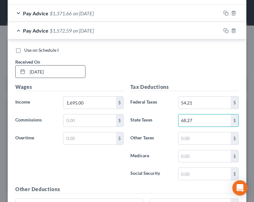
type input "68.27"
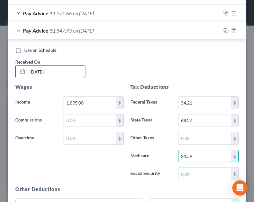
type input "24.59"
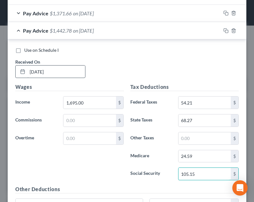
type input "105.15"
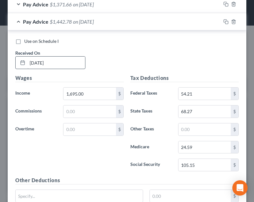
scroll to position [522, 0]
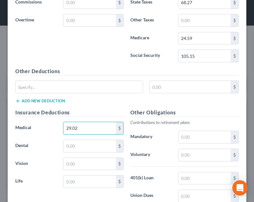
type input "29.02"
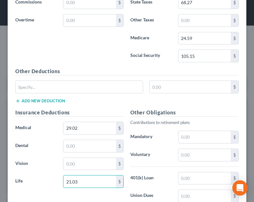
type input "21.03"
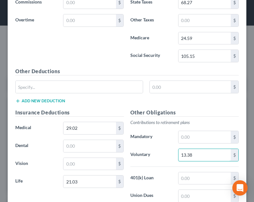
type input "13.38"
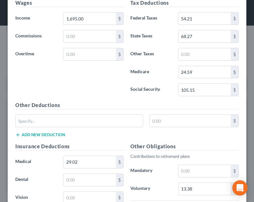
scroll to position [496, 0]
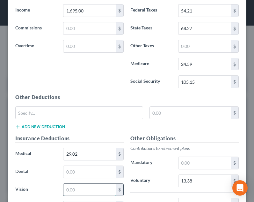
click at [81, 190] on input "text" at bounding box center [89, 189] width 52 height 12
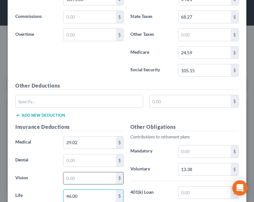
type input "46.00"
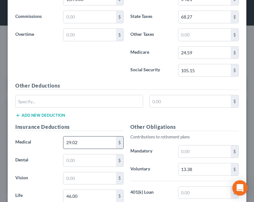
click at [86, 143] on input "29.02" at bounding box center [89, 142] width 52 height 12
type input "75.33"
click at [106, 137] on input "75.33" at bounding box center [89, 142] width 52 height 12
click at [103, 133] on div "Insurance Deductions Medical 75.33 $ Dental $ Vision $ Life 46.00 $" at bounding box center [69, 190] width 115 height 134
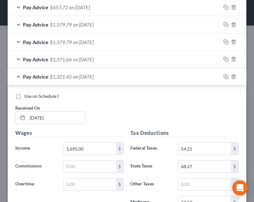
scroll to position [355, 0]
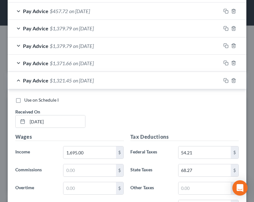
click at [115, 80] on div "Pay Advice $1,321.45 on 07/03/2025" at bounding box center [114, 80] width 213 height 17
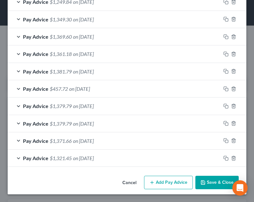
scroll to position [277, 0]
click at [164, 180] on button "Add Pay Advice" at bounding box center [168, 181] width 49 height 13
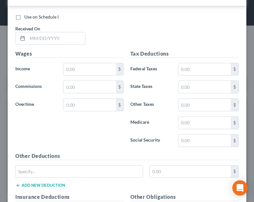
scroll to position [465, 0]
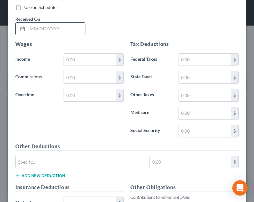
click at [70, 27] on input "text" at bounding box center [56, 29] width 58 height 12
type input "07/18/2025"
type input "1,696.00"
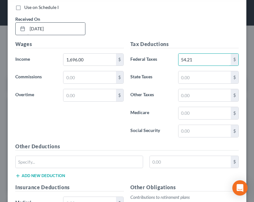
type input "54.21"
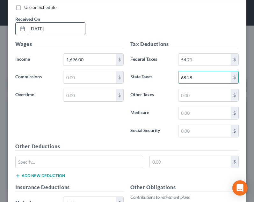
type input "68.28"
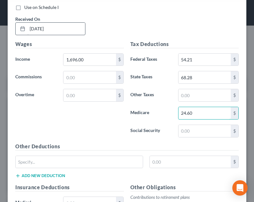
type input "24.60"
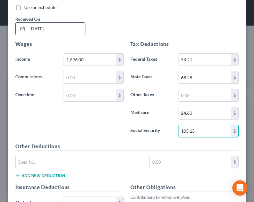
type input "105.15"
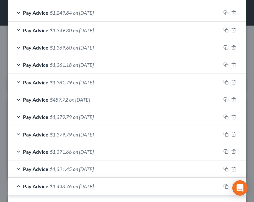
scroll to position [268, 0]
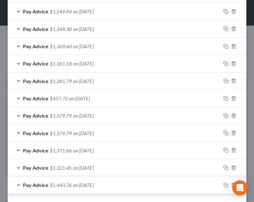
click at [118, 168] on div "Pay Advice $1,321.45 on 07/03/2025" at bounding box center [114, 167] width 213 height 17
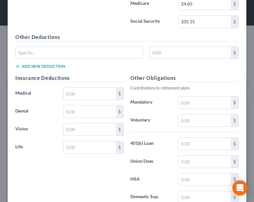
scroll to position [908, 0]
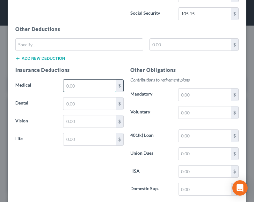
click at [71, 85] on input "text" at bounding box center [89, 85] width 52 height 12
type input "75.33"
type input "46.00"
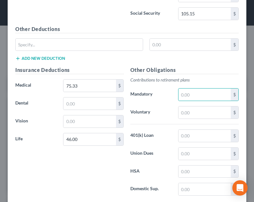
click at [130, 62] on div "Other Deductions $ Add new deduction" at bounding box center [127, 45] width 230 height 41
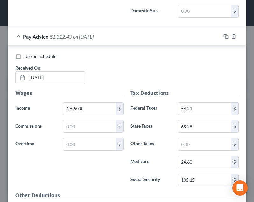
click at [120, 39] on div "Pay Advice $1,322.43 on 07/18/2025" at bounding box center [114, 36] width 213 height 17
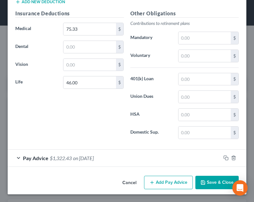
scroll to position [621, 0]
click at [144, 18] on div "Other Obligations Contributions to retirement plans Mandatory $ Voluntary $ 401…" at bounding box center [184, 77] width 115 height 134
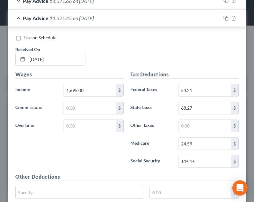
click at [144, 19] on div "Pay Advice $1,321.45 on 07/03/2025" at bounding box center [114, 18] width 213 height 17
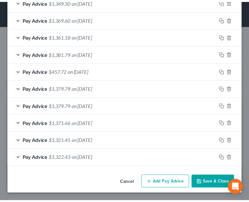
scroll to position [294, 0]
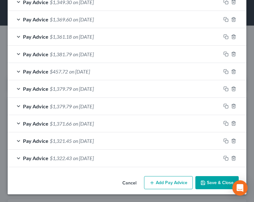
click at [206, 179] on button "Save & Close" at bounding box center [217, 182] width 43 height 13
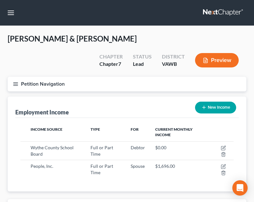
scroll to position [318832, 318715]
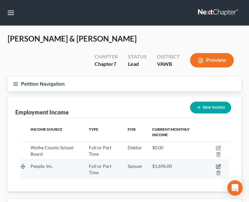
click at [219, 166] on icon "button" at bounding box center [218, 166] width 5 height 5
select select "0"
select select "48"
select select "0"
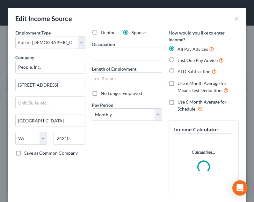
scroll to position [107, 226]
click at [112, 95] on span "No Longer Employed" at bounding box center [121, 92] width 41 height 5
click at [107, 94] on input "No Longer Employed" at bounding box center [105, 92] width 4 height 4
checkbox input "true"
click at [129, 112] on select "Select Monthly Twice Monthly Every Other Week Weekly" at bounding box center [127, 114] width 70 height 13
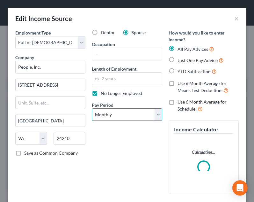
select select "1"
click at [92, 108] on select "Select Monthly Twice Monthly Every Other Week Weekly" at bounding box center [127, 114] width 70 height 13
click at [134, 146] on div "Debtor Spouse Occupation Length of Employment No Longer Employed Pay Period * S…" at bounding box center [127, 113] width 77 height 169
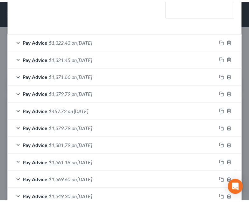
scroll to position [285, 0]
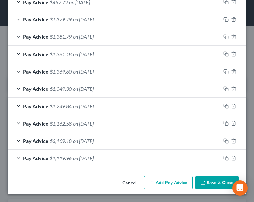
click at [209, 186] on button "Save & Close" at bounding box center [217, 182] width 43 height 13
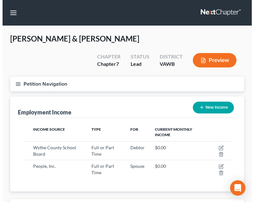
scroll to position [114, 174]
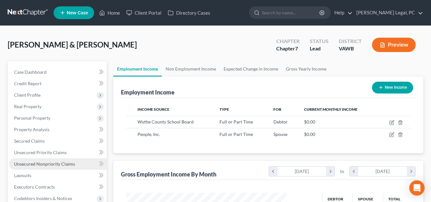
click at [42, 164] on span "Unsecured Nonpriority Claims" at bounding box center [44, 163] width 61 height 5
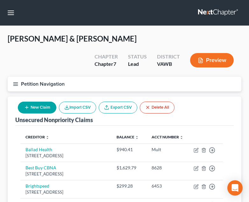
click at [214, 47] on div "Pugh, Franklin & Stephanie Upgraded Chapter Chapter 7 Status Lead District VAWB…" at bounding box center [125, 54] width 234 height 43
click at [43, 111] on button "New Claim" at bounding box center [37, 107] width 39 height 12
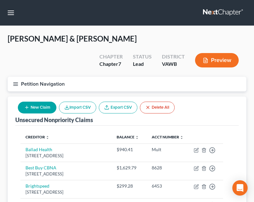
select select "2"
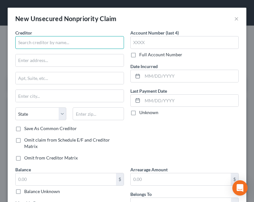
click at [73, 46] on input "text" at bounding box center [69, 42] width 109 height 13
type input "Cascade Capital Funding"
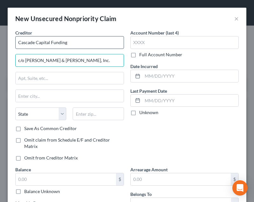
type input "c/o Lockhart, Morris & Montgomery, Inc."
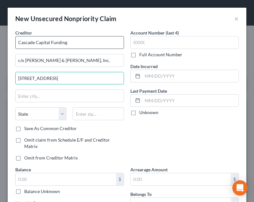
type input "1401 N Central Expy, Ste. 225"
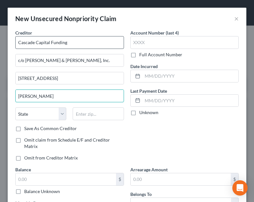
type input "Richardson"
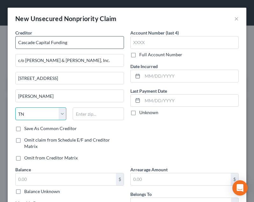
select select "45"
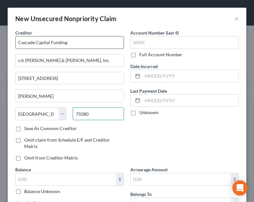
type input "75080"
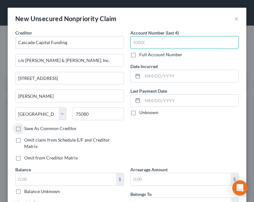
click at [171, 43] on input "text" at bounding box center [184, 42] width 109 height 13
type input "2271"
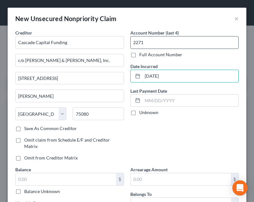
type input "05/09/2020"
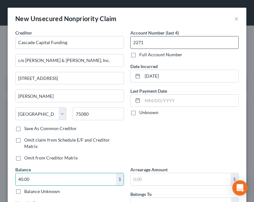
type input "40.00"
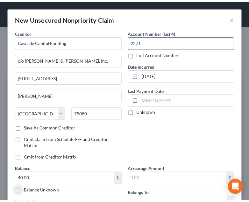
scroll to position [98, 0]
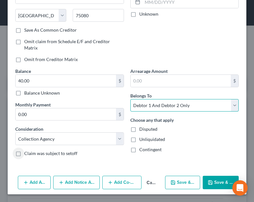
click at [181, 109] on select "Select Debtor 1 Only Debtor 2 Only Debtor 1 And Debtor 2 Only At Least One Of T…" at bounding box center [184, 105] width 109 height 13
click at [130, 99] on select "Select Debtor 1 Only Debtor 2 Only Debtor 1 And Debtor 2 Only At Least One Of T…" at bounding box center [184, 105] width 109 height 13
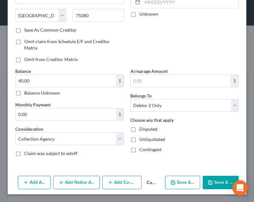
click at [208, 181] on icon "button" at bounding box center [210, 182] width 5 height 5
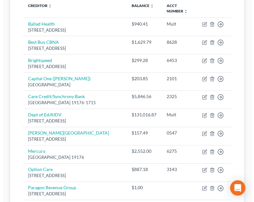
scroll to position [130, 0]
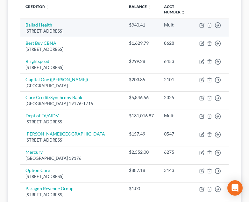
click at [199, 24] on td "Move to D Move to E Move to G Move to Notice Only" at bounding box center [212, 27] width 34 height 18
click at [201, 25] on icon "button" at bounding box center [202, 25] width 5 height 5
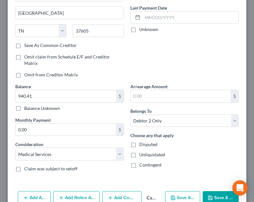
scroll to position [92, 0]
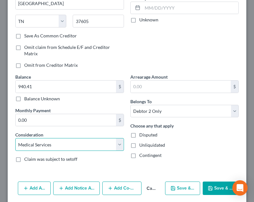
click at [66, 147] on select "Select Cable / Satellite Services Collection Agency Credit Card Debt Debt Couns…" at bounding box center [69, 144] width 109 height 13
click at [15, 138] on select "Select Cable / Satellite Services Collection Agency Credit Card Debt Debt Couns…" at bounding box center [69, 144] width 109 height 13
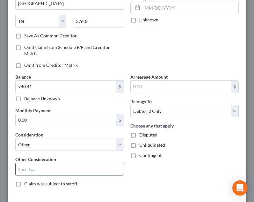
click at [55, 168] on input "text" at bounding box center [70, 169] width 108 height 12
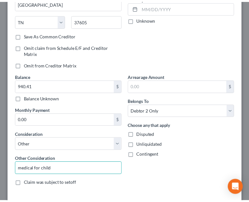
scroll to position [141, 0]
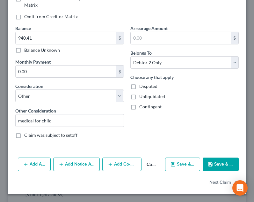
click at [209, 165] on icon "button" at bounding box center [211, 164] width 4 height 4
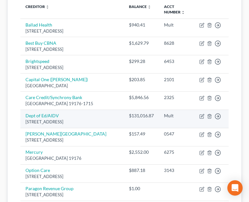
click at [229, 119] on td "Move to D Move to E Move to G Move to Notice Only" at bounding box center [212, 118] width 34 height 18
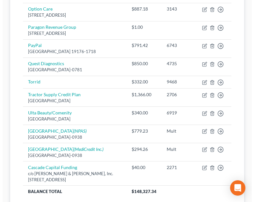
scroll to position [292, 0]
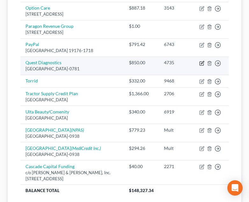
click at [202, 61] on icon "button" at bounding box center [202, 63] width 5 height 5
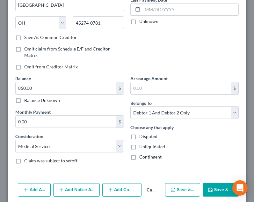
scroll to position [92, 0]
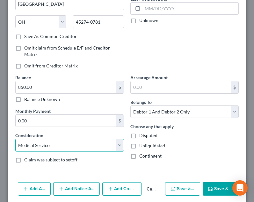
click at [77, 144] on select "Select Cable / Satellite Services Collection Agency Credit Card Debt Debt Couns…" at bounding box center [69, 144] width 109 height 13
click at [15, 138] on select "Select Cable / Satellite Services Collection Agency Credit Card Debt Debt Couns…" at bounding box center [69, 144] width 109 height 13
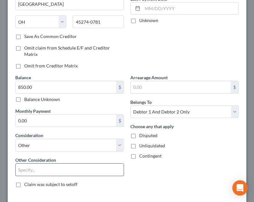
click at [54, 171] on input "text" at bounding box center [70, 169] width 108 height 12
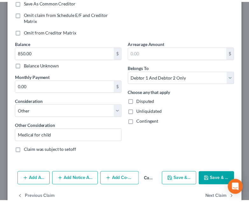
scroll to position [141, 0]
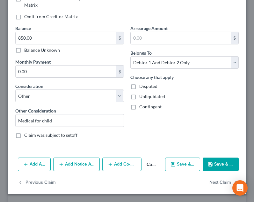
click at [216, 170] on button "Save & Close" at bounding box center [221, 163] width 36 height 13
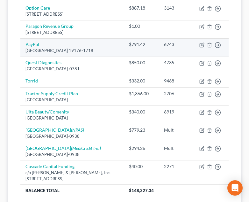
click at [98, 56] on td "PayPal PO Box 71718, Philadelphia, PA 19176-1718" at bounding box center [72, 47] width 104 height 18
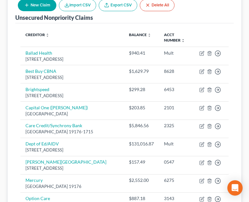
scroll to position [50, 0]
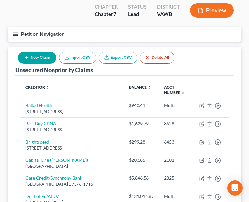
click at [13, 36] on icon "button" at bounding box center [16, 34] width 6 height 6
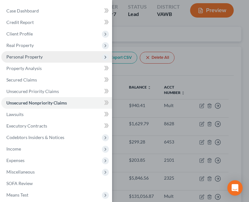
click at [30, 56] on span "Personal Property" at bounding box center [24, 56] width 36 height 5
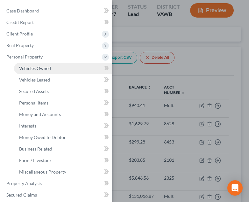
click at [54, 66] on link "Vehicles Owned" at bounding box center [63, 68] width 98 height 11
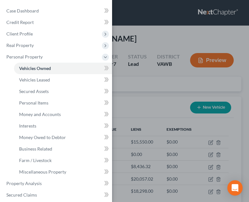
click at [190, 90] on div "Case Dashboard Payments Invoices Payments Payments Credit Report Client Profile" at bounding box center [124, 101] width 249 height 202
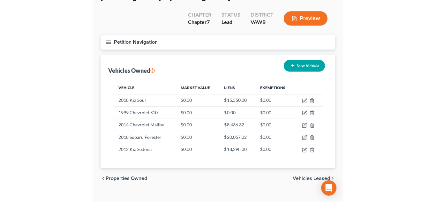
scroll to position [45, 0]
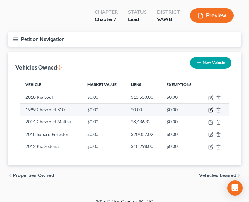
click at [211, 110] on icon "button" at bounding box center [211, 109] width 5 height 5
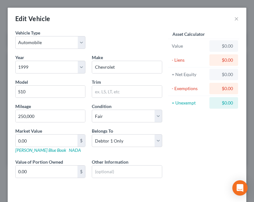
click at [234, 18] on div "Edit Vehicle ×" at bounding box center [127, 19] width 239 height 22
click at [234, 20] on button "×" at bounding box center [236, 19] width 4 height 8
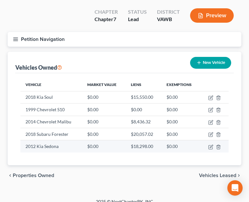
click at [145, 144] on td "$18,298.00" at bounding box center [144, 146] width 36 height 12
click at [210, 147] on icon "button" at bounding box center [211, 146] width 5 height 5
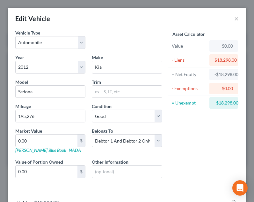
drag, startPoint x: 127, startPoint y: 25, endPoint x: 165, endPoint y: 25, distance: 38.3
click at [127, 25] on div "Edit Vehicle ×" at bounding box center [127, 19] width 239 height 22
click at [234, 18] on button "×" at bounding box center [236, 19] width 4 height 8
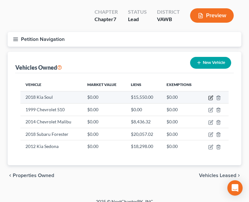
click at [210, 98] on icon "button" at bounding box center [211, 97] width 5 height 5
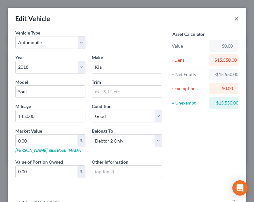
click at [234, 20] on button "×" at bounding box center [236, 19] width 4 height 8
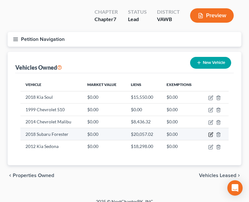
click at [213, 134] on icon "button" at bounding box center [211, 134] width 5 height 5
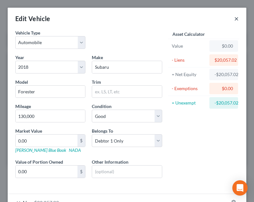
click at [234, 20] on button "×" at bounding box center [236, 19] width 4 height 8
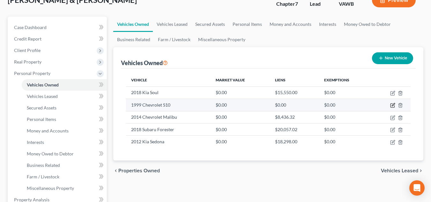
click at [254, 106] on icon "button" at bounding box center [393, 104] width 3 height 3
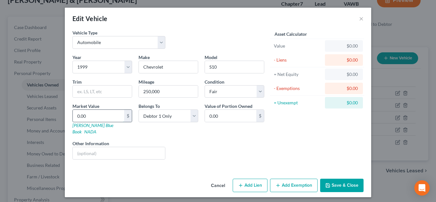
click at [107, 116] on input "0.00" at bounding box center [98, 116] width 51 height 12
click at [254, 179] on button "Add Exemption" at bounding box center [294, 185] width 48 height 13
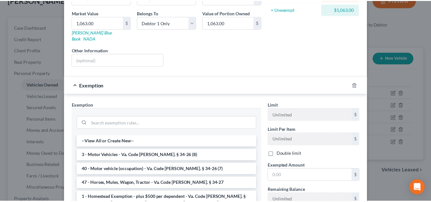
scroll to position [144, 0]
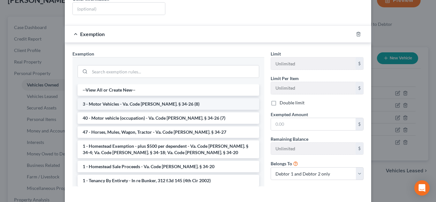
click at [158, 98] on li "3 - Motor Vehicles - Va. Code Ann. § 34-26 (8)" at bounding box center [168, 103] width 181 height 11
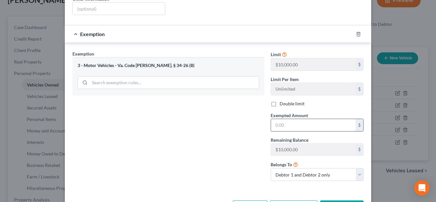
click at [254, 119] on input "text" at bounding box center [313, 125] width 85 height 12
click at [254, 171] on select "Debtor 1 only Debtor 2 only Debtor 1 and Debtor 2 only" at bounding box center [316, 174] width 93 height 13
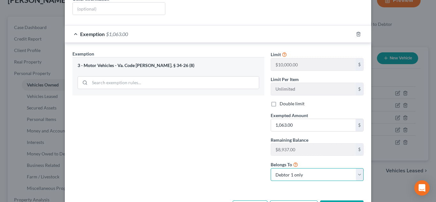
click at [254, 168] on select "Debtor 1 only Debtor 2 only Debtor 1 and Debtor 2 only" at bounding box center [316, 174] width 93 height 13
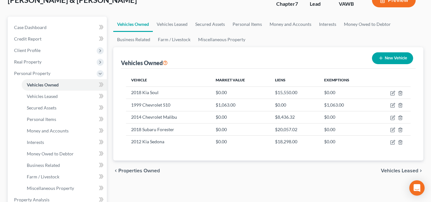
click at [191, 81] on th "Vehicle" at bounding box center [168, 80] width 85 height 13
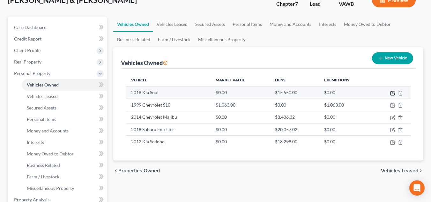
click at [254, 92] on icon "button" at bounding box center [392, 93] width 5 height 5
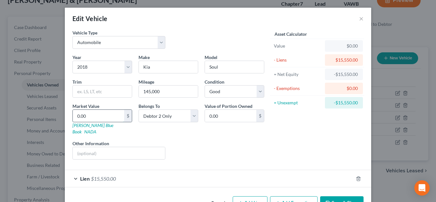
click at [106, 118] on input "0.00" at bounding box center [98, 116] width 51 height 12
click at [254, 196] on button "Save & Close" at bounding box center [341, 202] width 43 height 13
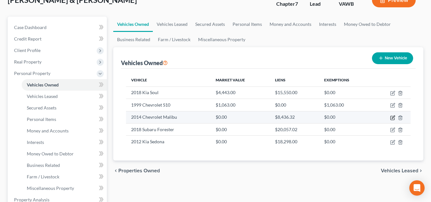
click at [254, 118] on icon "button" at bounding box center [392, 118] width 4 height 4
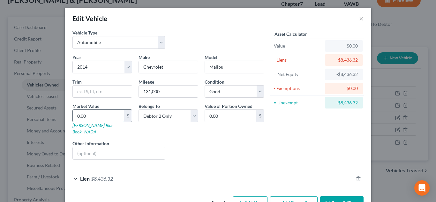
click at [104, 115] on input "0.00" at bounding box center [98, 116] width 51 height 12
click at [254, 198] on button "Save & Close" at bounding box center [341, 202] width 43 height 13
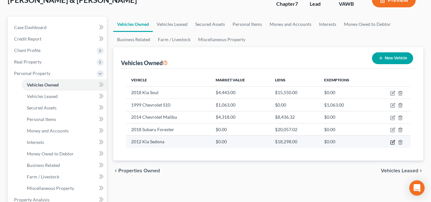
click at [254, 143] on icon "button" at bounding box center [392, 142] width 5 height 5
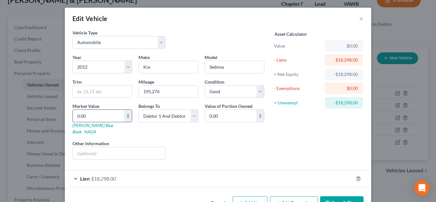
click at [99, 112] on input "0.00" at bounding box center [98, 116] width 51 height 12
click at [254, 196] on button "Save & Close" at bounding box center [341, 202] width 43 height 13
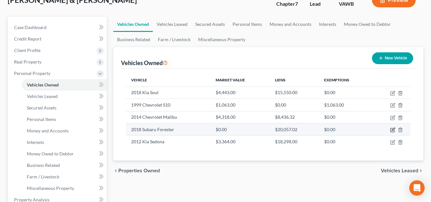
click at [254, 131] on icon "button" at bounding box center [392, 129] width 5 height 5
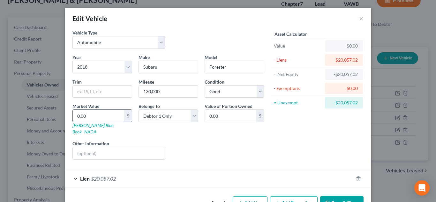
click at [115, 116] on input "0.00" at bounding box center [98, 116] width 51 height 12
click at [254, 197] on button "Save & Close" at bounding box center [341, 202] width 43 height 13
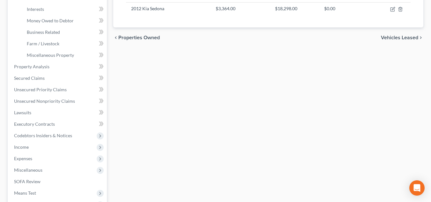
scroll to position [193, 0]
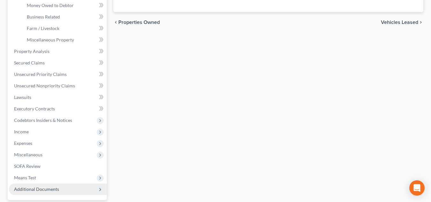
click at [66, 188] on span "Additional Documents" at bounding box center [58, 188] width 98 height 11
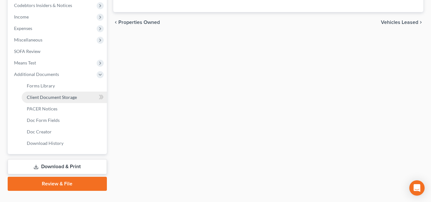
click at [61, 94] on span "Client Document Storage" at bounding box center [52, 96] width 50 height 5
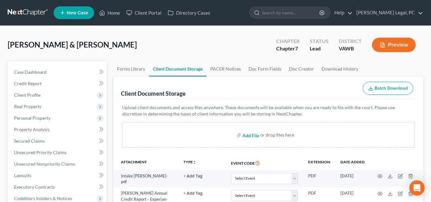
click at [247, 138] on input "file" at bounding box center [249, 134] width 15 height 11
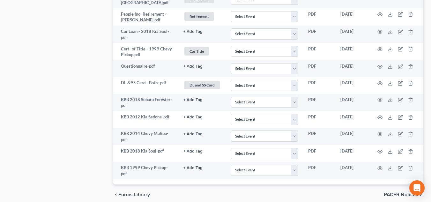
scroll to position [547, 0]
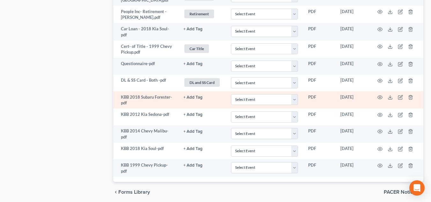
click at [192, 95] on button "+ Add Tag" at bounding box center [192, 97] width 19 height 4
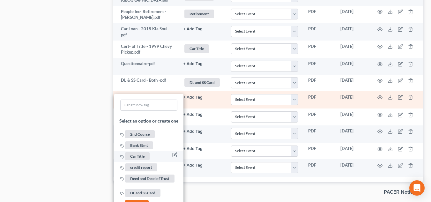
click at [137, 152] on span "Car Title" at bounding box center [137, 156] width 25 height 8
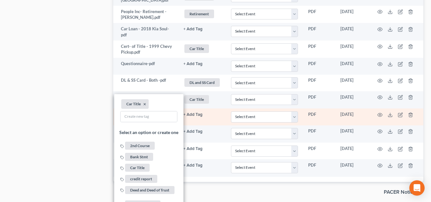
click at [192, 113] on button "+ Add Tag" at bounding box center [192, 115] width 19 height 4
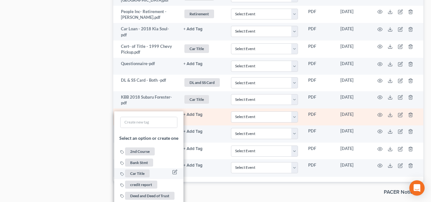
click at [134, 170] on span "Car Title" at bounding box center [137, 174] width 25 height 8
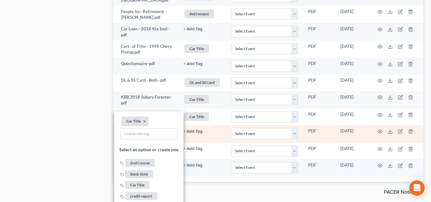
click at [190, 128] on link "+ Add Tag" at bounding box center [201, 131] width 37 height 6
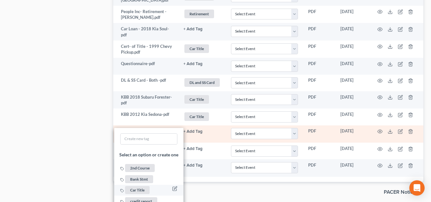
click at [137, 186] on span "Car Title" at bounding box center [137, 190] width 25 height 8
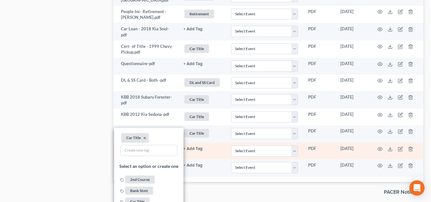
click at [193, 147] on button "+ Add Tag" at bounding box center [192, 149] width 19 height 4
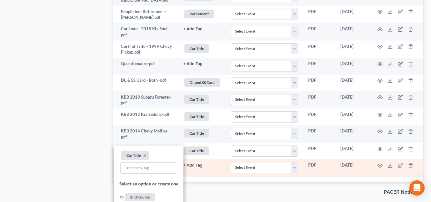
click at [196, 163] on button "+ Add Tag" at bounding box center [192, 165] width 19 height 4
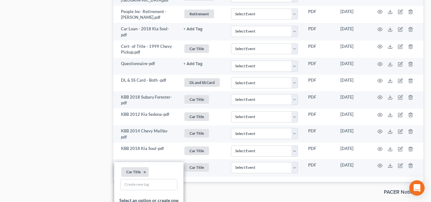
click at [224, 182] on div "chevron_left Forms Library PACER Notices chevron_right" at bounding box center [268, 192] width 310 height 20
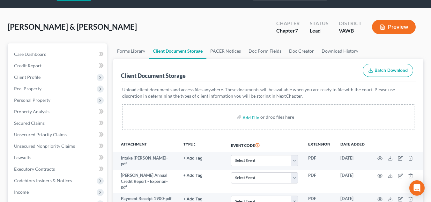
scroll to position [0, 0]
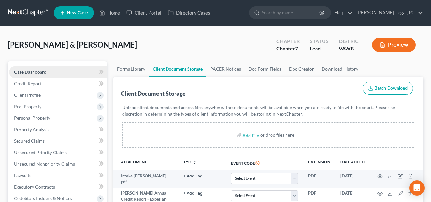
click at [76, 72] on link "Case Dashboard" at bounding box center [58, 71] width 98 height 11
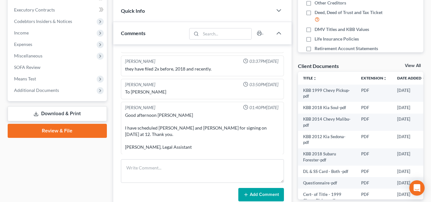
scroll to position [178, 0]
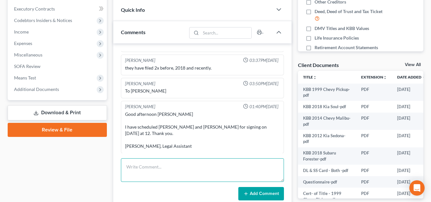
click at [203, 174] on textarea at bounding box center [202, 170] width 163 height 24
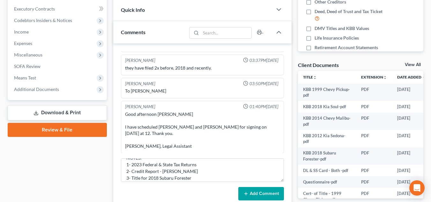
click at [218, 183] on form "NOTES: 1- 2023 Federal & State Tax Returns 2- Credit Report - Franklin 3- Title…" at bounding box center [202, 179] width 163 height 42
click at [217, 179] on textarea "NOTES: 1- 2023 Federal & State Tax Returns 2- Credit Report - Franklin 3- Title…" at bounding box center [202, 170] width 163 height 24
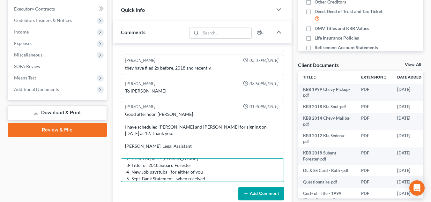
scroll to position [0, 0]
click at [160, 165] on textarea "NOTES: 1- 2023 Federal & State Tax Returns 2- Credit Report - Franklin 3- Title…" at bounding box center [202, 170] width 163 height 24
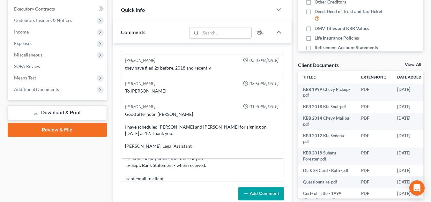
click at [254, 197] on button "Add Comment" at bounding box center [261, 193] width 46 height 13
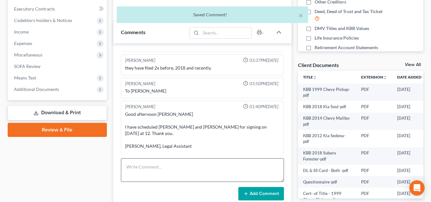
scroll to position [94, 0]
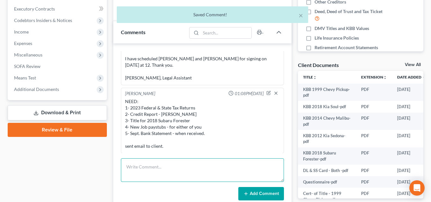
click at [180, 174] on textarea at bounding box center [202, 170] width 163 height 24
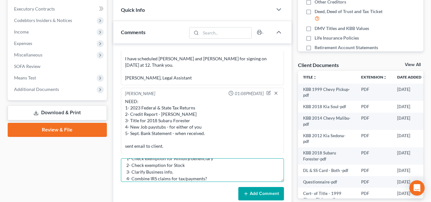
scroll to position [22, 0]
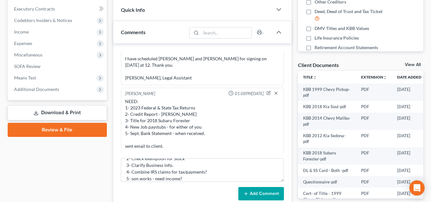
click at [251, 193] on button "Add Comment" at bounding box center [261, 193] width 46 height 13
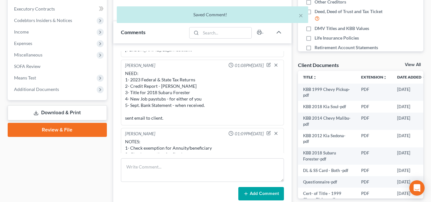
scroll to position [150, 0]
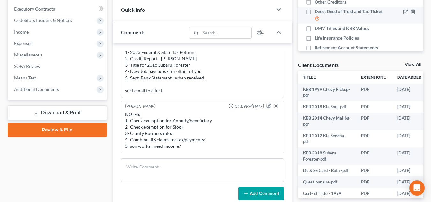
click at [254, 17] on li "Deed, Deed of Trust and Tax Ticket" at bounding box center [360, 15] width 125 height 17
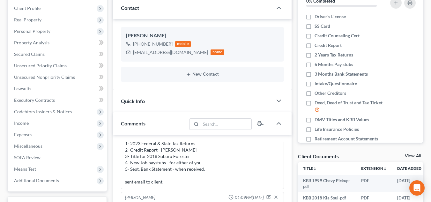
scroll to position [84, 0]
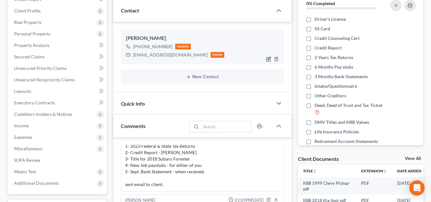
click at [254, 59] on icon "button" at bounding box center [268, 58] width 5 height 5
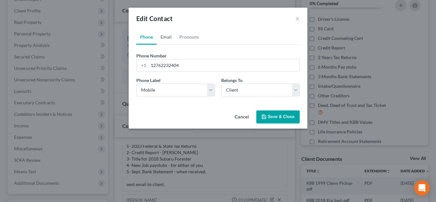
click at [168, 37] on link "Email" at bounding box center [166, 36] width 19 height 15
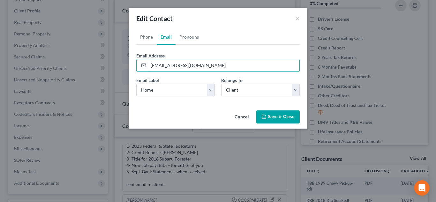
drag, startPoint x: 190, startPoint y: 65, endPoint x: 91, endPoint y: 70, distance: 98.7
click at [91, 70] on div "Edit Contact × Phone Email Pronouns Phone Number * +1 12762232404 Ext. Phone La…" at bounding box center [218, 101] width 436 height 202
click at [254, 18] on button "×" at bounding box center [297, 19] width 4 height 8
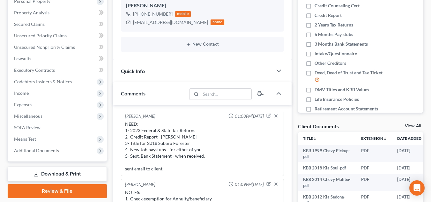
scroll to position [112, 0]
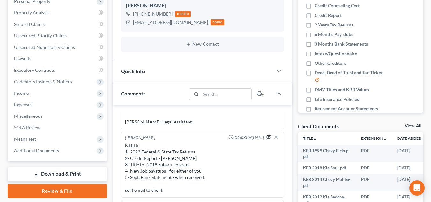
click at [254, 136] on icon "button" at bounding box center [269, 138] width 4 height 4
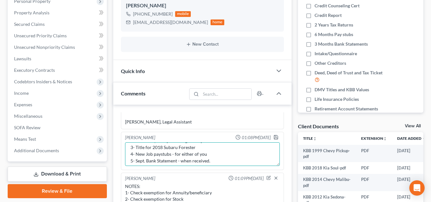
scroll to position [40, 0]
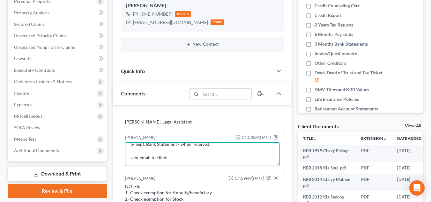
drag, startPoint x: 130, startPoint y: 157, endPoint x: 240, endPoint y: 171, distance: 111.5
click at [240, 171] on ng-include "Rachel Dalton 03:33PM, 08/04/2025 Client rec a letter from Regional Acceptance …" at bounding box center [202, 113] width 163 height 225
click at [254, 137] on icon "button" at bounding box center [275, 137] width 5 height 5
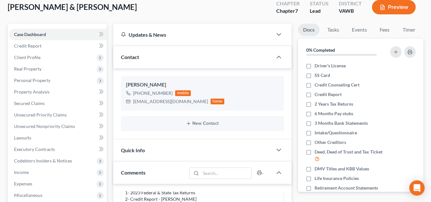
scroll to position [0, 0]
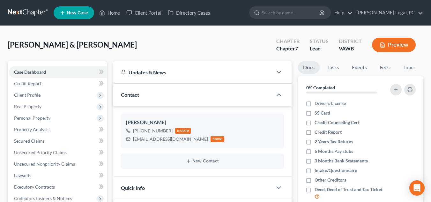
click at [26, 15] on link at bounding box center [28, 12] width 41 height 11
